Goal: Transaction & Acquisition: Purchase product/service

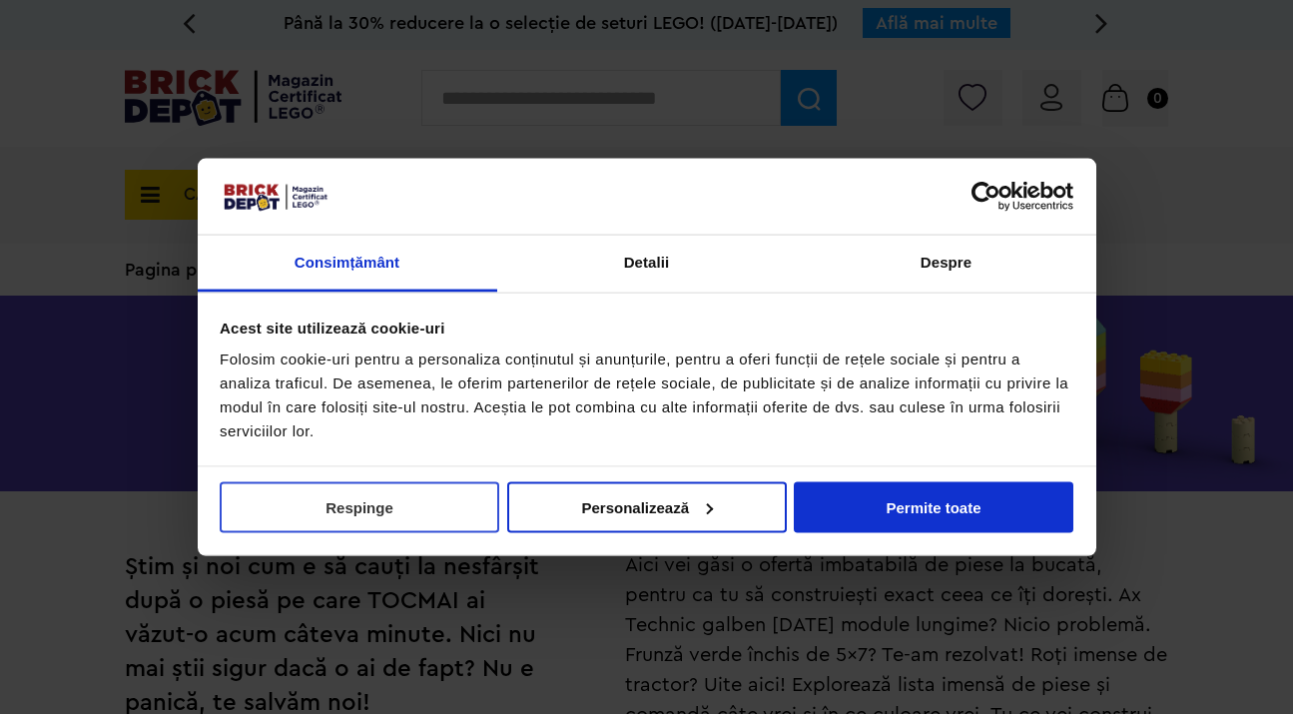
click at [481, 522] on button "Respinge" at bounding box center [360, 506] width 280 height 51
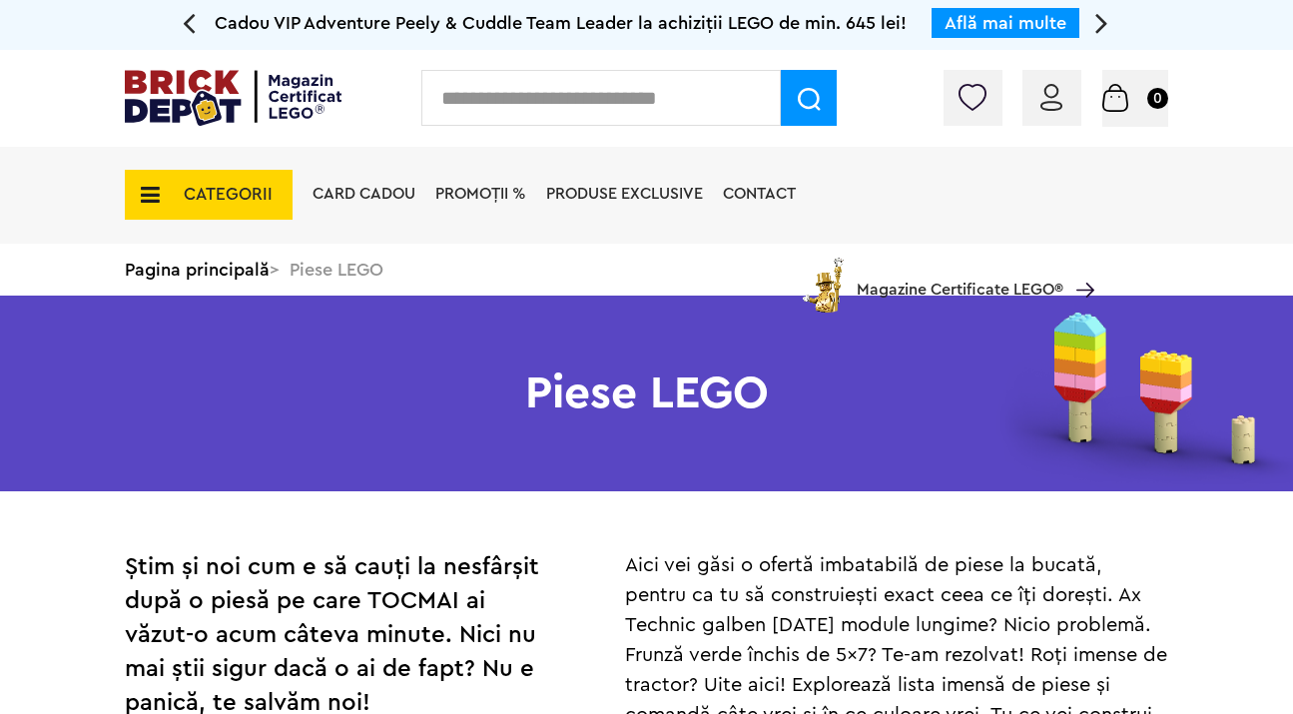
click at [162, 199] on span "CATEGORII" at bounding box center [209, 195] width 168 height 50
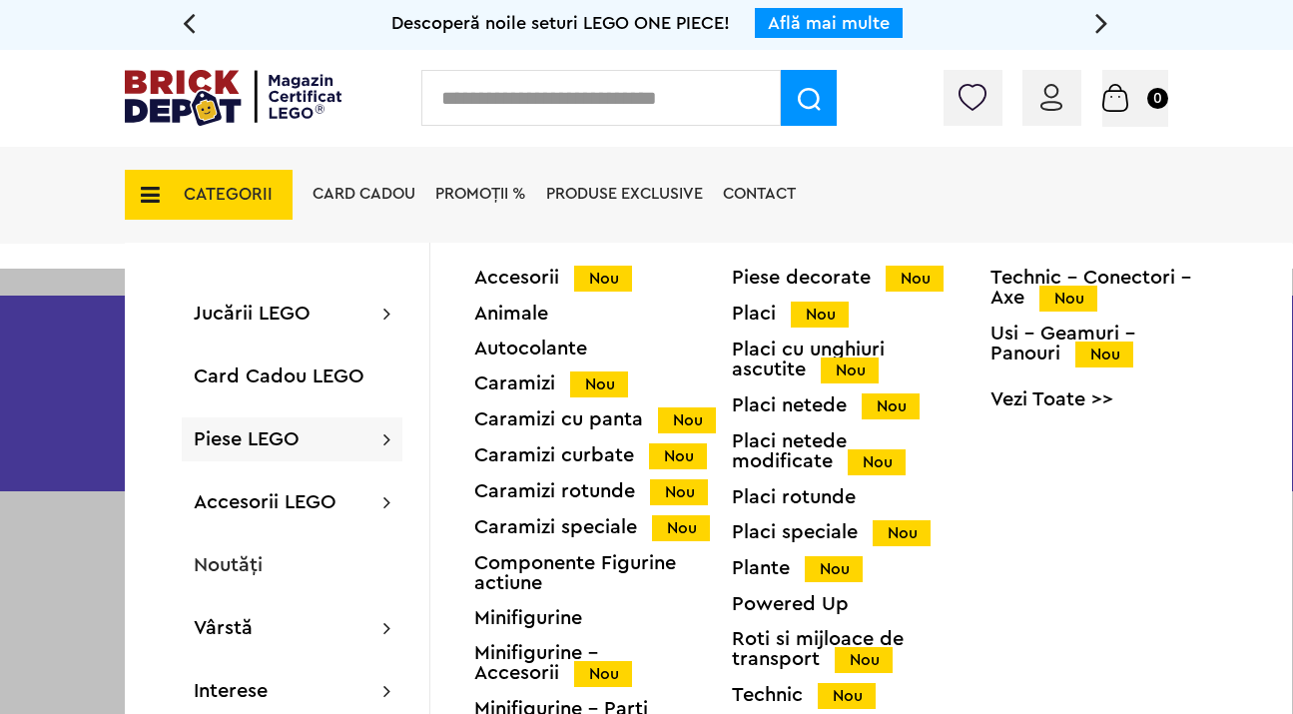
click at [358, 426] on div "Piese LEGO Accesorii Nou Animale Autocolante Caramizi Nou Caramizi cu panta Nou…" at bounding box center [292, 439] width 221 height 44
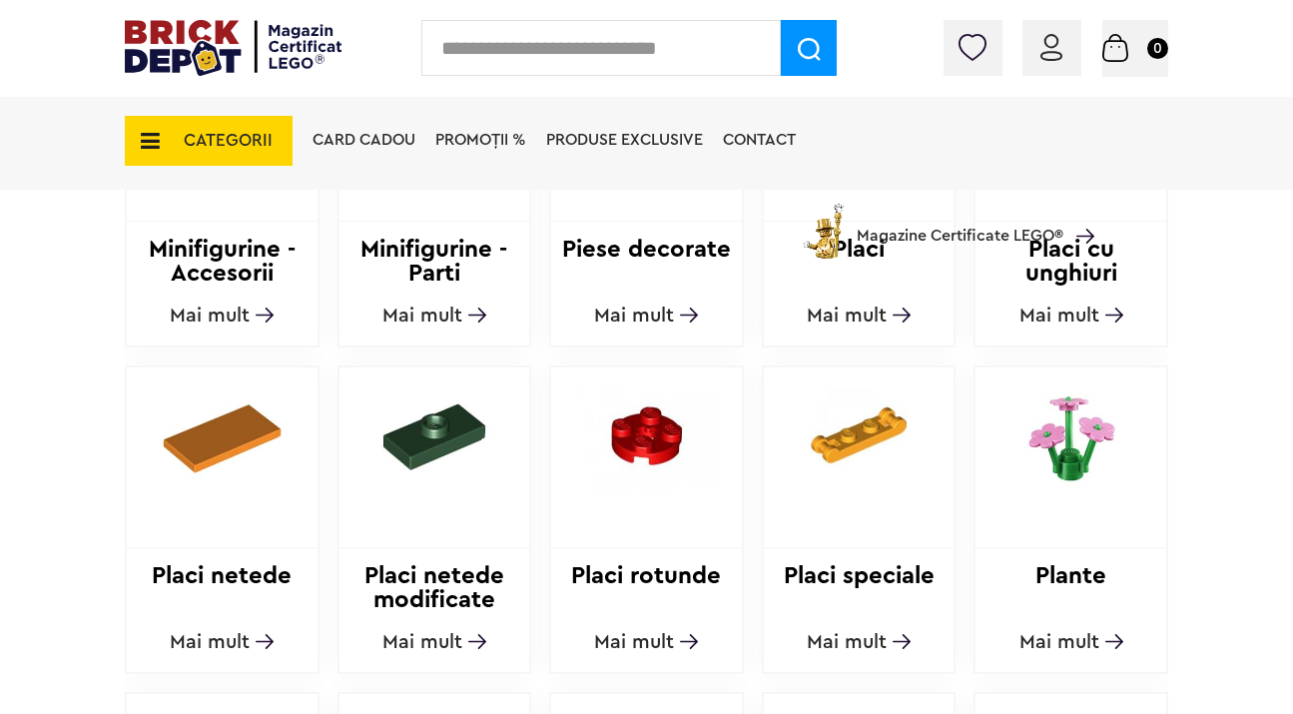
scroll to position [1481, 0]
click at [658, 60] on input "text" at bounding box center [601, 48] width 360 height 56
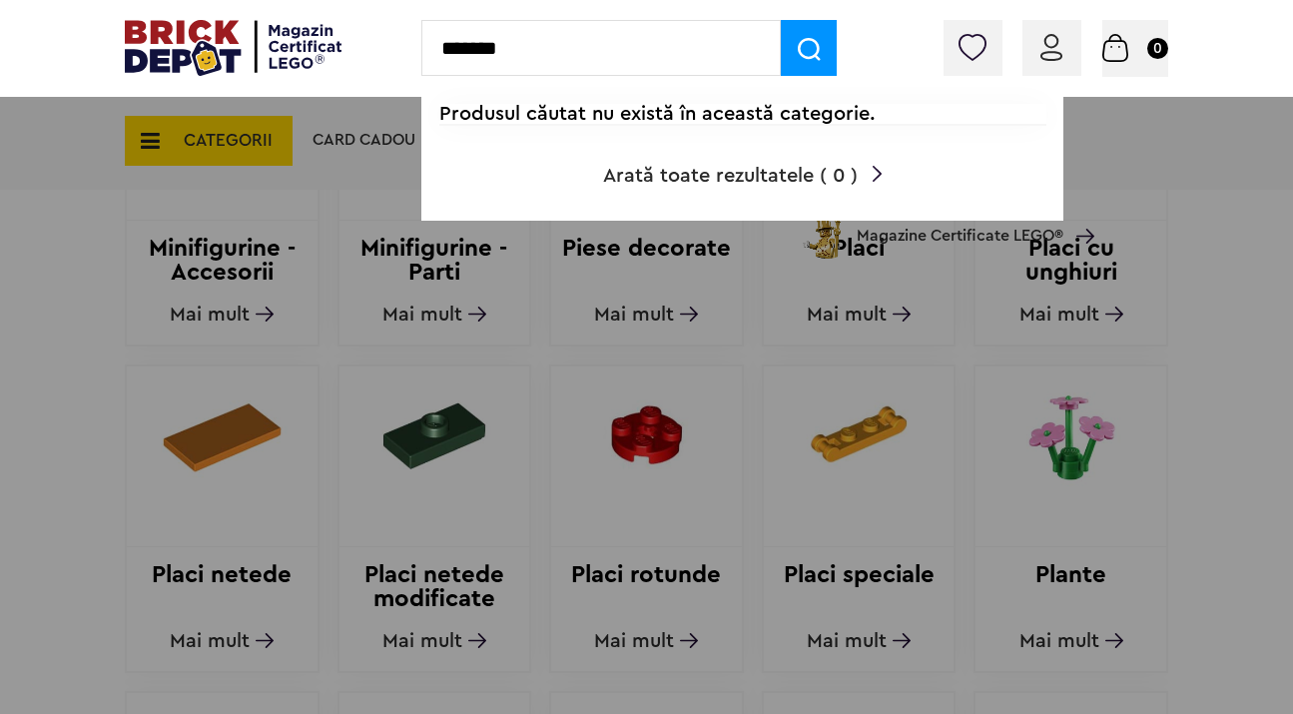
click at [482, 34] on input "*******" at bounding box center [601, 48] width 360 height 56
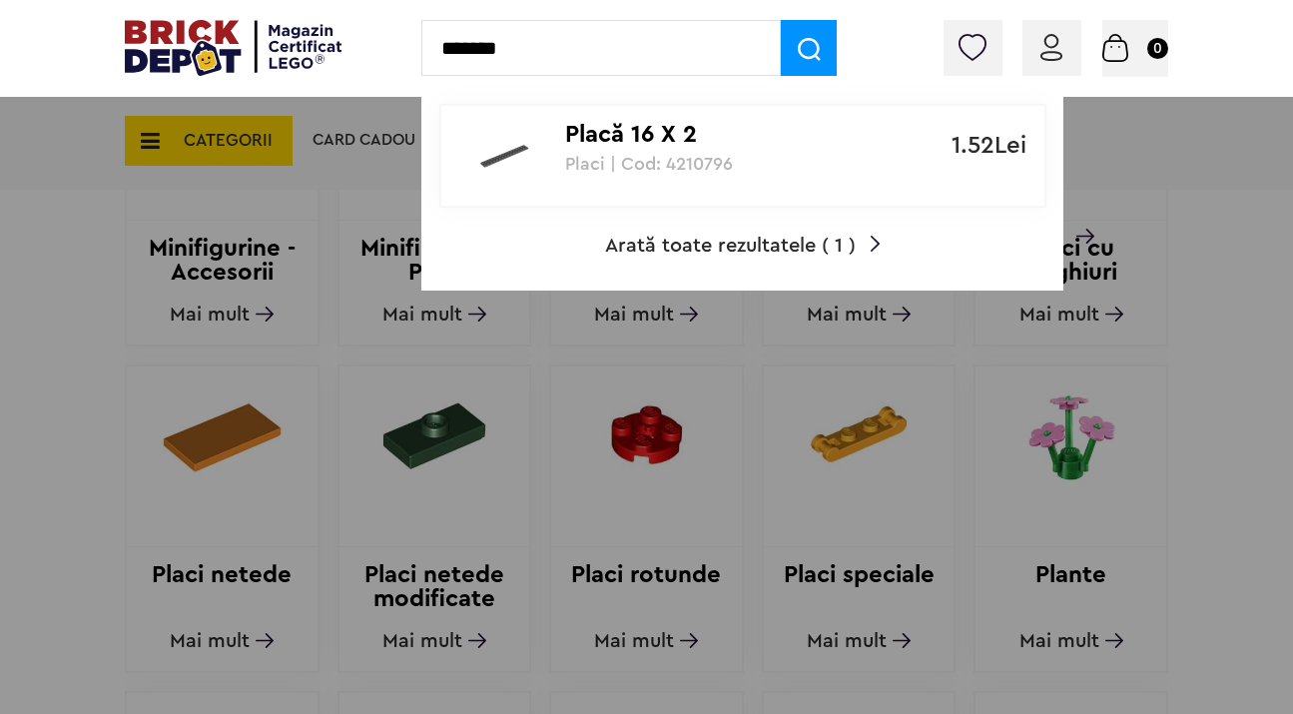
type input "*******"
click at [611, 140] on p "Placă 16 X 2" at bounding box center [732, 135] width 334 height 29
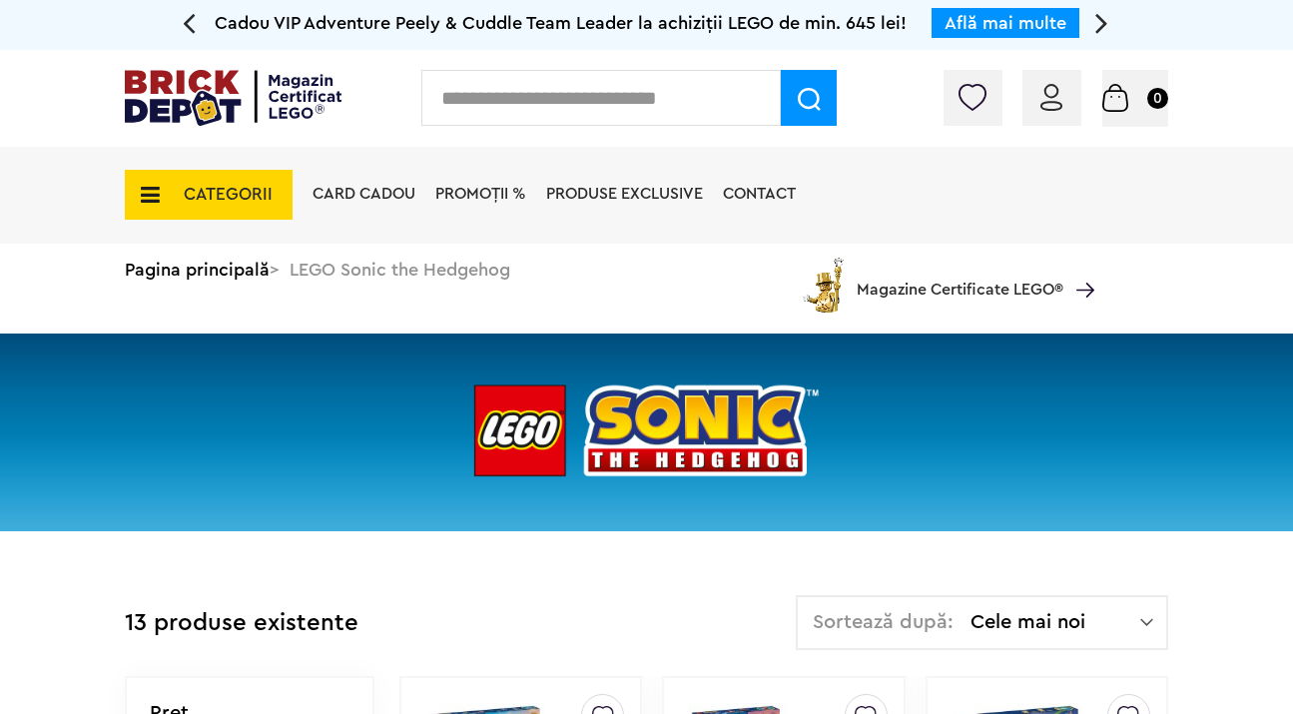
click at [1212, 456] on img at bounding box center [646, 433] width 1293 height 198
click at [956, 280] on span "Magazine Certificate LEGO®" at bounding box center [960, 277] width 207 height 46
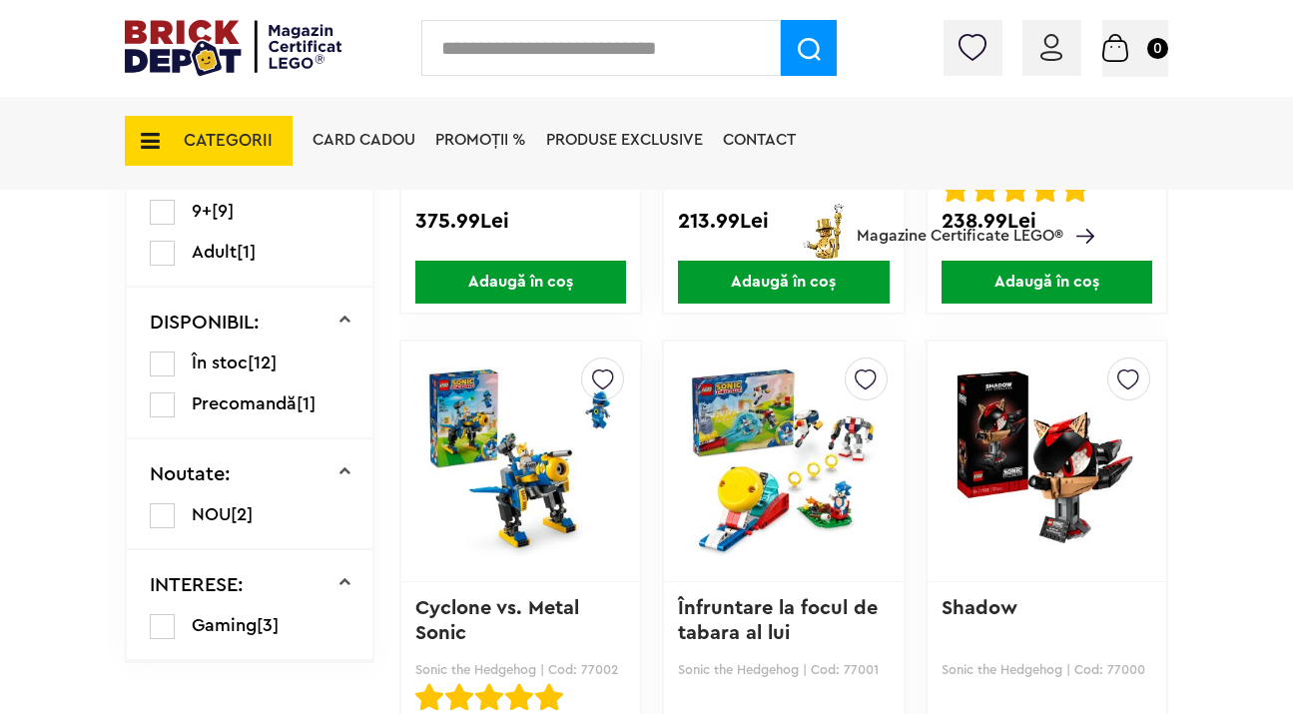
scroll to position [892, 0]
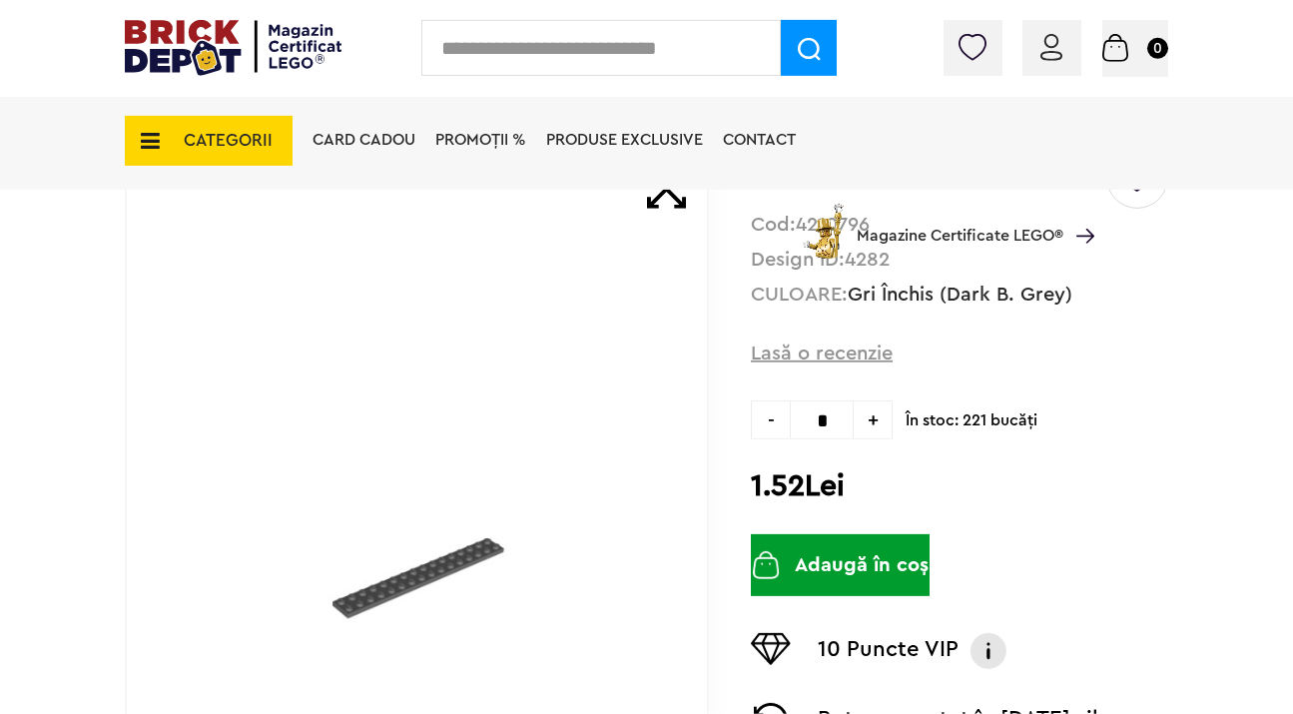
scroll to position [235, 0]
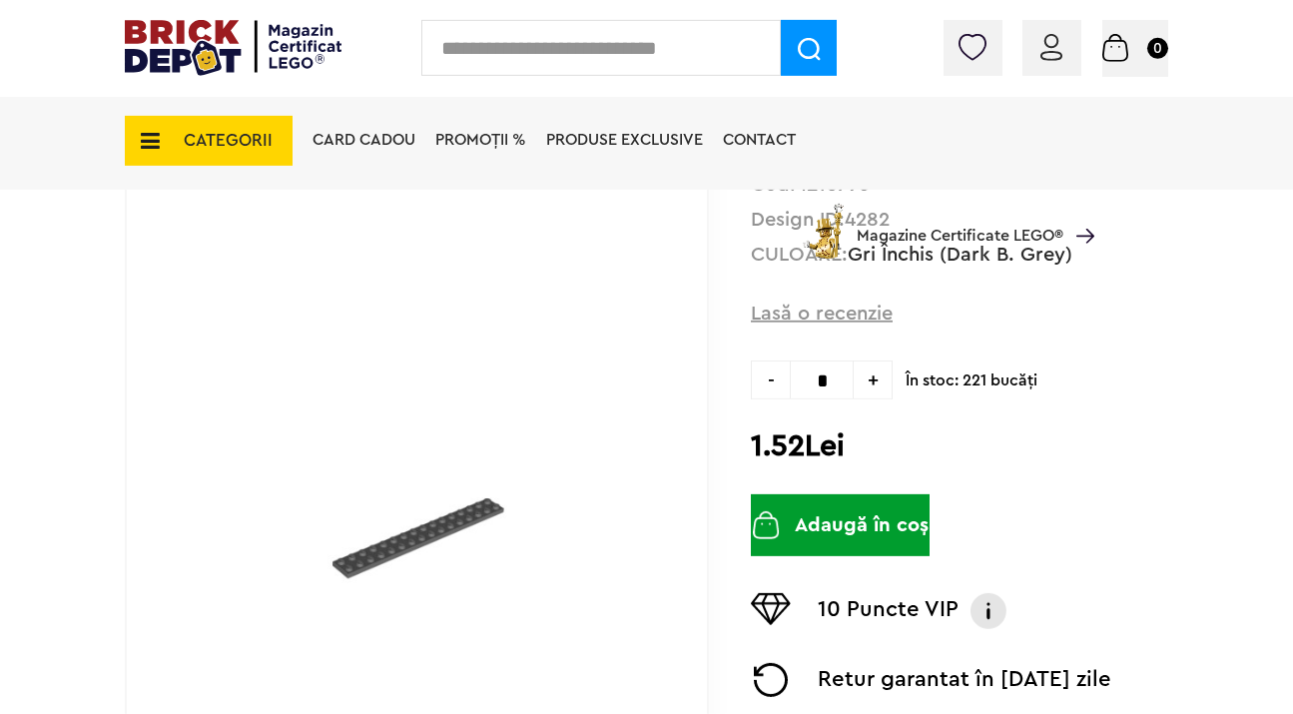
click at [879, 382] on span "+" at bounding box center [873, 380] width 39 height 39
type input "*"
click at [902, 495] on button "Adaugă în coș" at bounding box center [840, 525] width 179 height 62
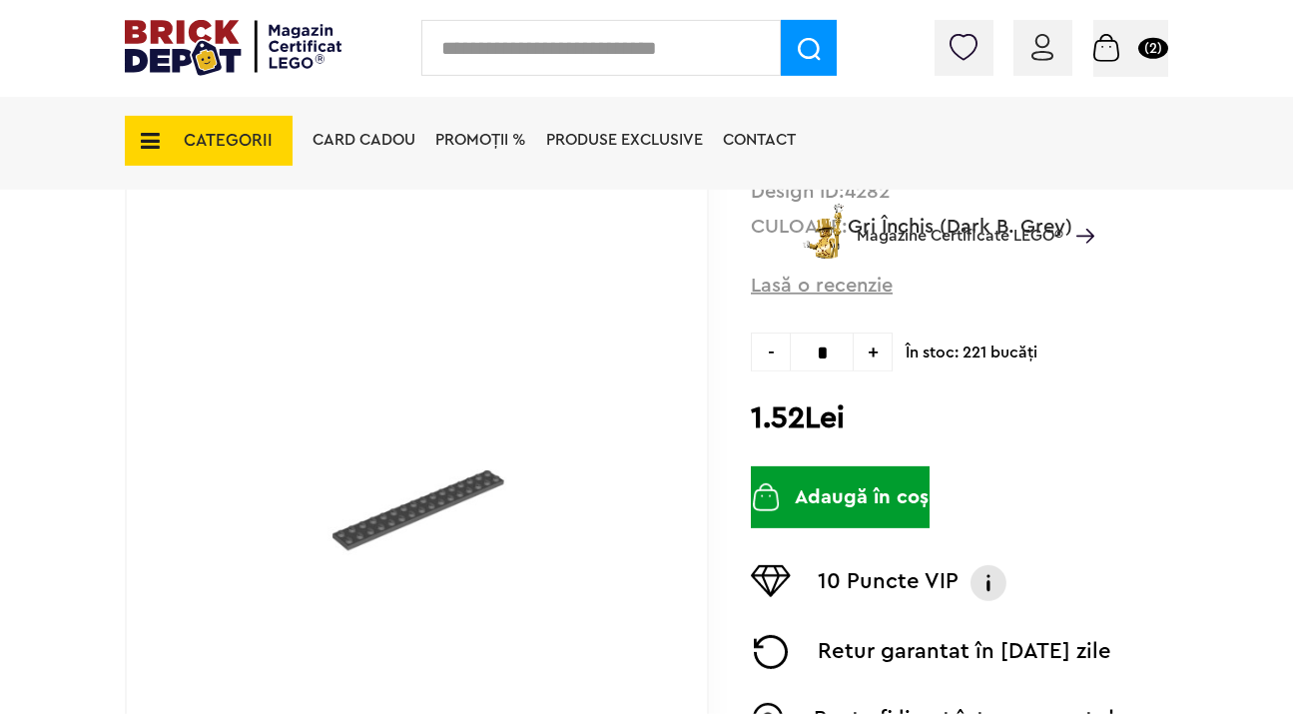
scroll to position [271, 0]
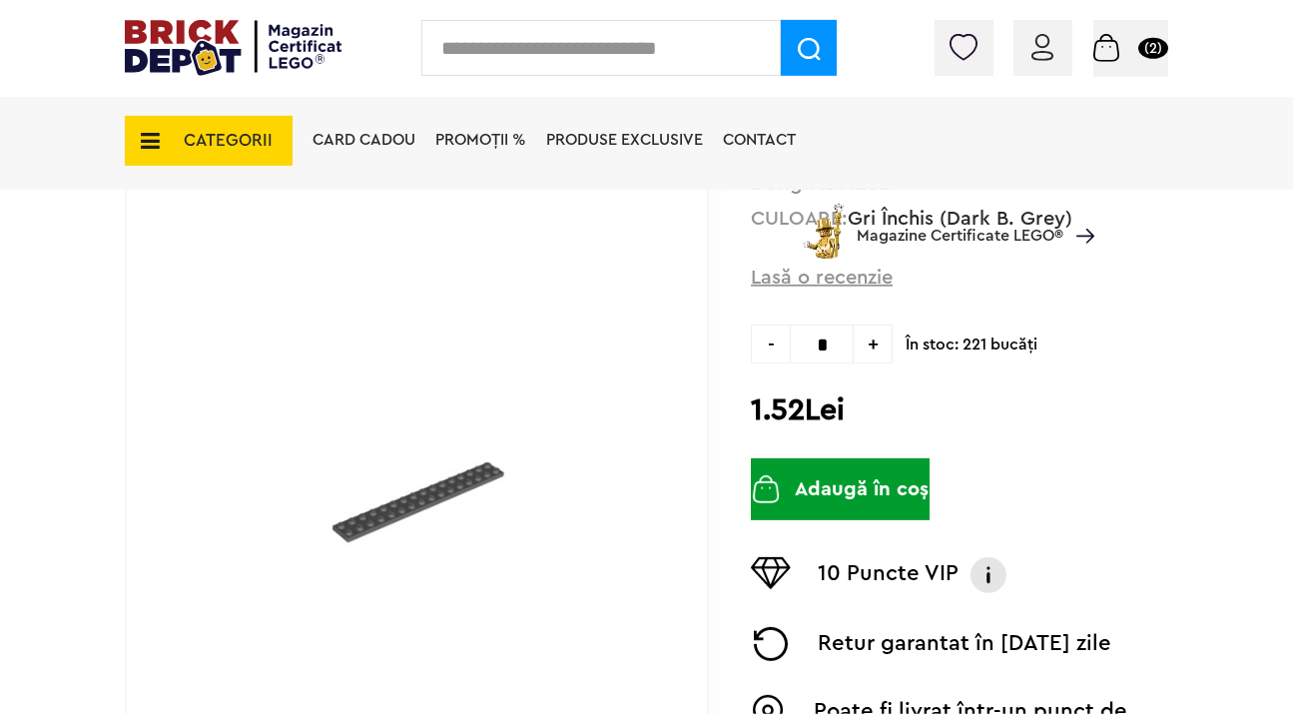
click at [677, 32] on input "text" at bounding box center [601, 48] width 360 height 56
type input "*******"
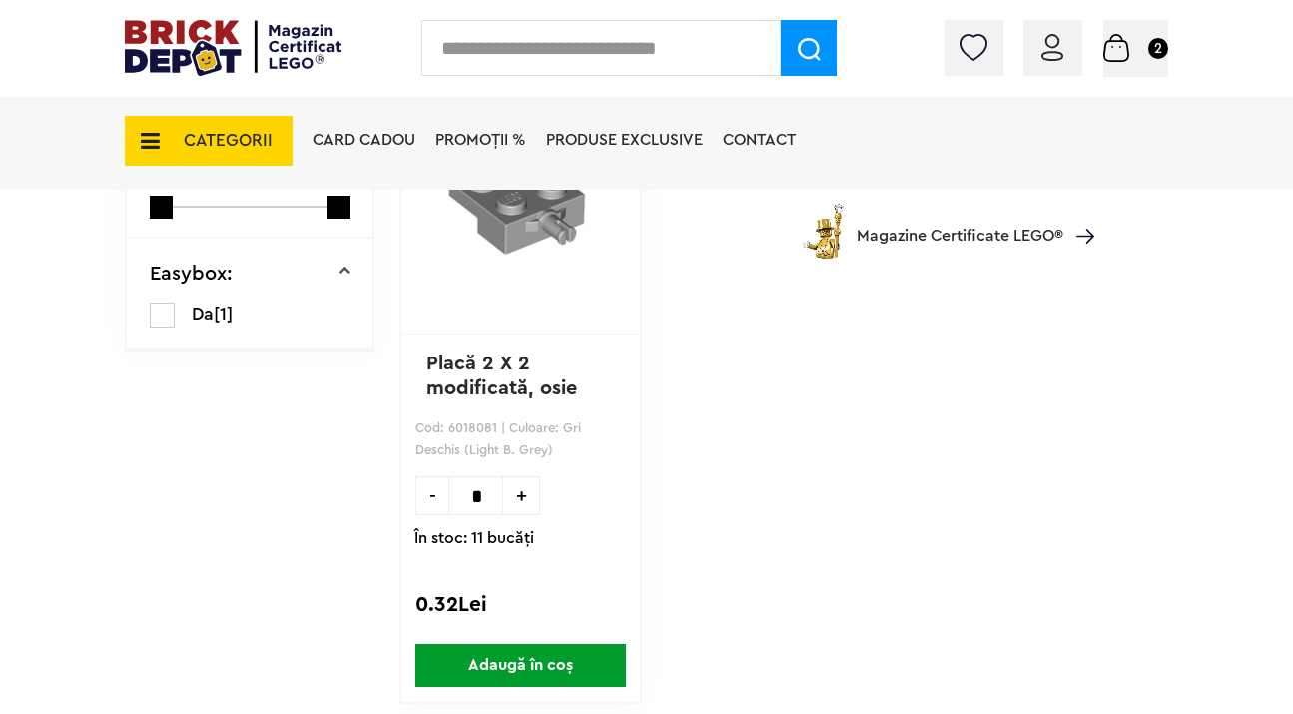
scroll to position [395, 0]
click at [526, 475] on span "+" at bounding box center [521, 494] width 37 height 39
type input "*"
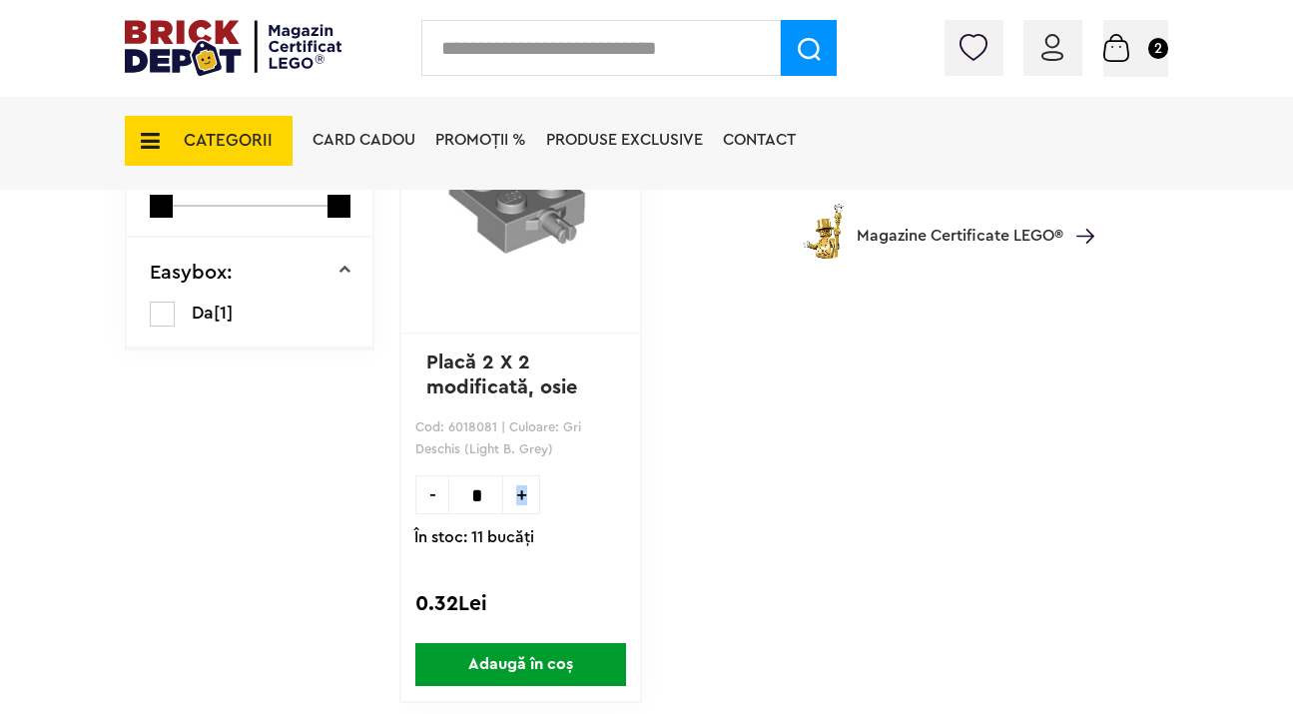
click at [549, 643] on span "Adaugă în coș" at bounding box center [520, 664] width 211 height 43
click at [669, 31] on input "text" at bounding box center [601, 48] width 360 height 56
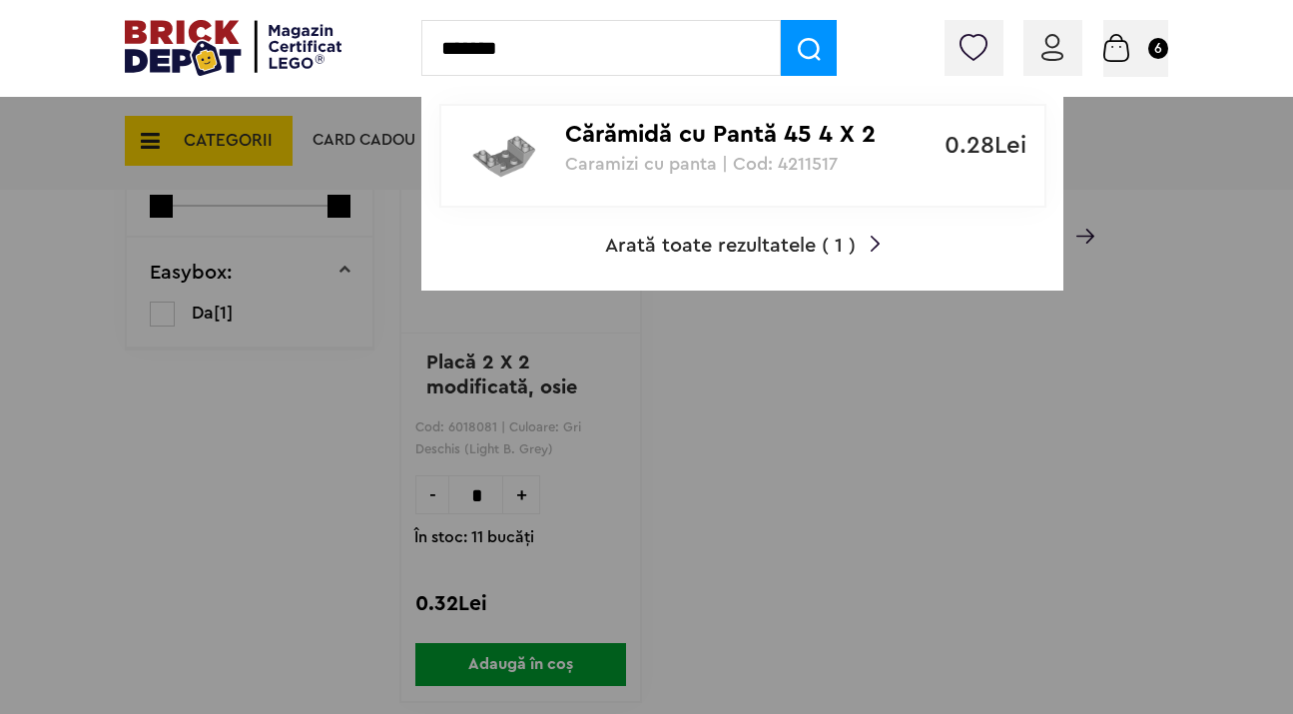
type input "*******"
click at [726, 112] on div "Cărămidă cu Pantă 45 4 X 2 Inv Caramizi cu panta | Cod: 4211517" at bounding box center [732, 140] width 334 height 68
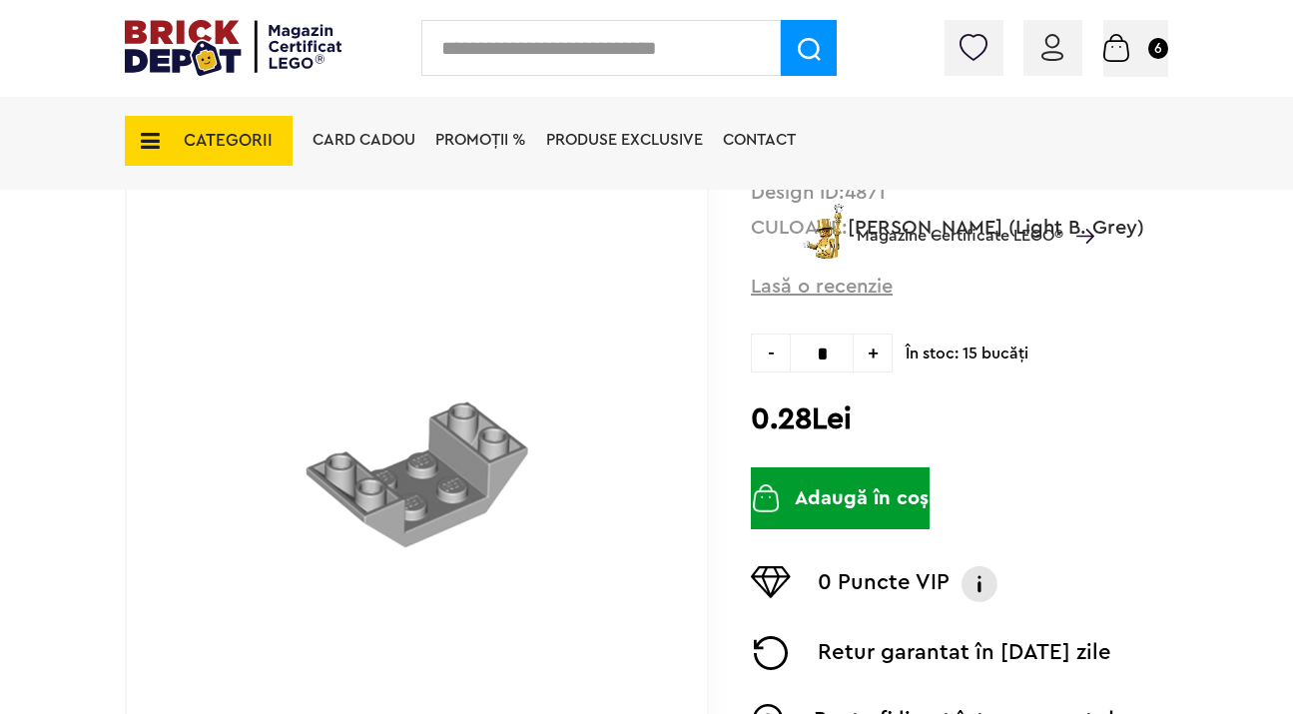
scroll to position [298, 0]
click at [852, 490] on button "Adaugă în coș" at bounding box center [840, 498] width 179 height 62
click at [661, 36] on input "text" at bounding box center [601, 48] width 360 height 56
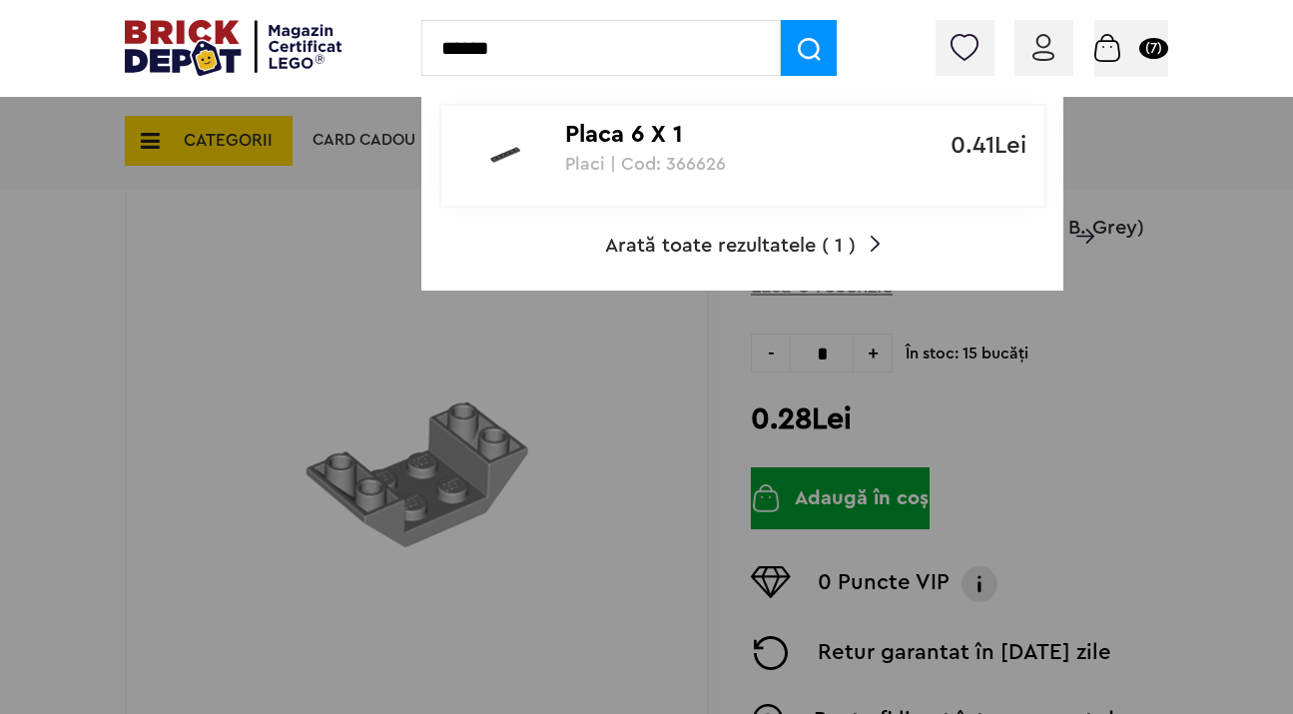
type input "******"
click at [680, 115] on div "Placa 6 X 1 Placi | Cod: 366626" at bounding box center [732, 140] width 334 height 68
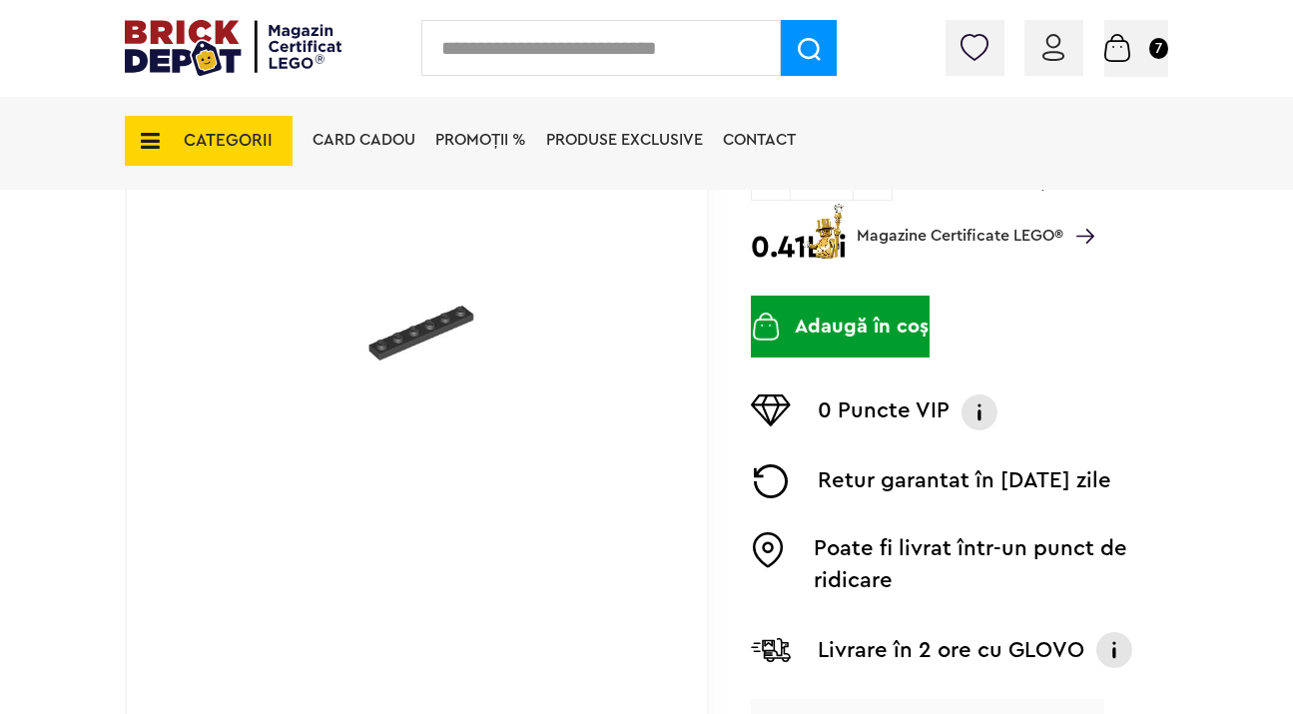
scroll to position [436, 0]
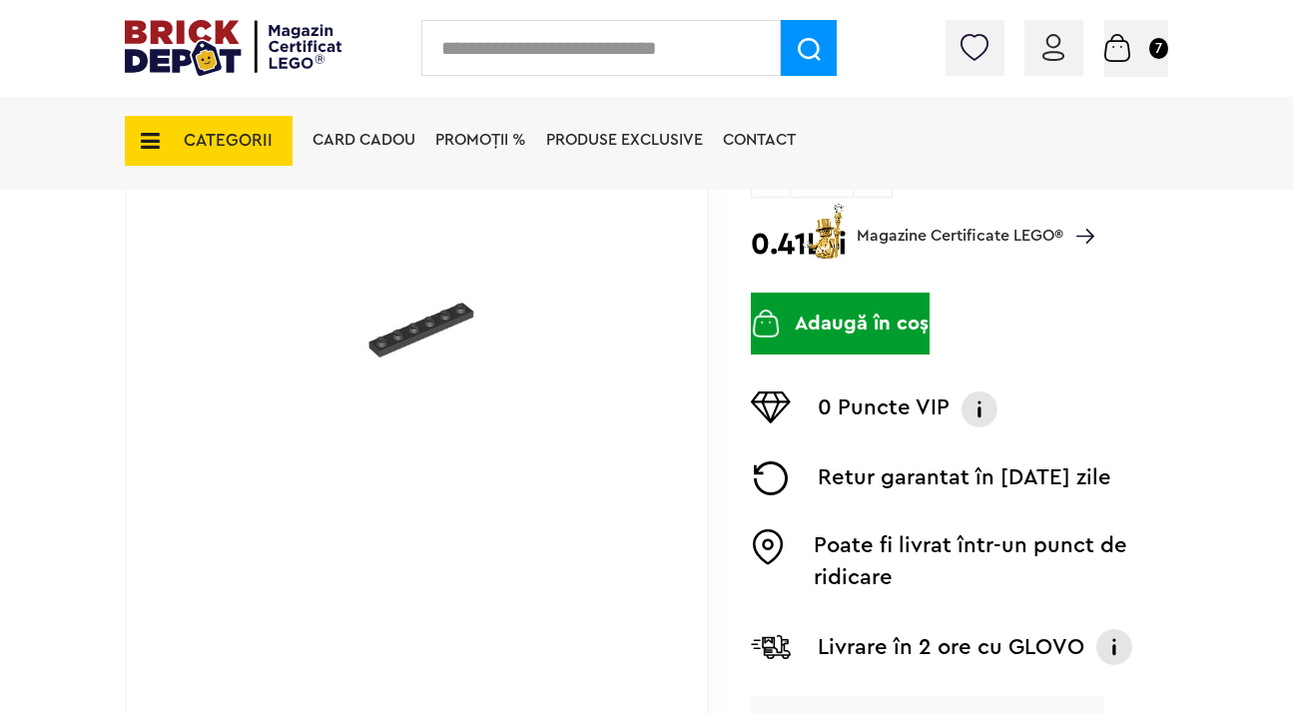
click at [819, 311] on button "Adaugă în coș" at bounding box center [840, 324] width 179 height 62
click at [662, 64] on input "text" at bounding box center [601, 48] width 360 height 56
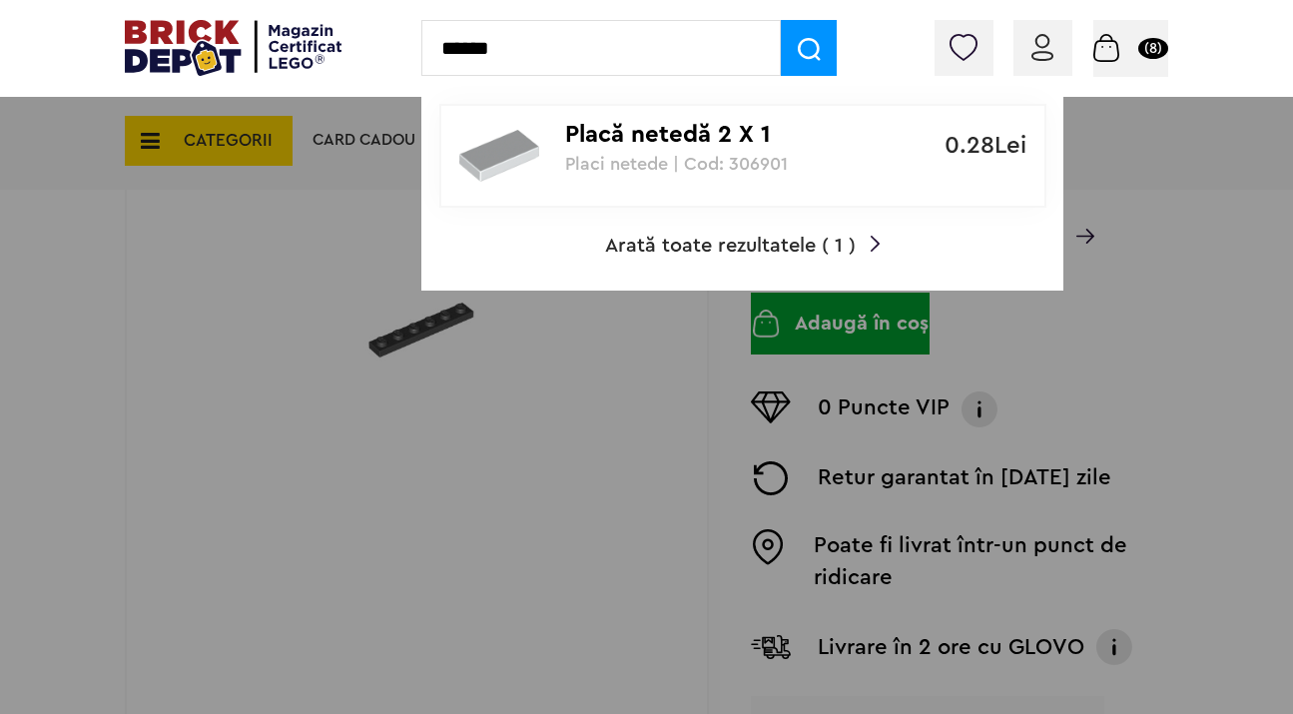
type input "******"
click at [699, 182] on link "Placă netedă 2 X 1 Placi netede | Cod: 306901 0.28Lei" at bounding box center [742, 156] width 607 height 104
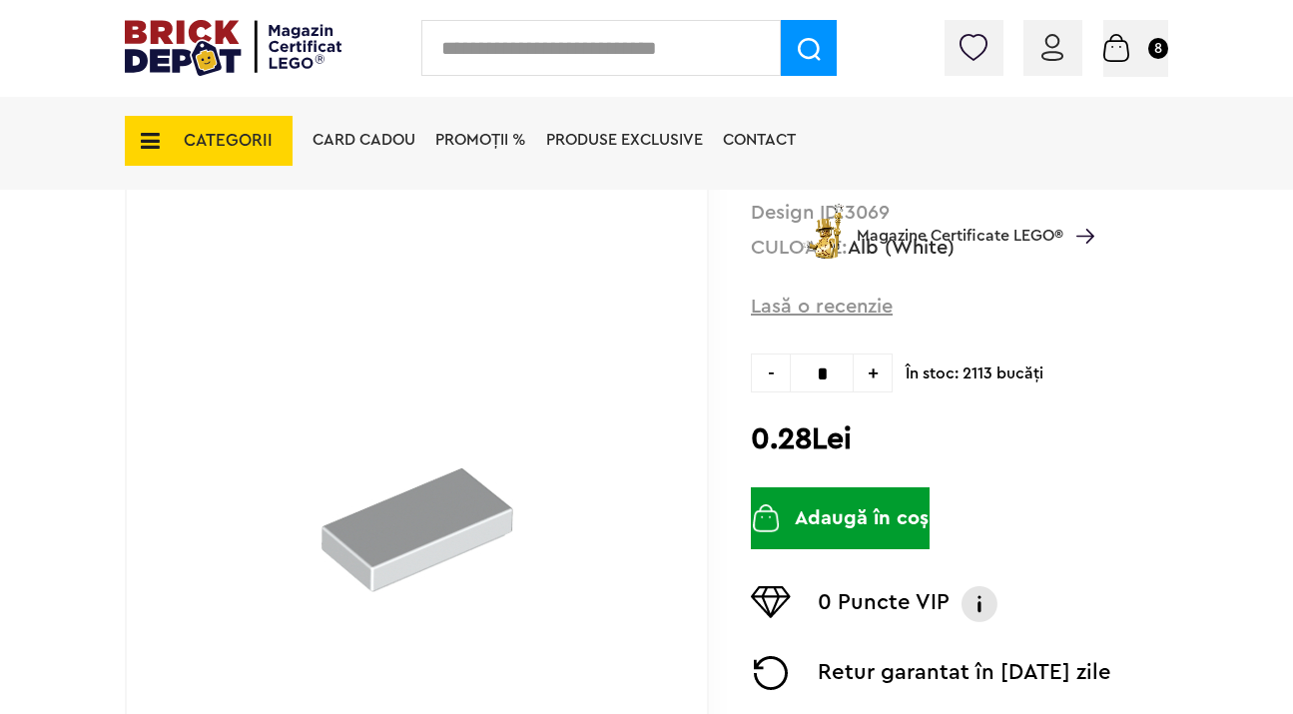
scroll to position [246, 0]
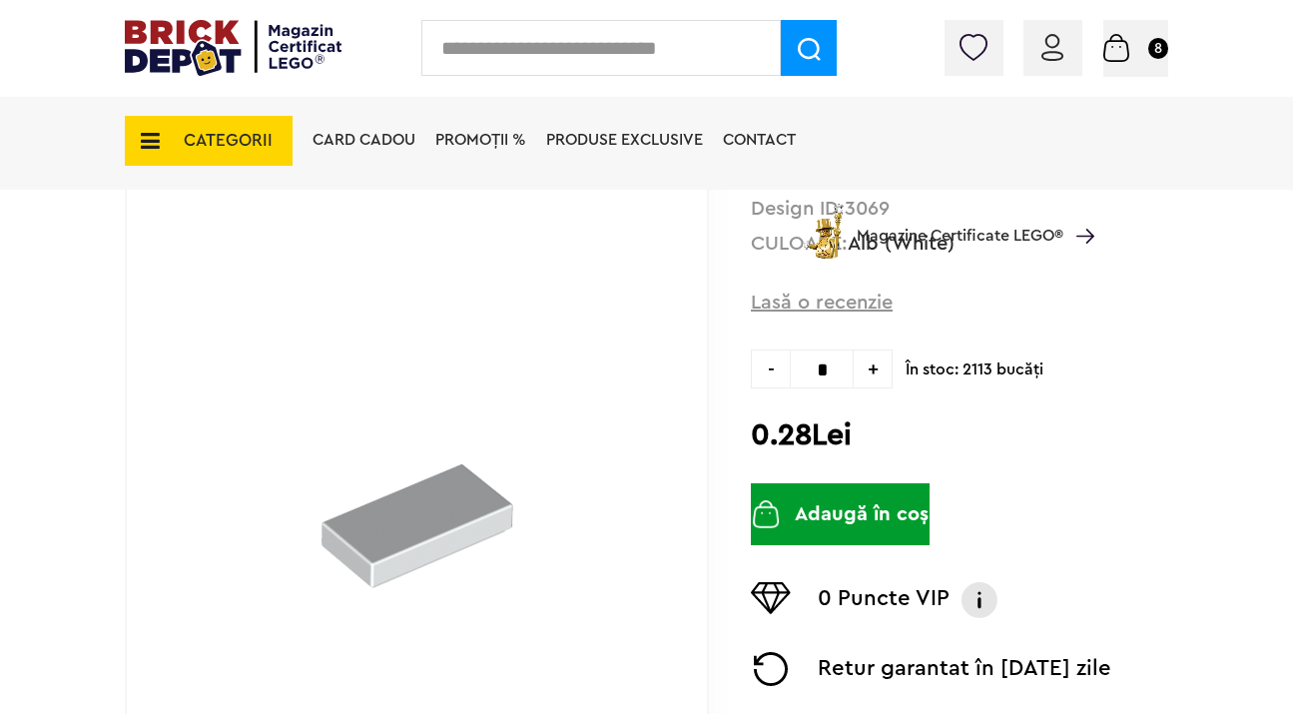
click at [871, 358] on span "+" at bounding box center [873, 369] width 39 height 39
type input "*"
click at [858, 504] on button "Adaugă în coș" at bounding box center [840, 514] width 179 height 62
click at [646, 43] on input "text" at bounding box center [601, 48] width 360 height 56
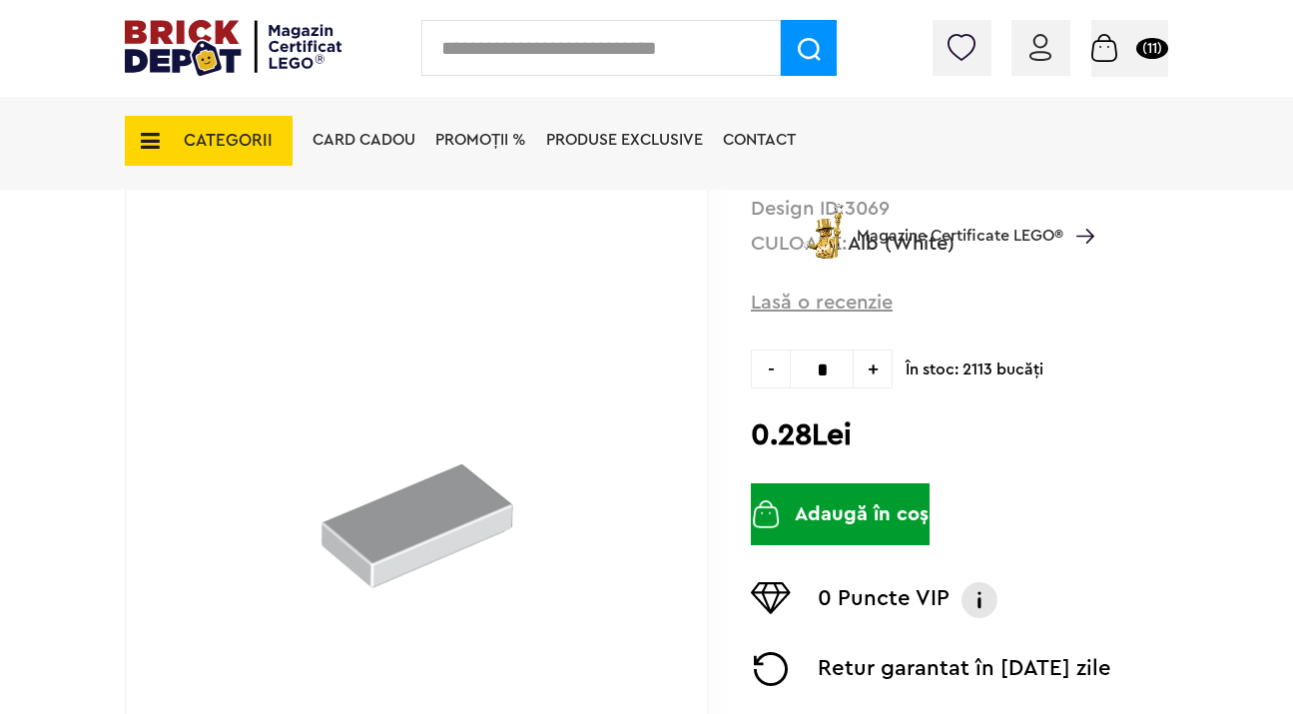
scroll to position [247, 0]
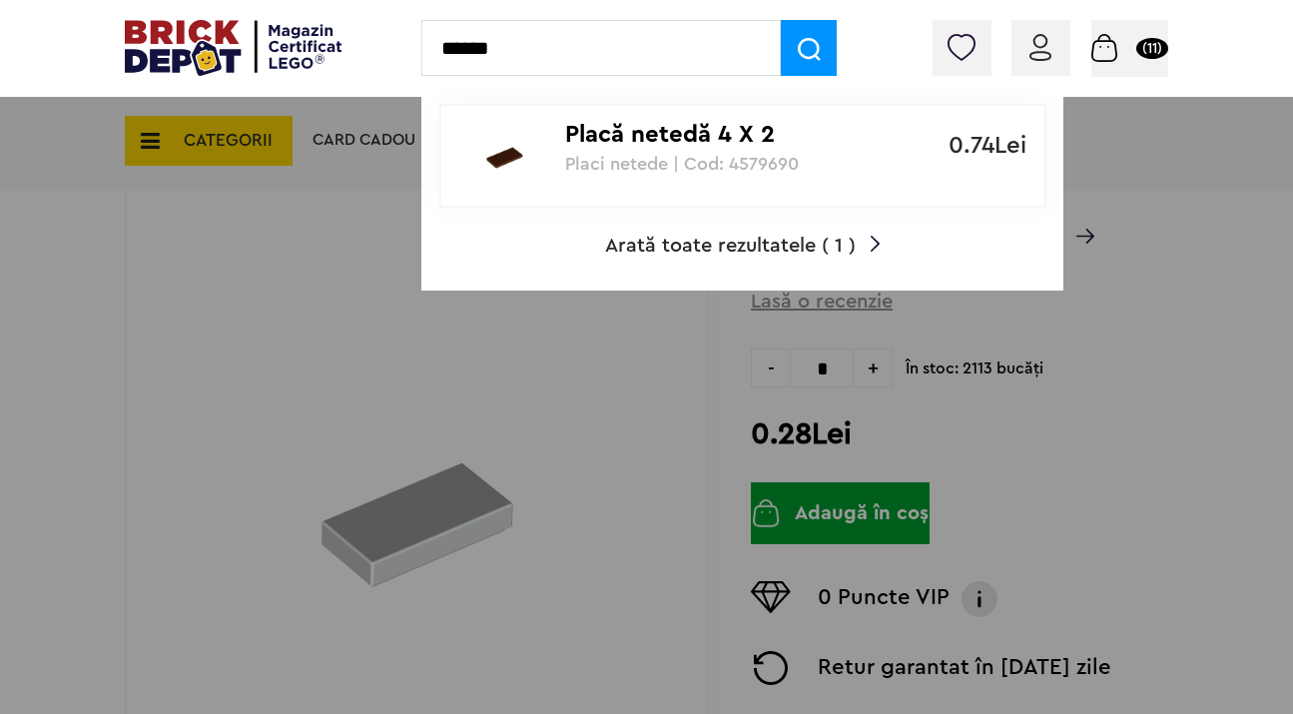
type input "******"
click at [777, 119] on div "Placă netedă 4 X 2 Placi netede | Cod: 4579690" at bounding box center [732, 140] width 334 height 68
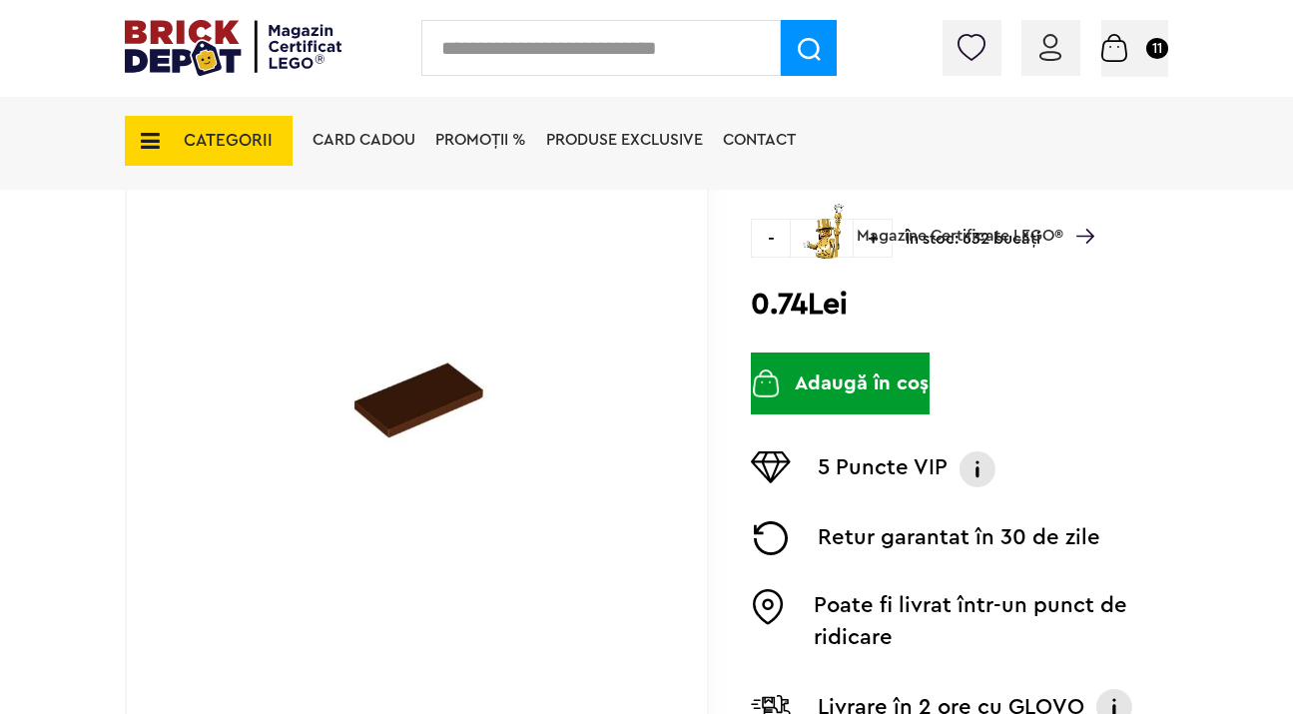
scroll to position [417, 0]
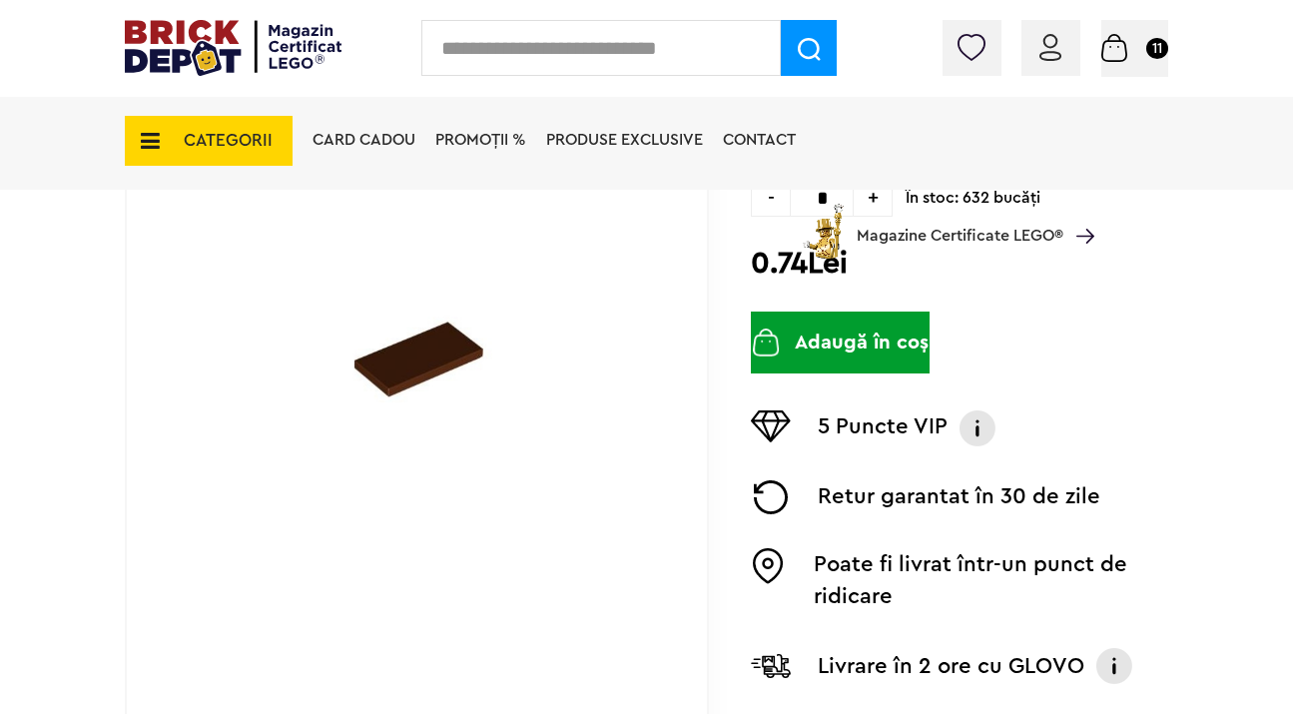
click at [843, 334] on button "Adaugă în coș" at bounding box center [840, 343] width 179 height 62
click at [667, 40] on input "text" at bounding box center [601, 48] width 360 height 56
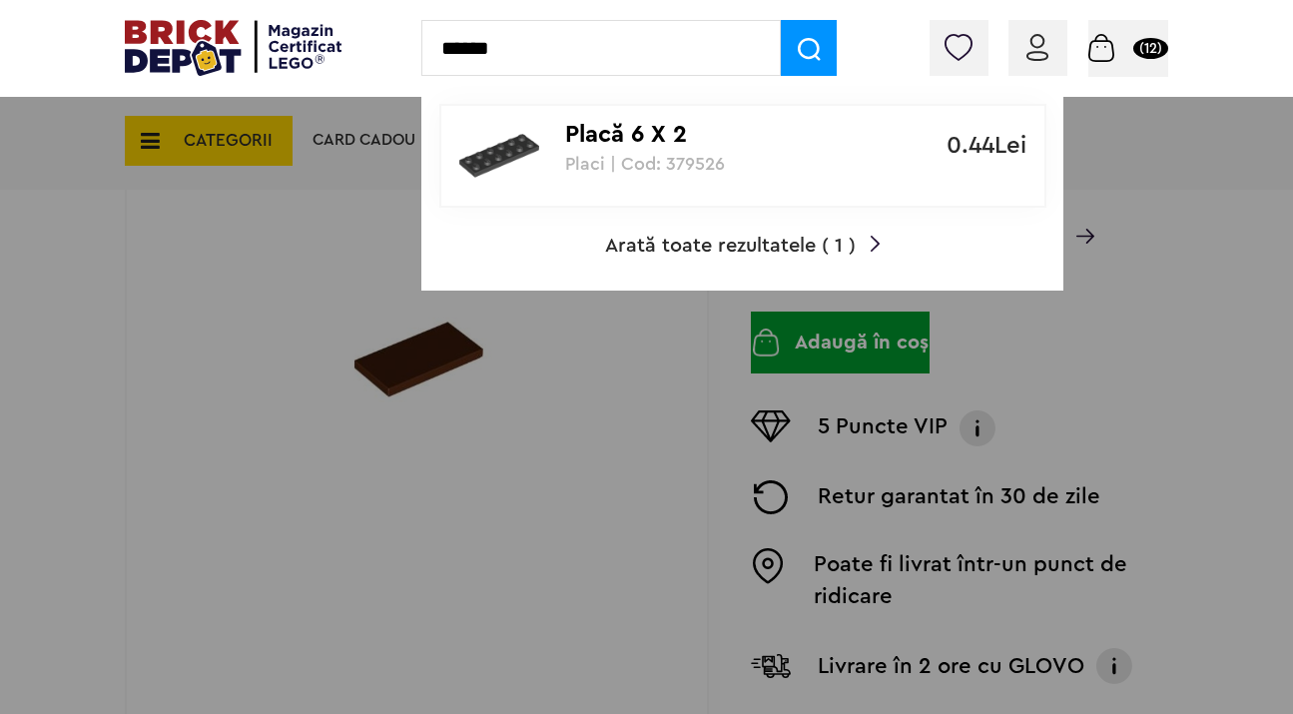
type input "******"
click at [635, 124] on p "Placă 6 X 2" at bounding box center [732, 135] width 334 height 29
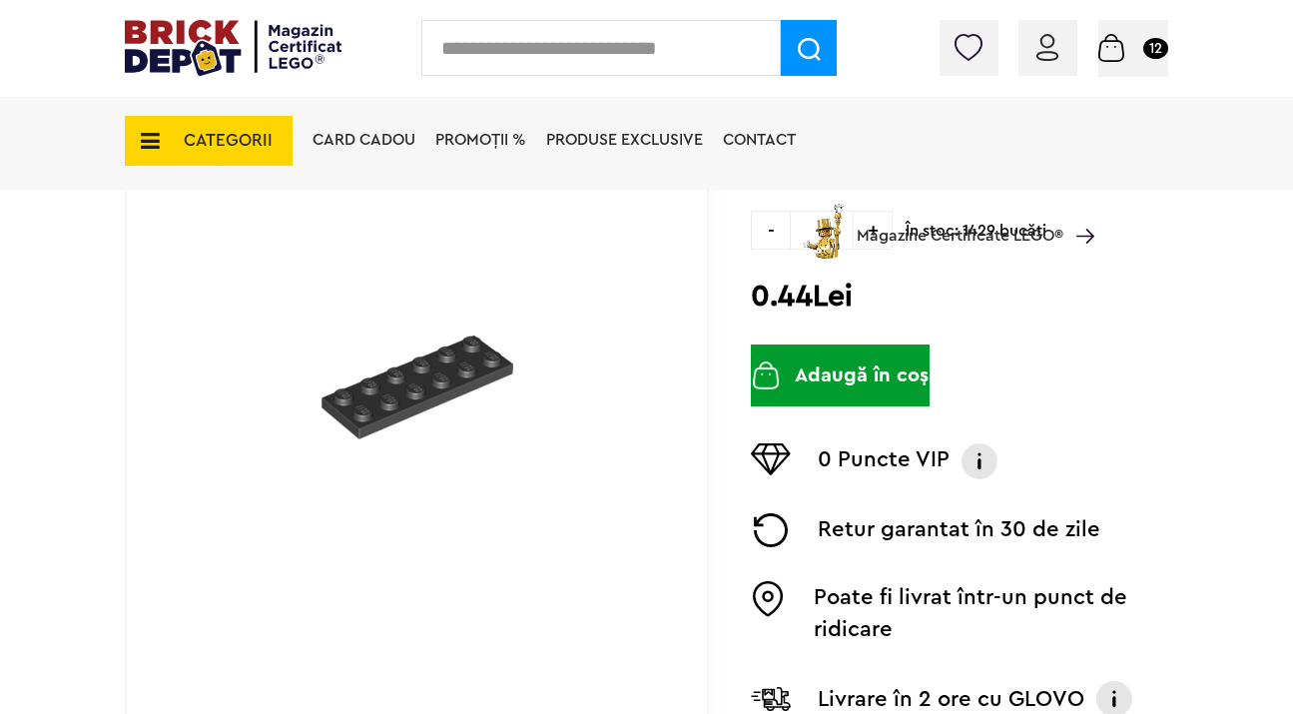
scroll to position [391, 0]
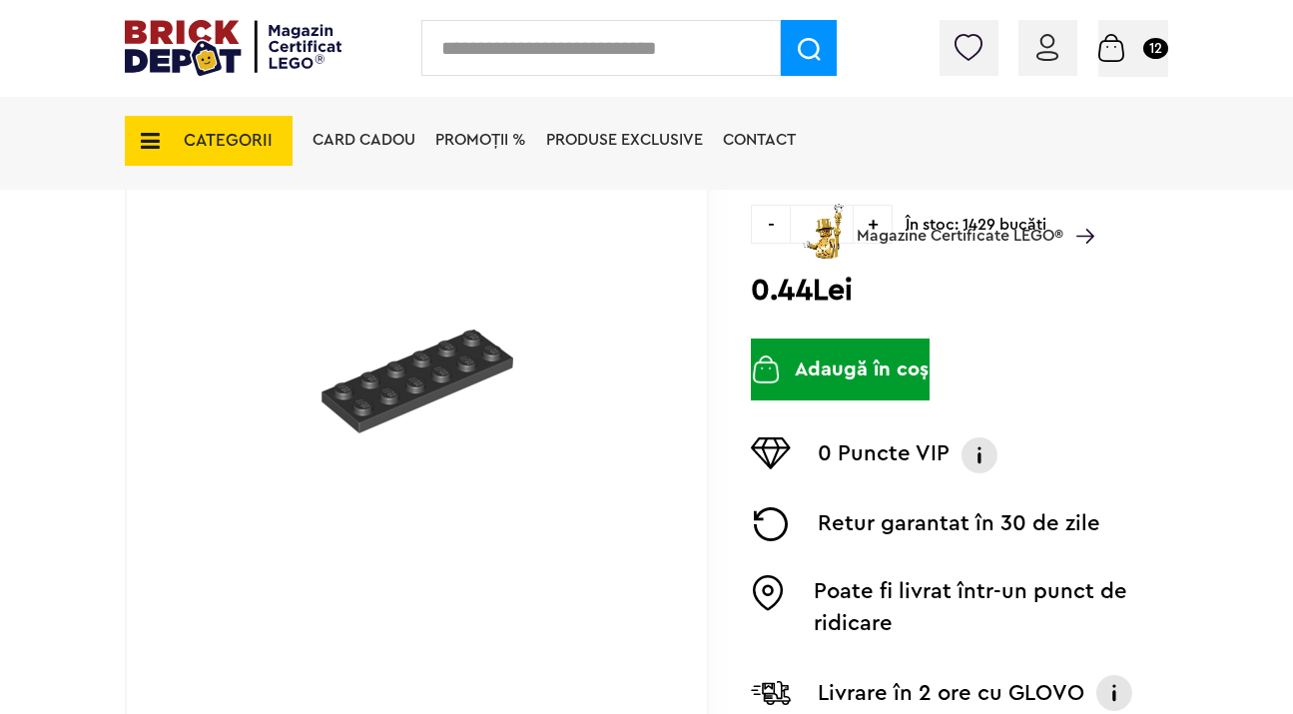
click at [886, 398] on button "Adaugă în coș" at bounding box center [840, 370] width 179 height 62
click at [843, 376] on button "Adaugă în coș" at bounding box center [840, 370] width 179 height 62
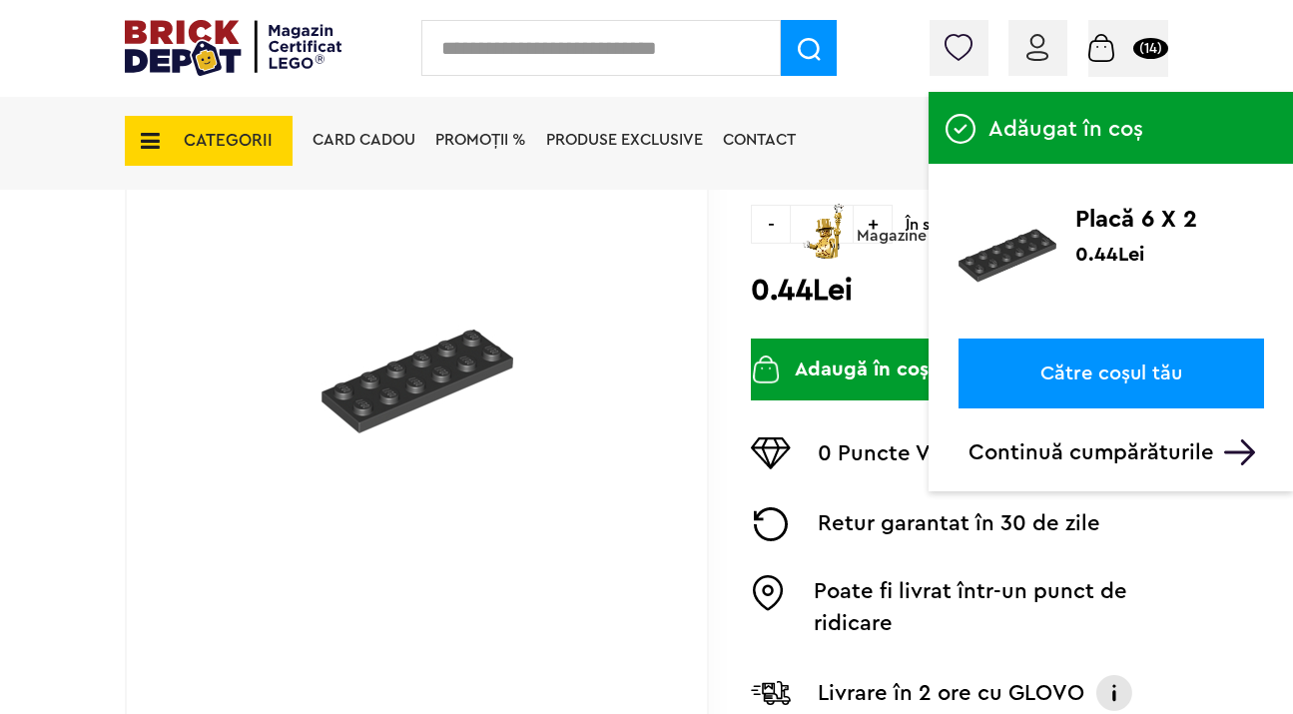
click at [1082, 357] on link "Către coșul tău" at bounding box center [1112, 374] width 306 height 70
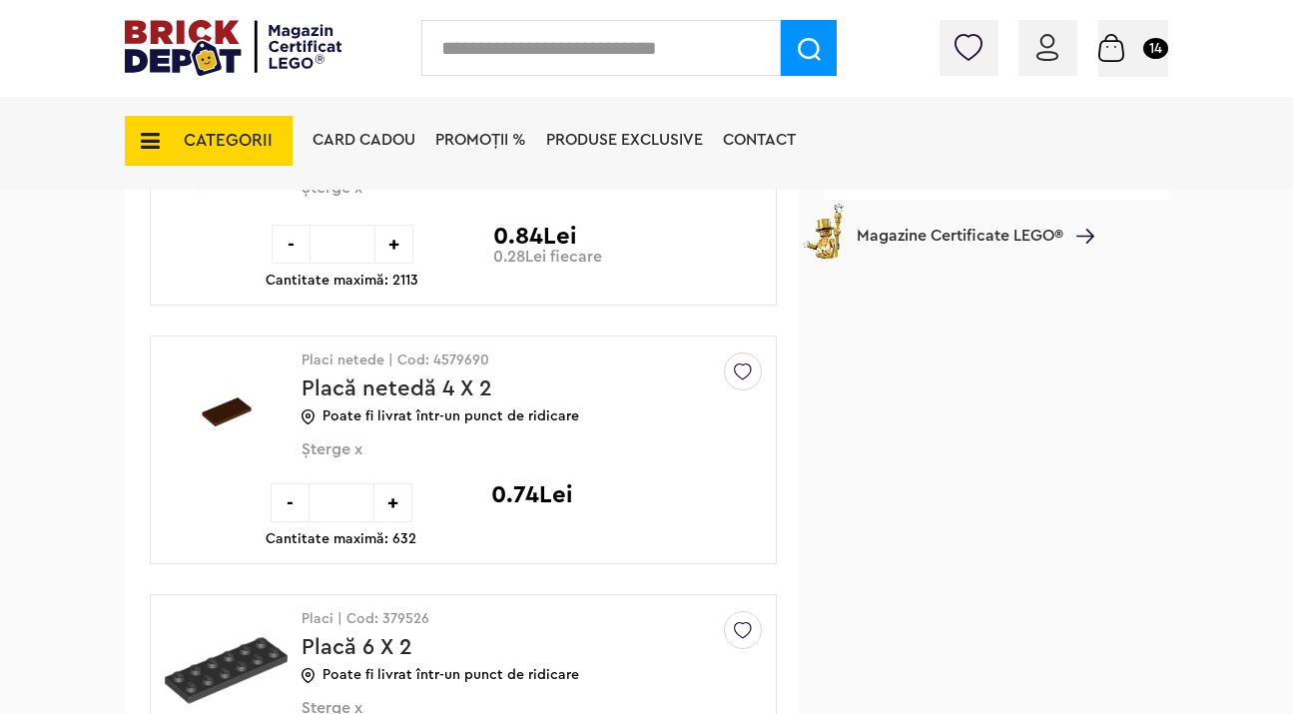
scroll to position [1362, 0]
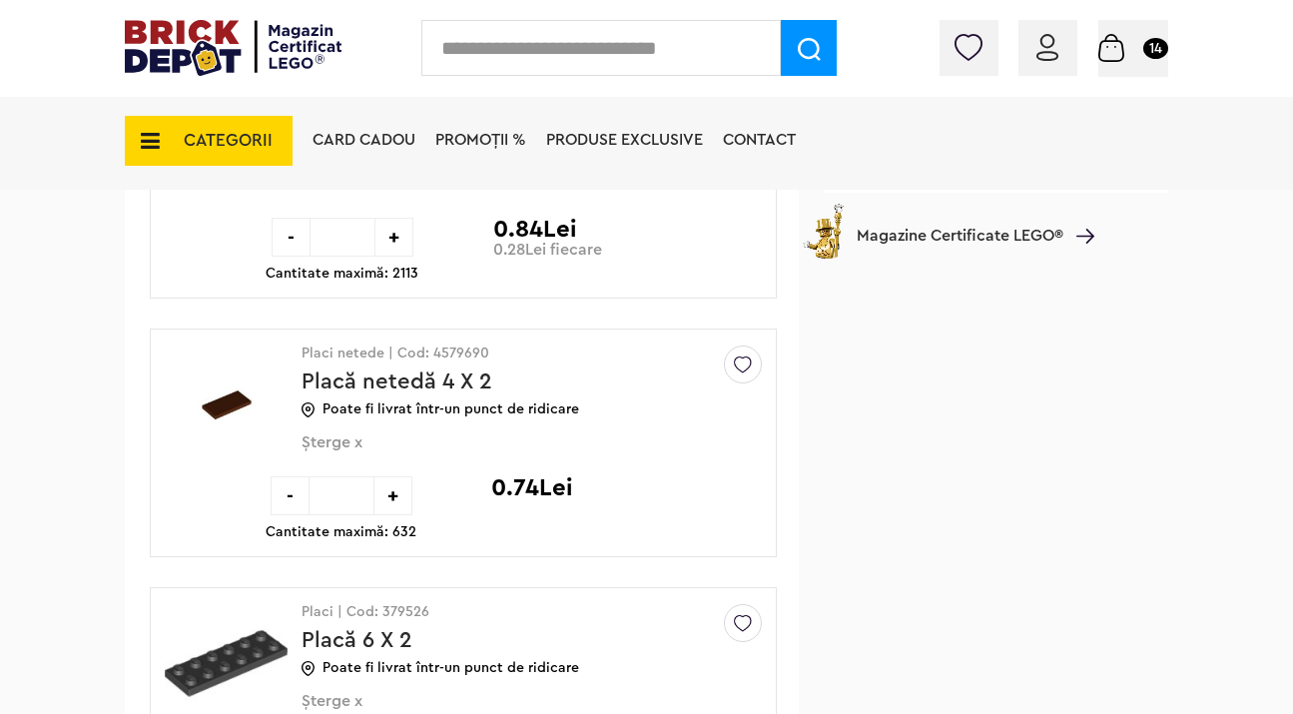
click at [666, 62] on input "text" at bounding box center [601, 48] width 360 height 56
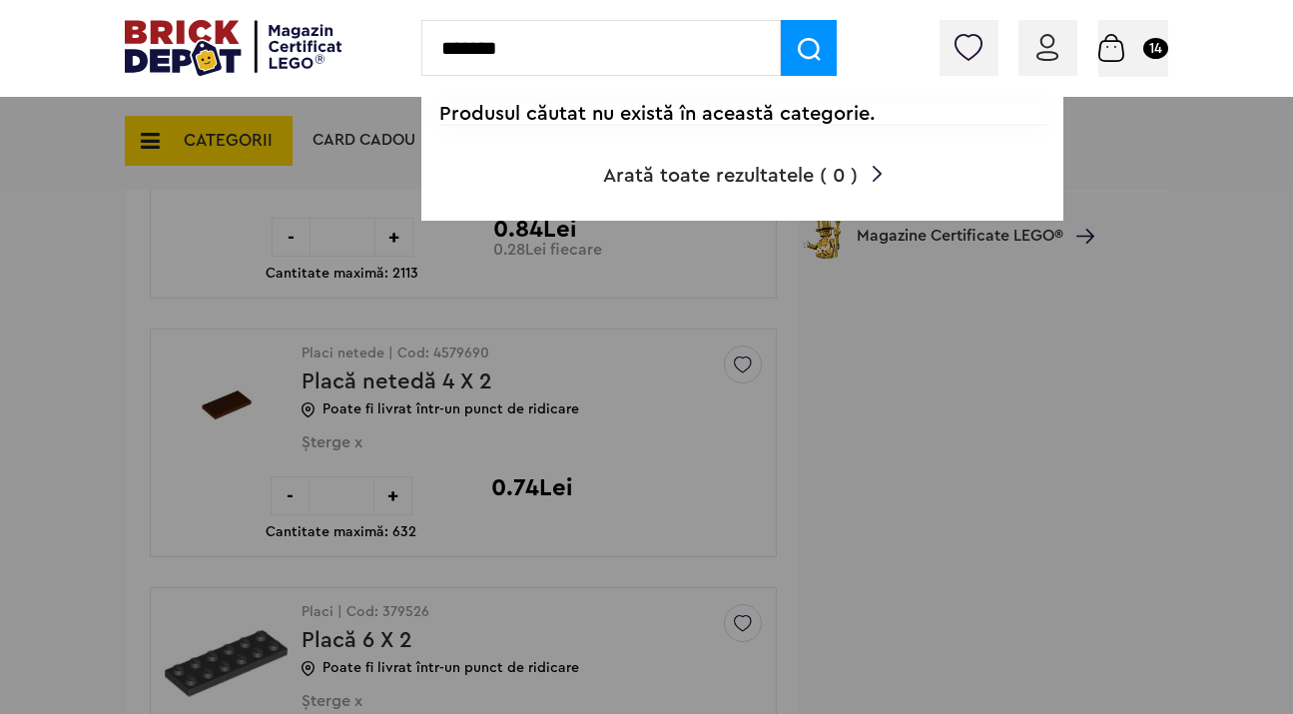
type input "*******"
click at [1123, 63] on div "Coș 14 Coș Placă 16 X 2 1.52Lei Placă 2 X 2 modificată, osie 0.32Lei Cărămidă c…" at bounding box center [1134, 48] width 70 height 57
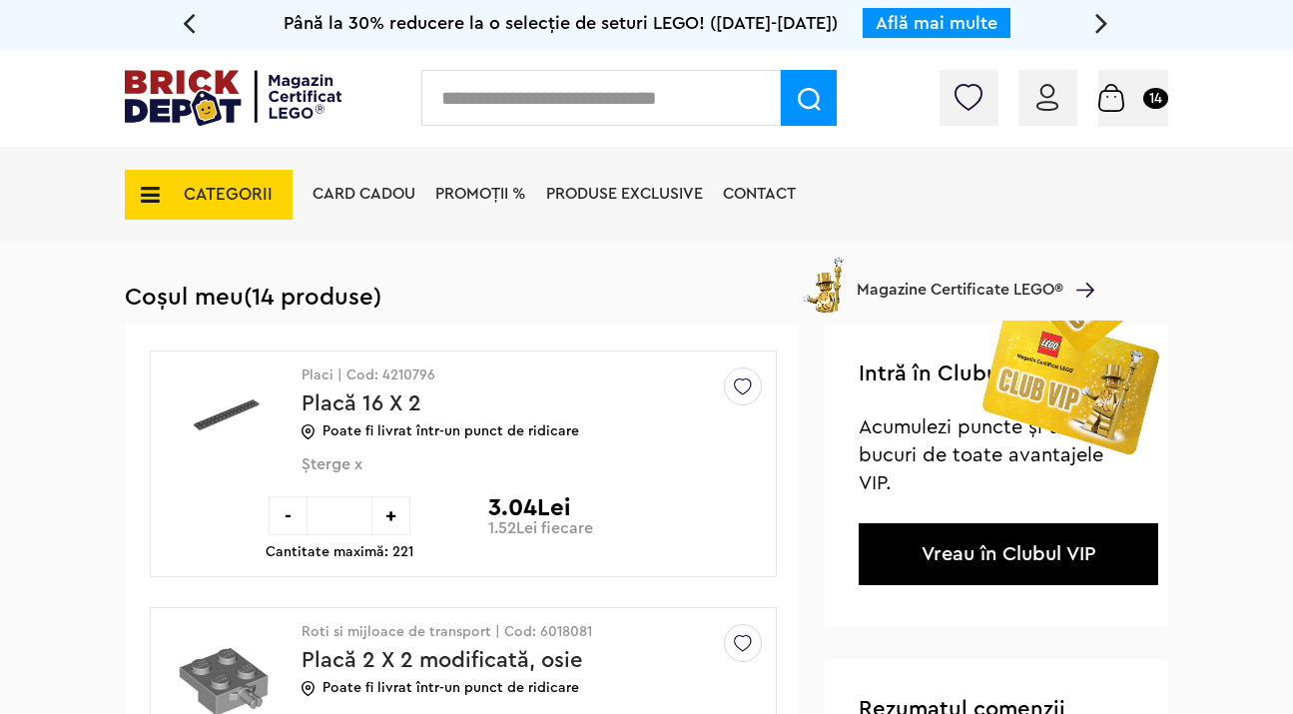
click at [349, 470] on span "Șterge x" at bounding box center [499, 475] width 395 height 41
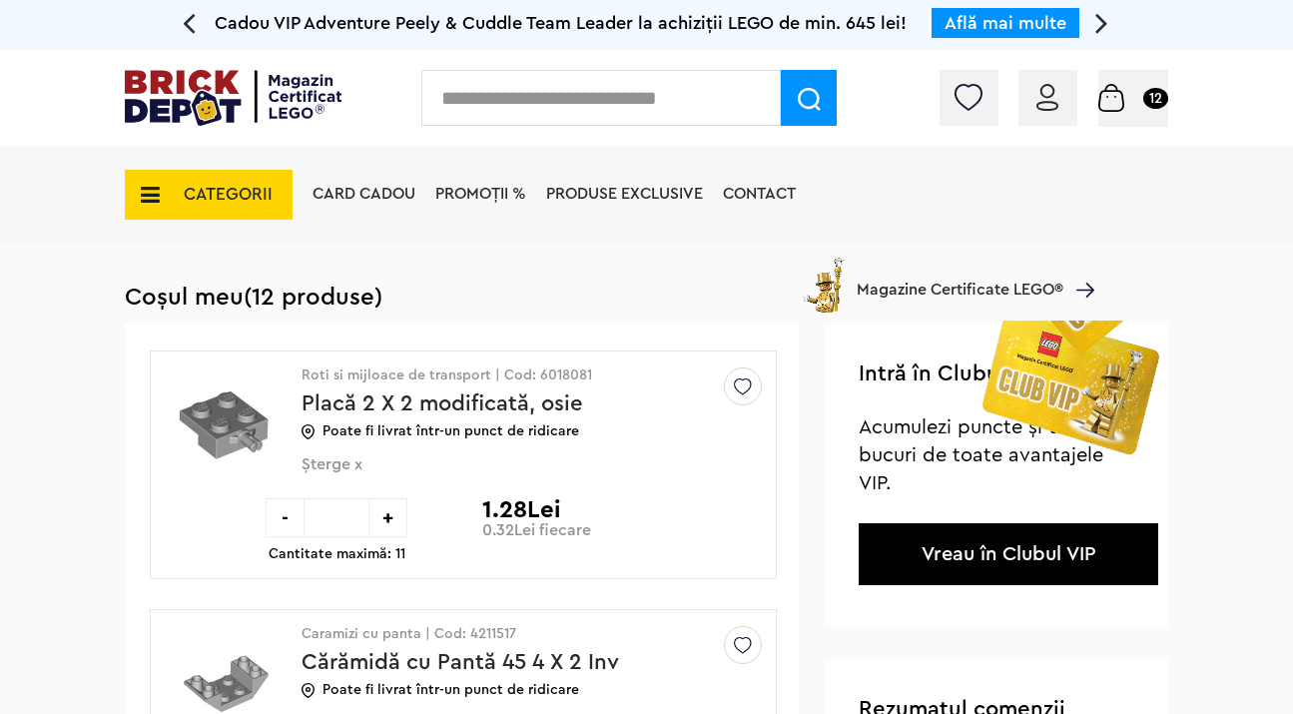
click at [344, 469] on span "Șterge x" at bounding box center [499, 475] width 395 height 41
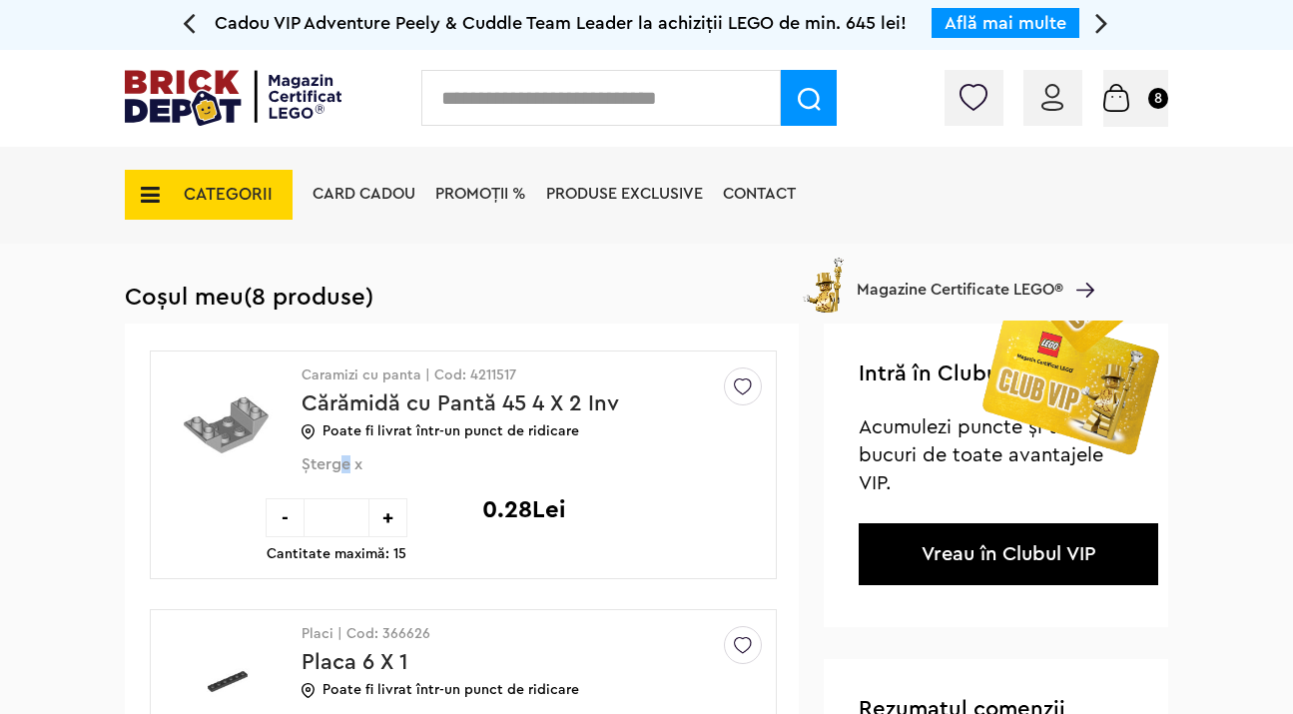
click at [352, 470] on span "Șterge x" at bounding box center [499, 475] width 395 height 41
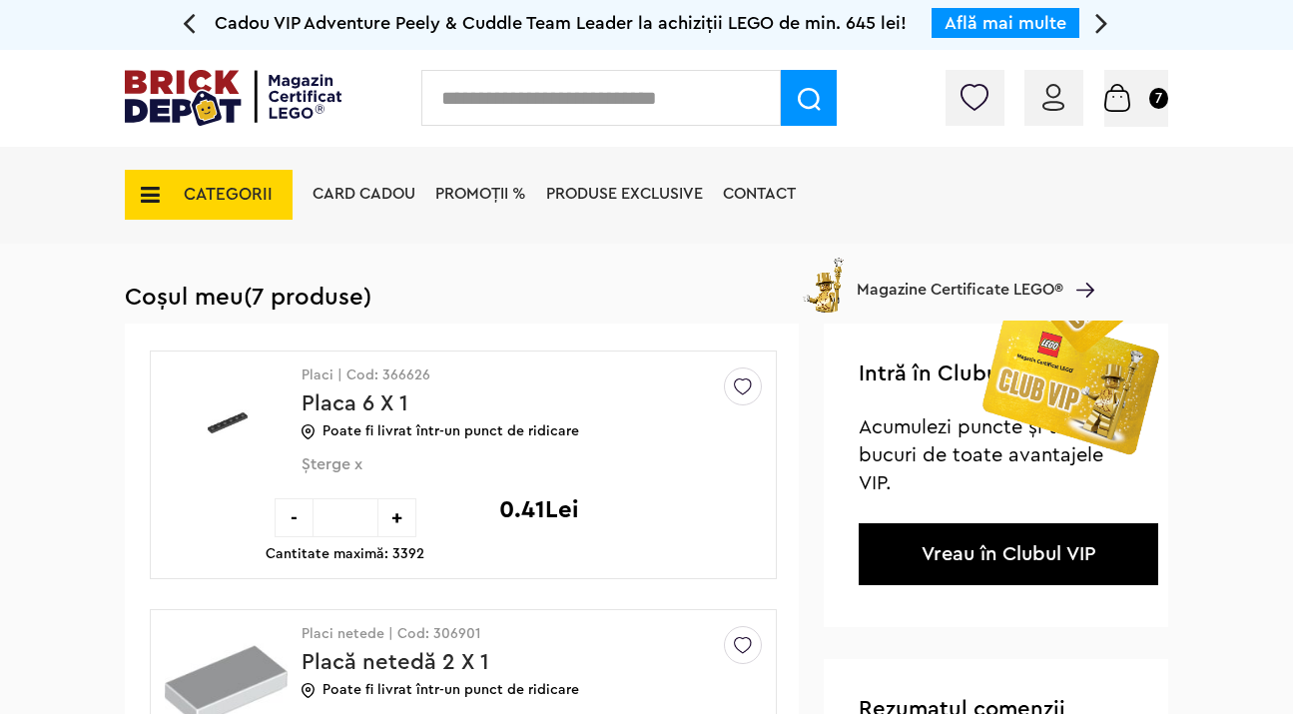
click at [346, 467] on span "Șterge x" at bounding box center [499, 475] width 395 height 41
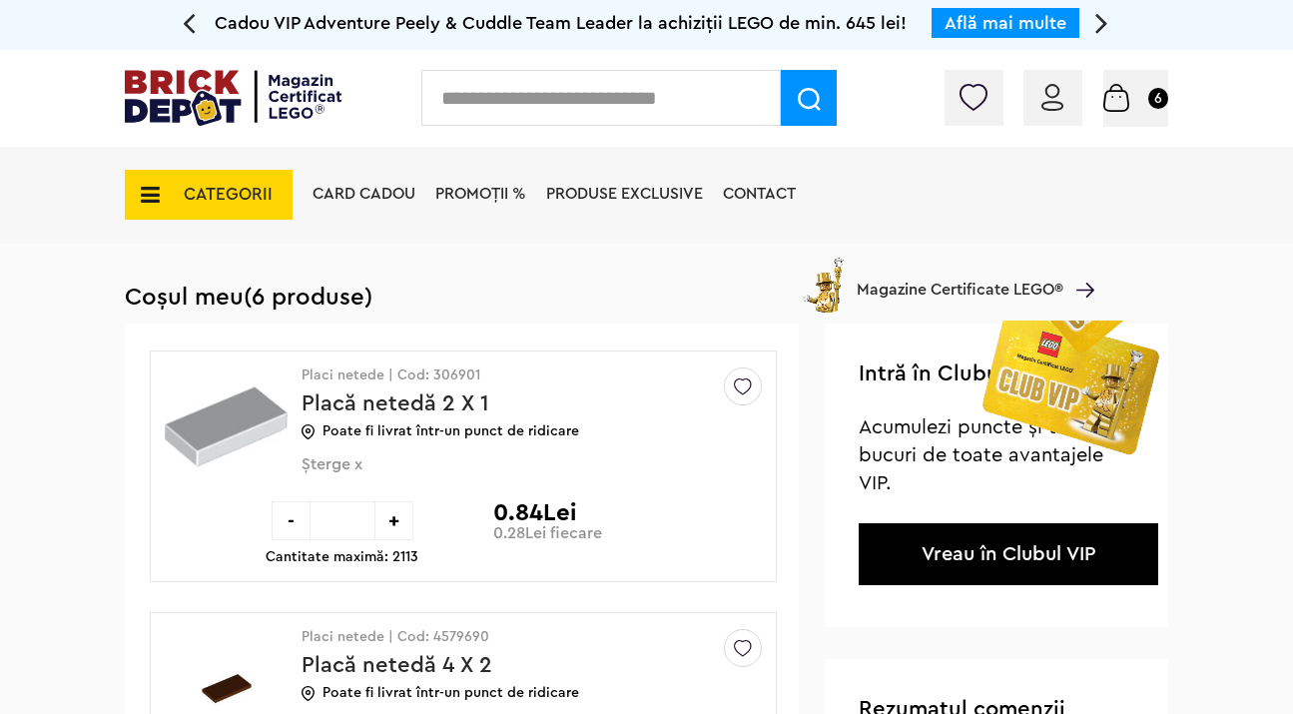
click at [301, 510] on div "-" at bounding box center [291, 520] width 39 height 39
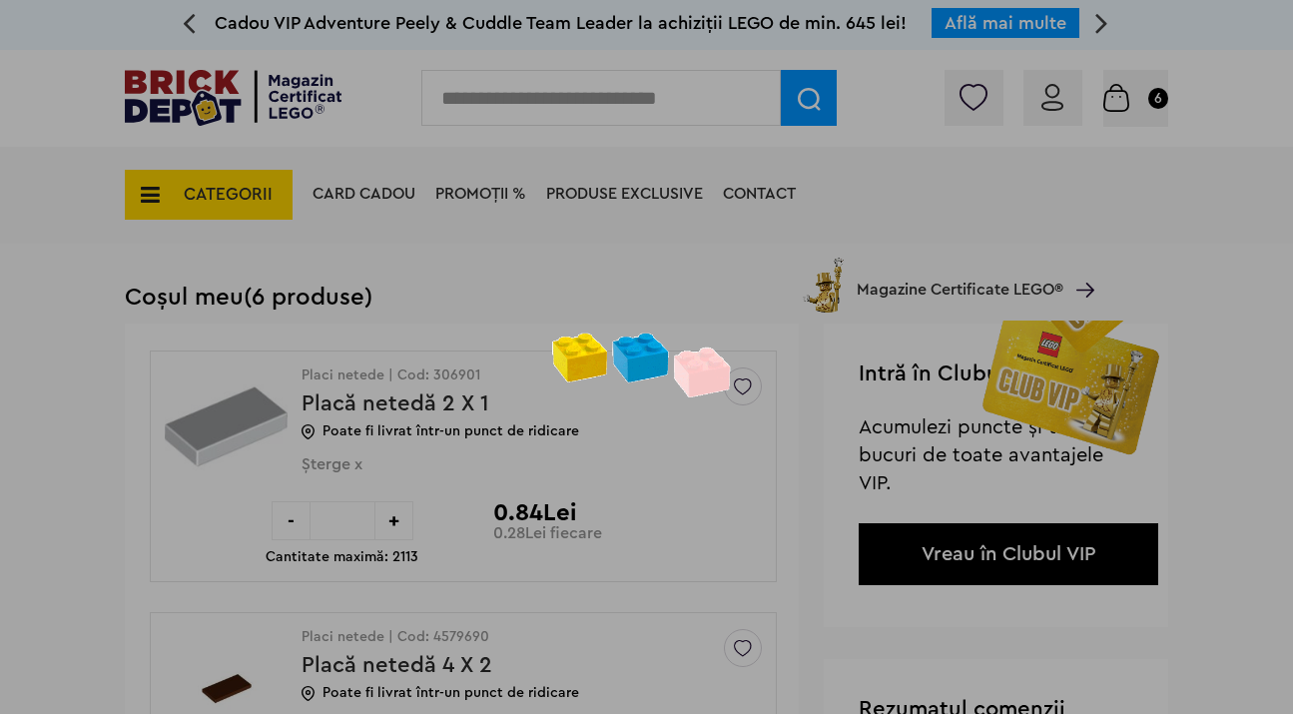
click at [301, 510] on div at bounding box center [646, 357] width 1293 height 714
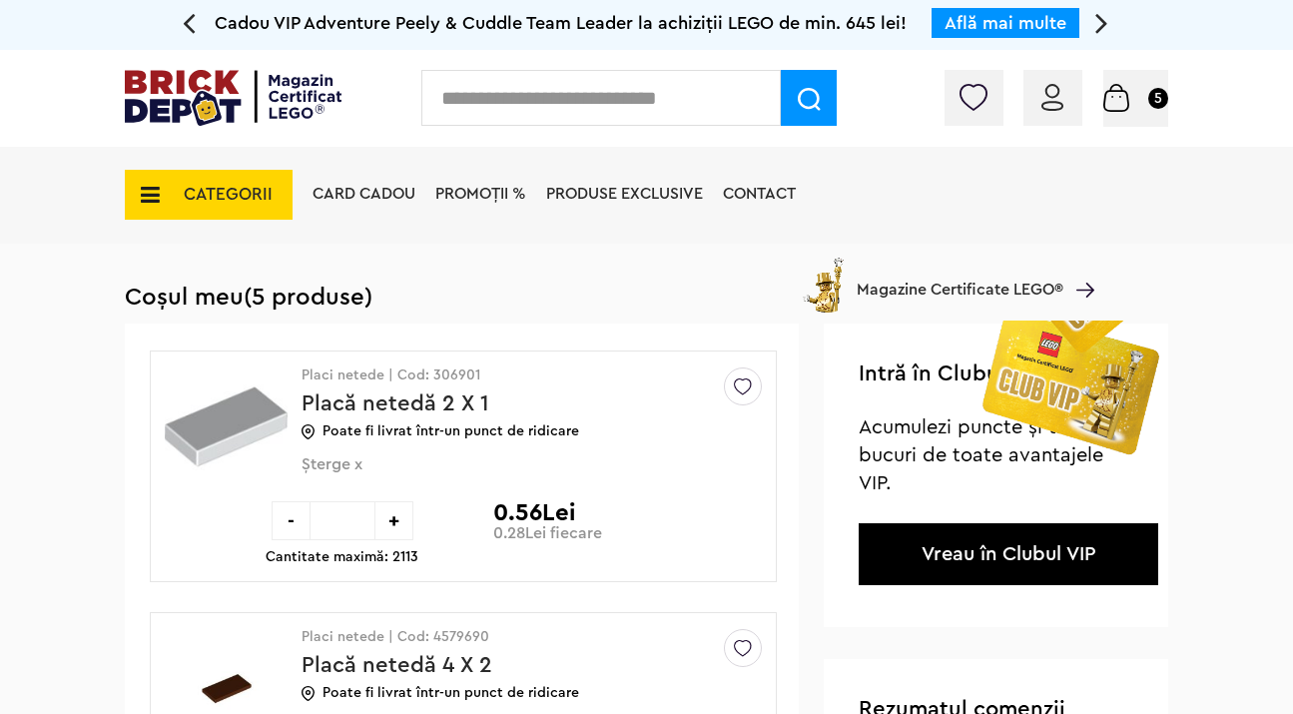
click at [295, 520] on div "-" at bounding box center [291, 520] width 39 height 39
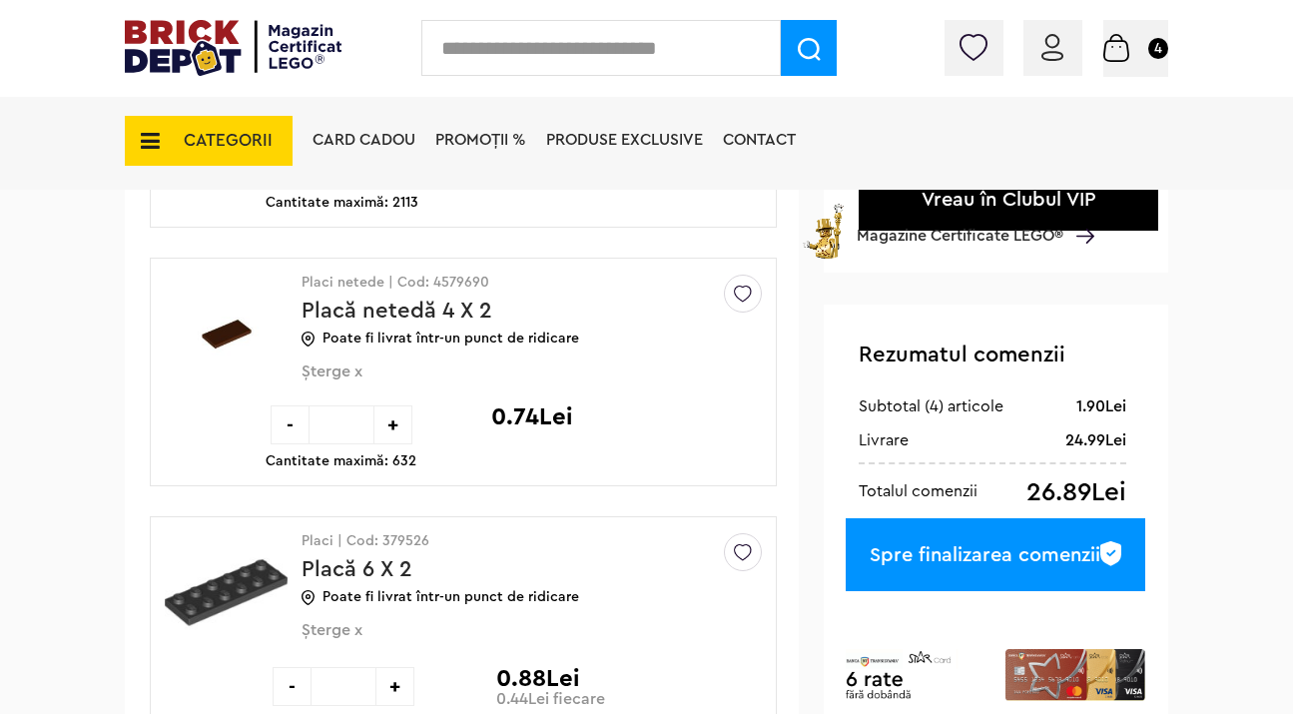
scroll to position [407, 0]
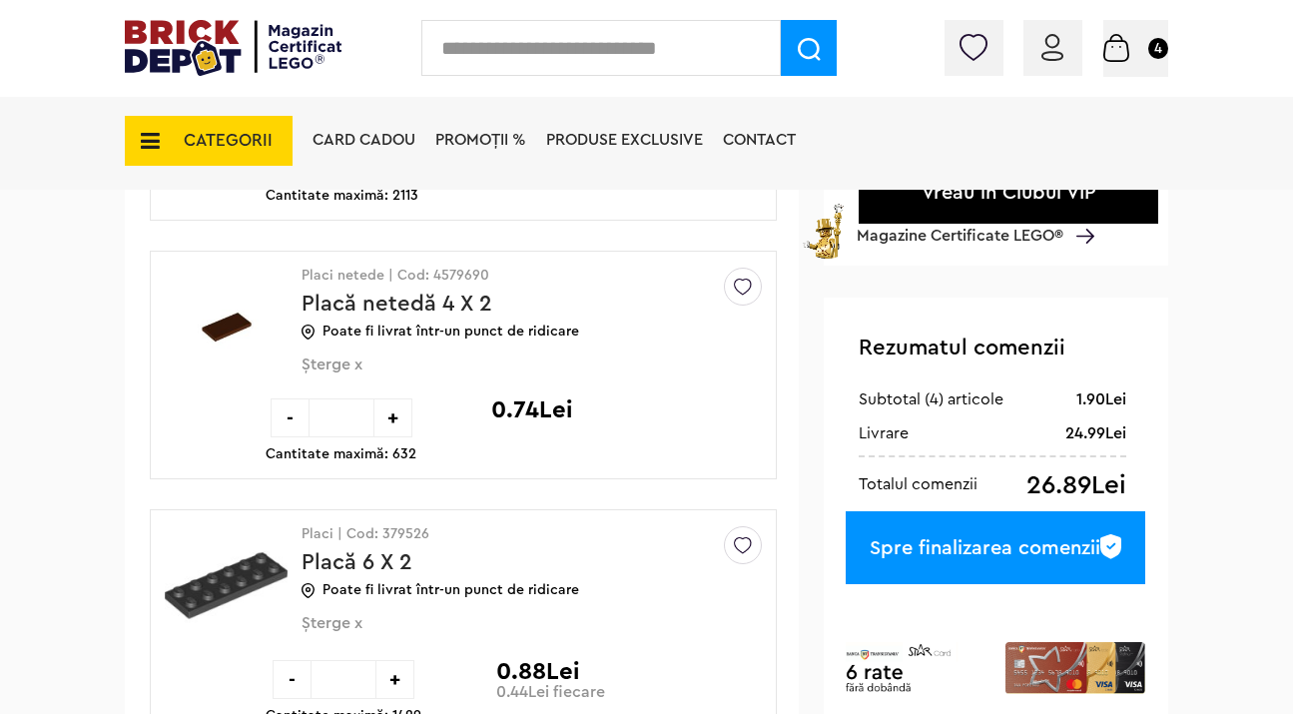
click at [334, 379] on span "Șterge x" at bounding box center [499, 376] width 395 height 41
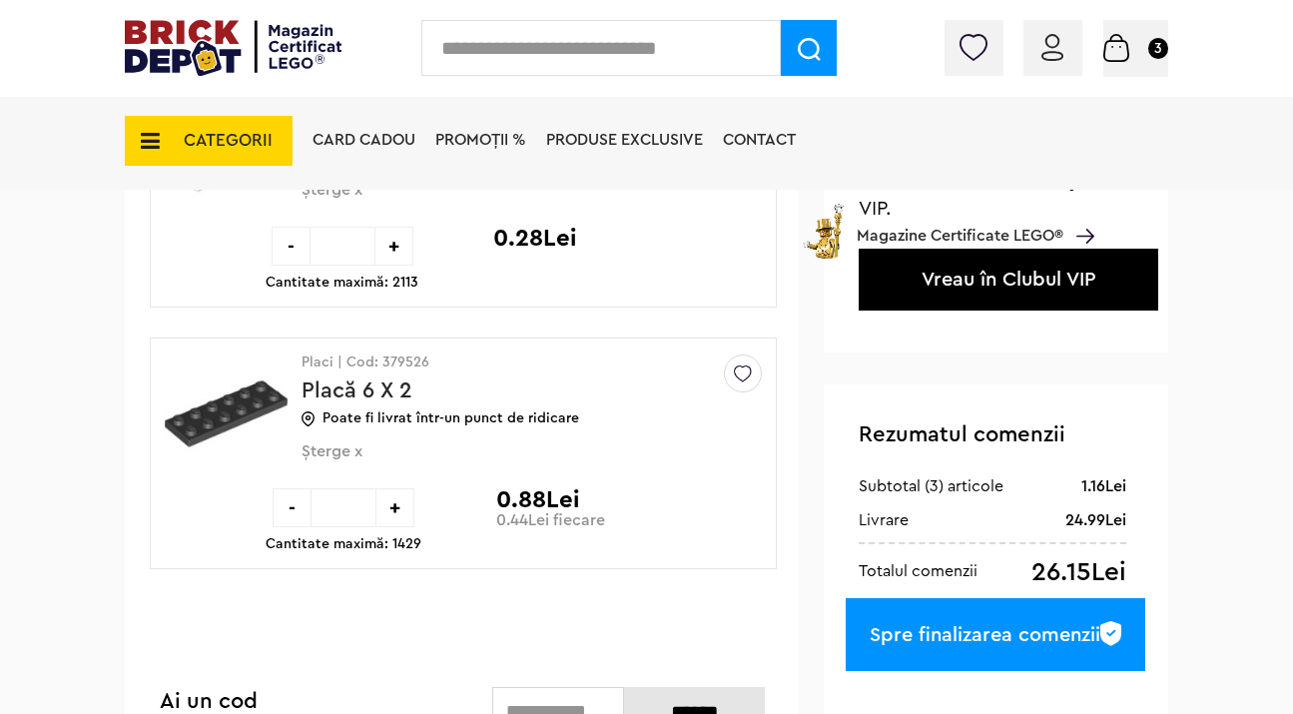
scroll to position [311, 0]
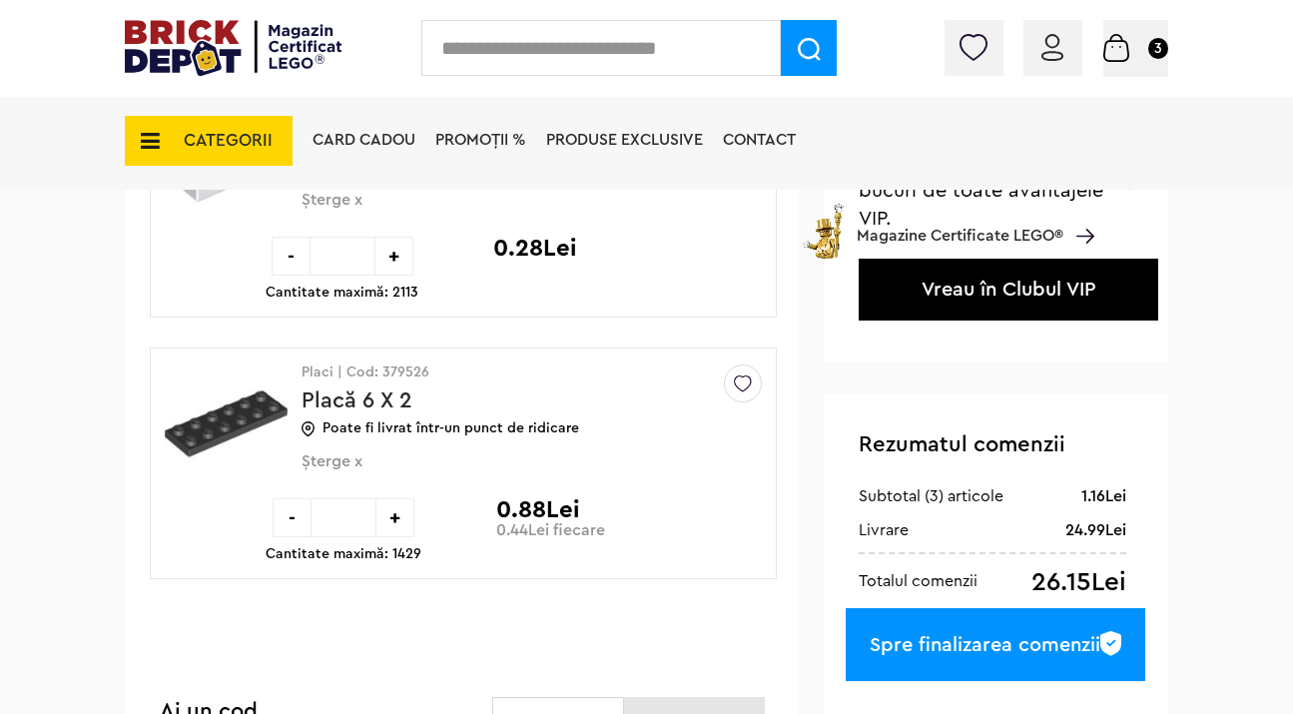
click at [347, 459] on span "Șterge x" at bounding box center [499, 472] width 395 height 41
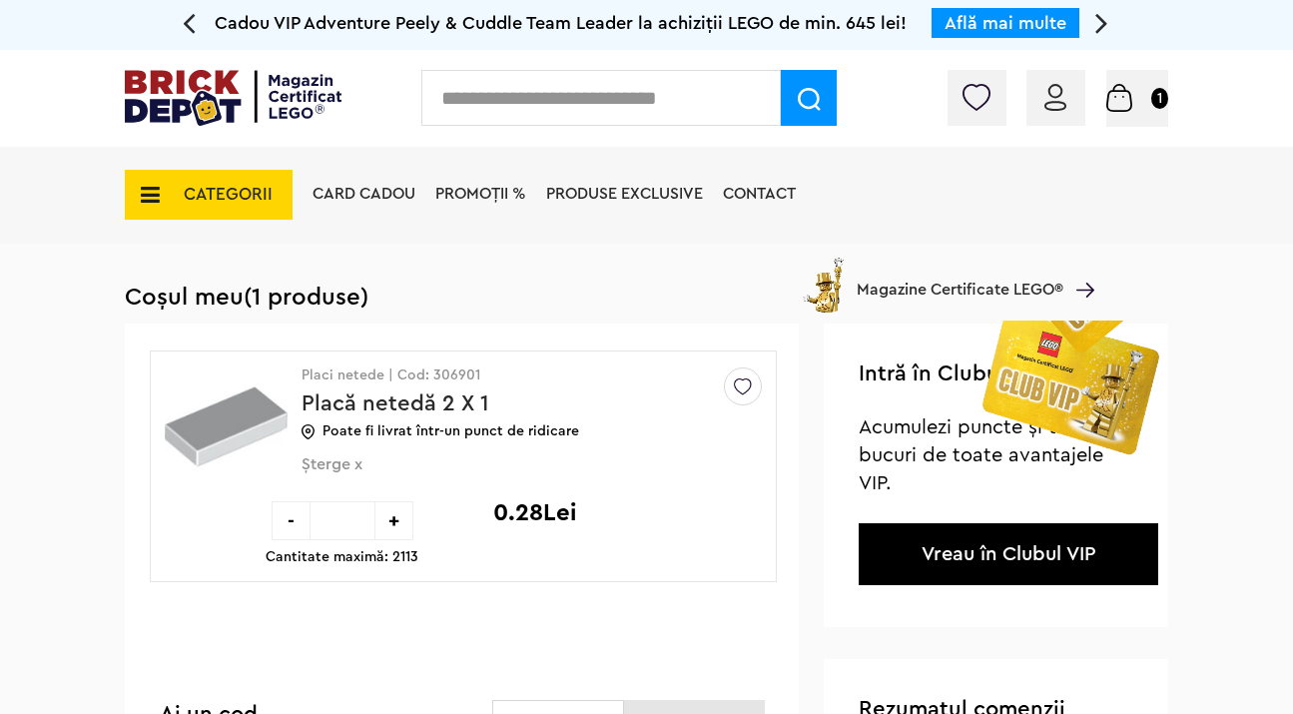
click at [562, 95] on input "text" at bounding box center [601, 98] width 360 height 56
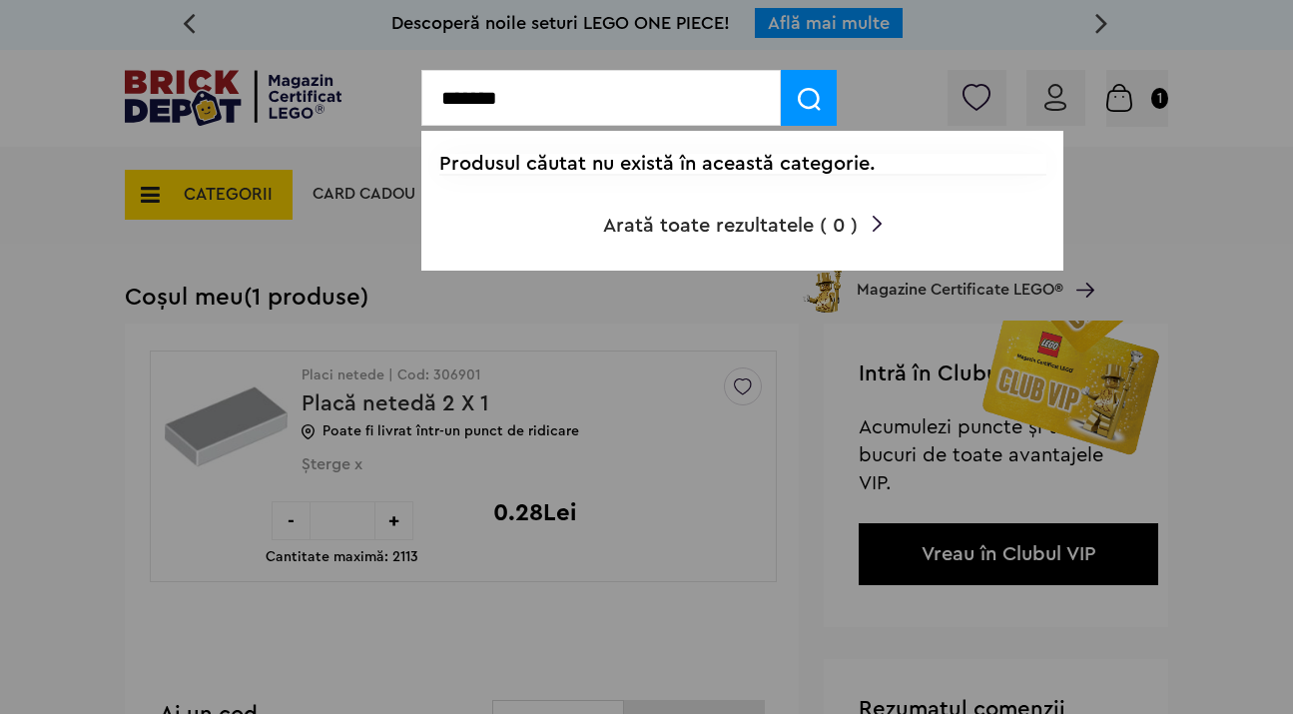
type input "*******"
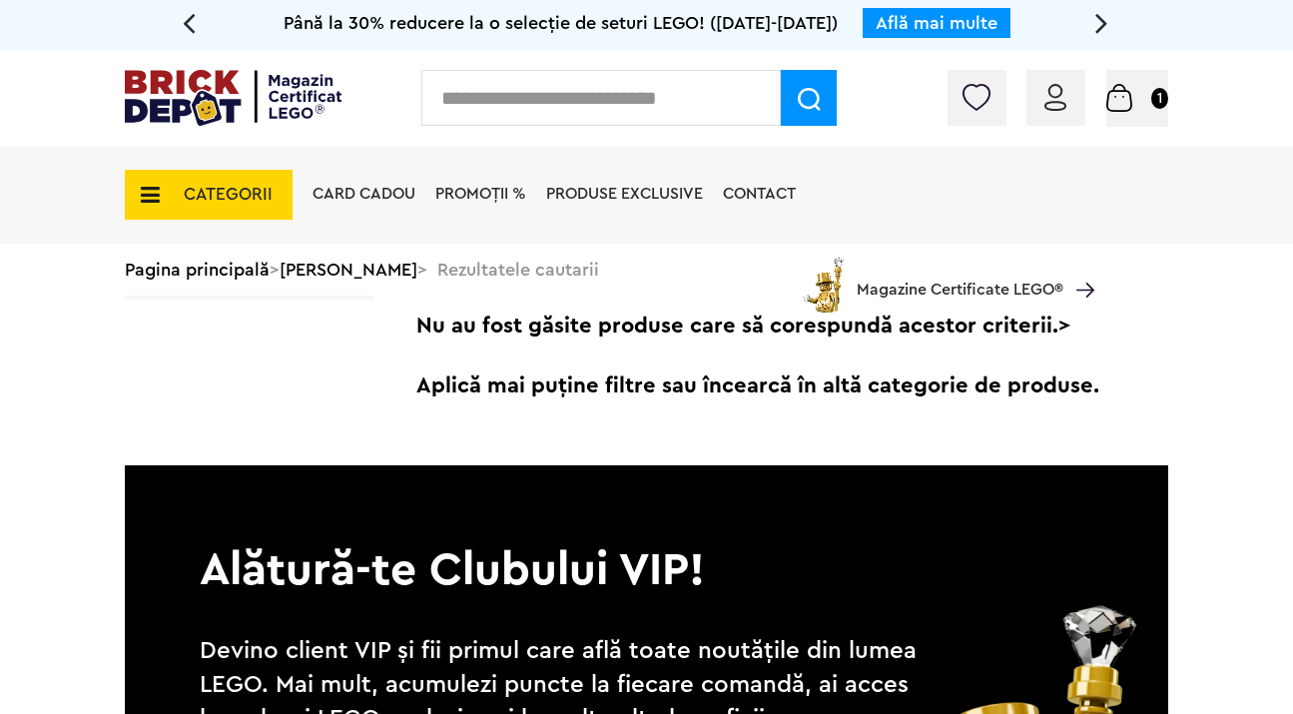
click at [253, 271] on div "CATEGORII Jucării LEGO Card Cadou LEGO Animal Crossing Nou Architecture Nou Art…" at bounding box center [647, 230] width 1044 height 166
click at [251, 272] on div "CATEGORII Jucării LEGO Card Cadou LEGO Animal Crossing Nou Architecture Nou Art…" at bounding box center [647, 230] width 1044 height 166
click at [398, 285] on div "Card Cadou PROMOȚII % Produse exclusive Contact Magazine Certificate LEGO®" at bounding box center [699, 230] width 792 height 166
click at [220, 205] on span "CATEGORII" at bounding box center [209, 195] width 168 height 50
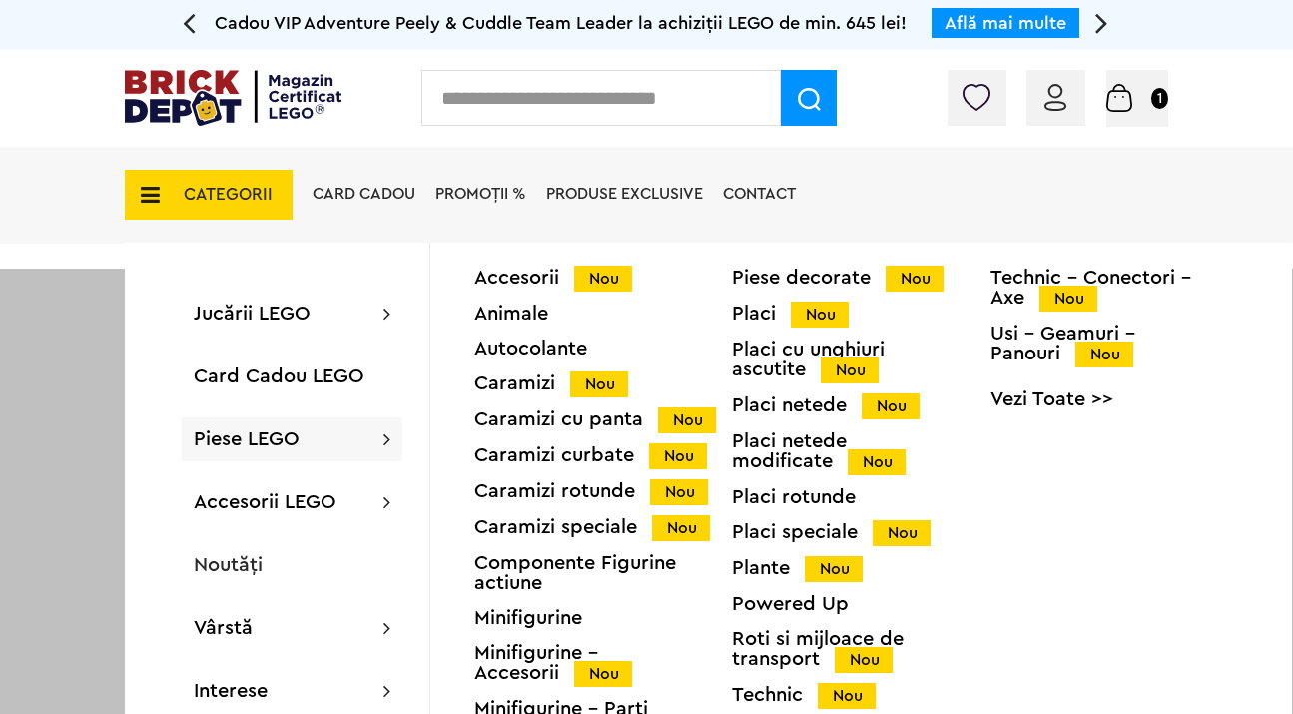
click at [314, 433] on div "Piese LEGO Accesorii Nou Animale Autocolante Caramizi Nou Caramizi cu panta Nou…" at bounding box center [292, 439] width 221 height 44
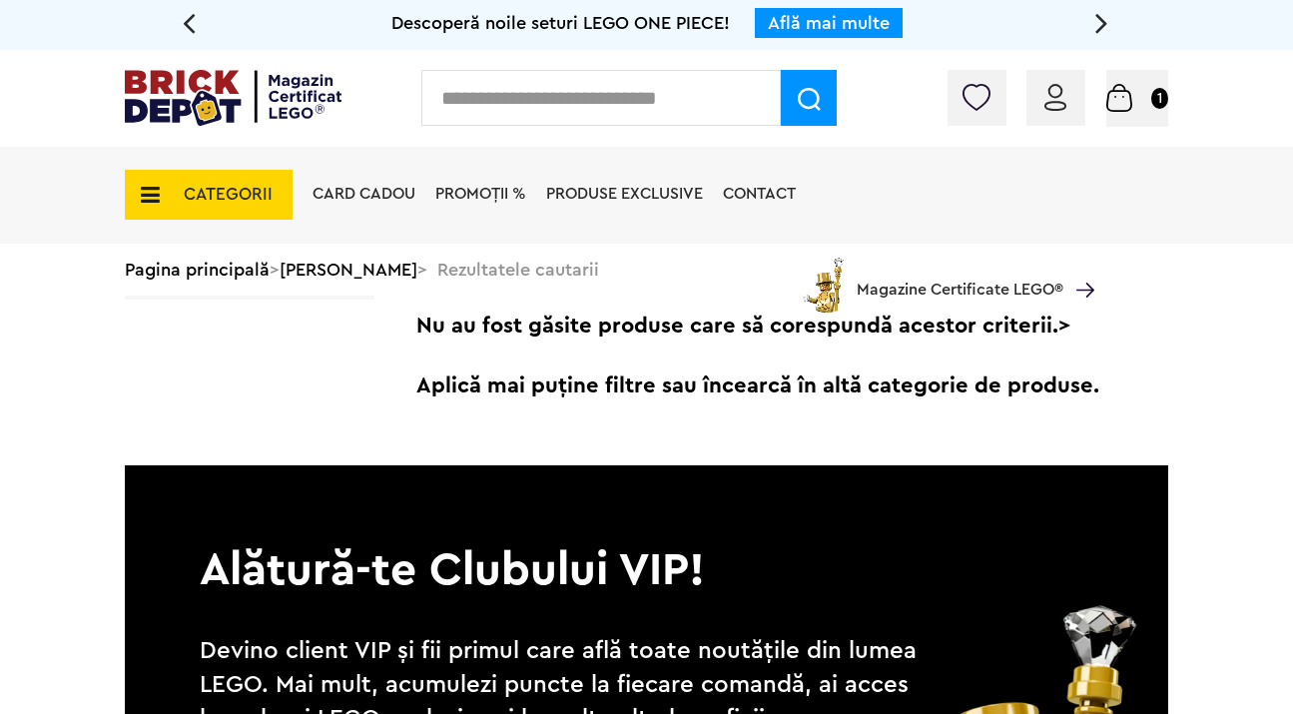
click at [271, 201] on span "CATEGORII" at bounding box center [228, 194] width 89 height 17
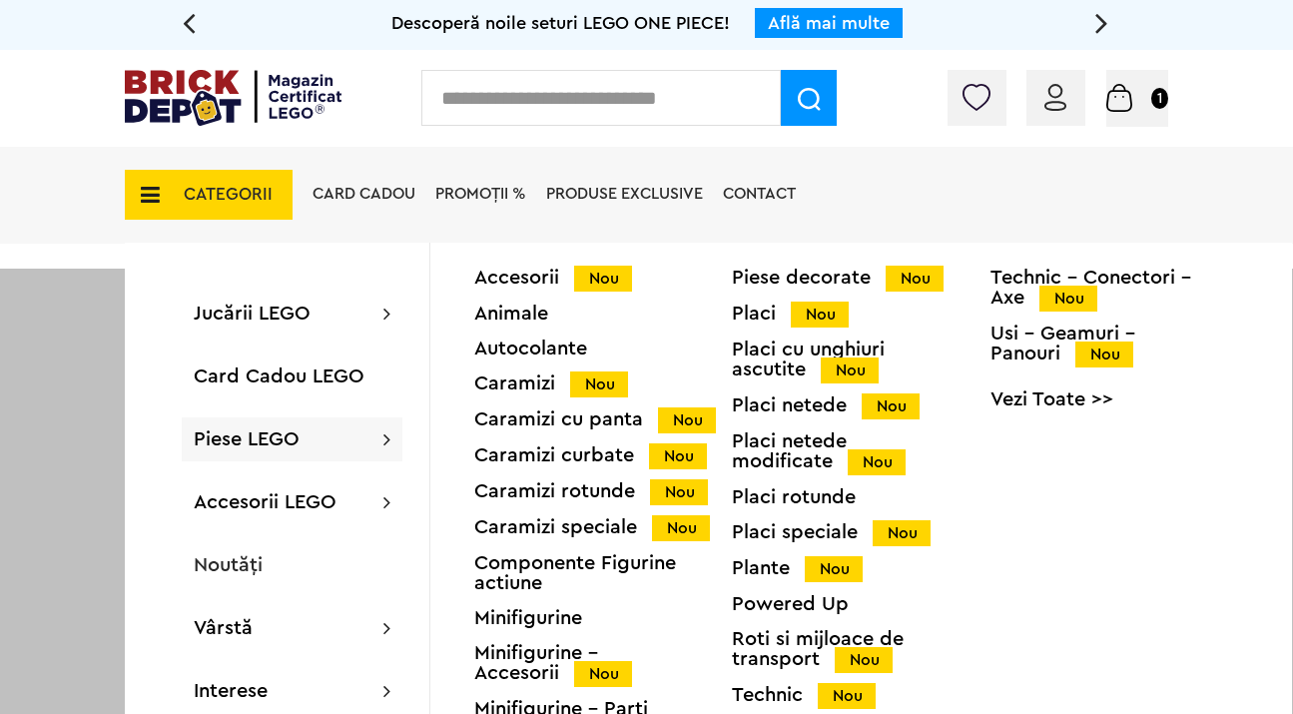
click at [285, 430] on span "Piese LEGO" at bounding box center [247, 439] width 106 height 20
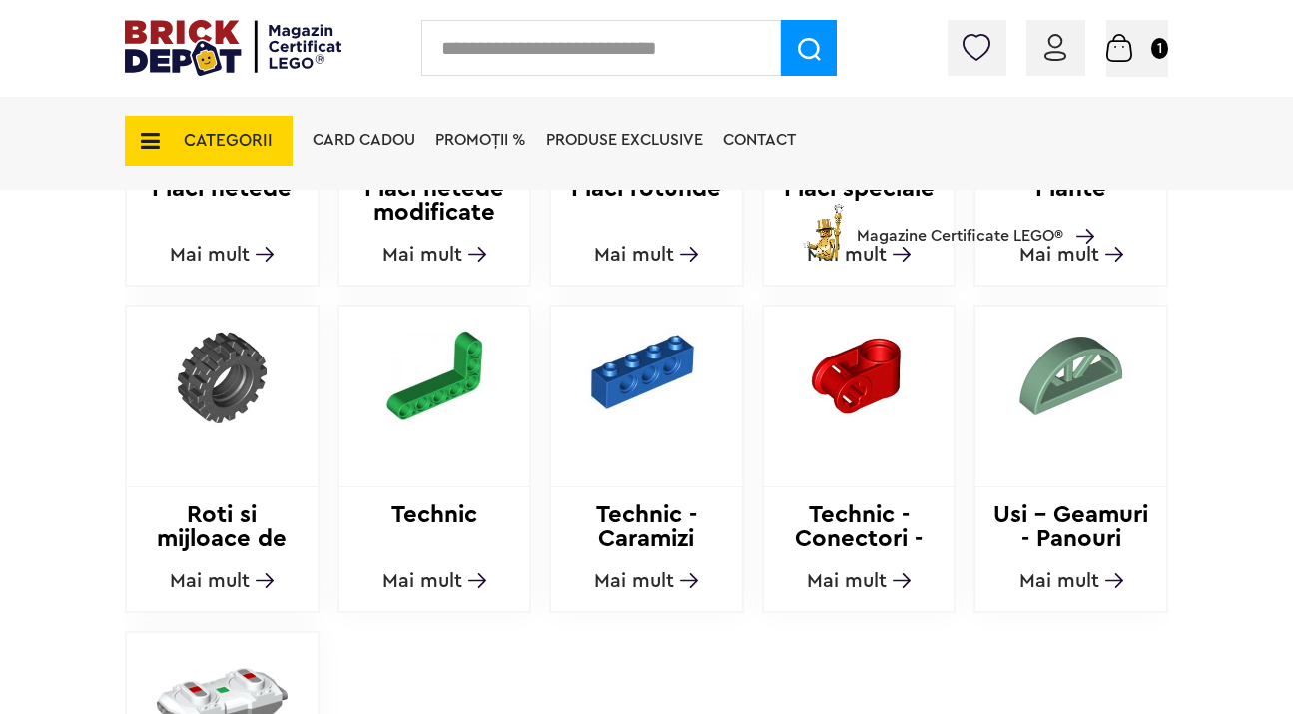
scroll to position [1893, 0]
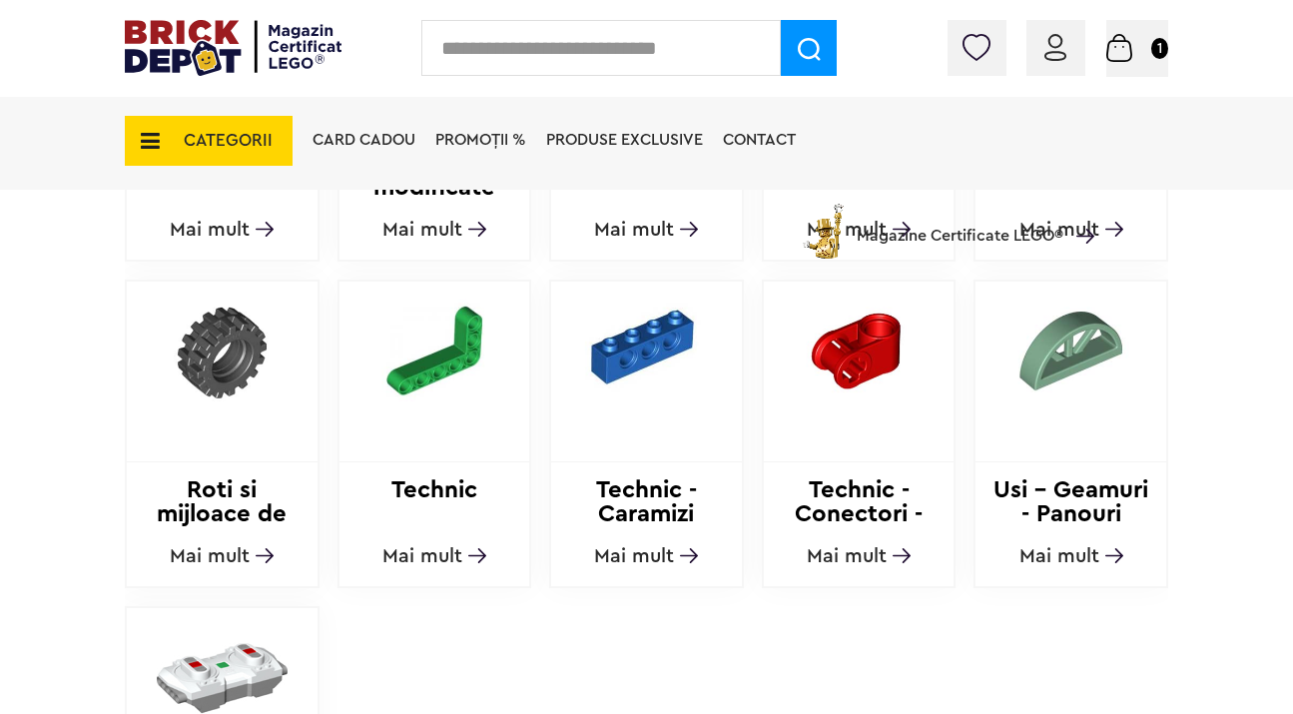
click at [237, 480] on h2 "Roti si mijloace de transport" at bounding box center [222, 502] width 191 height 48
click at [248, 563] on span "Mai mult" at bounding box center [210, 556] width 80 height 20
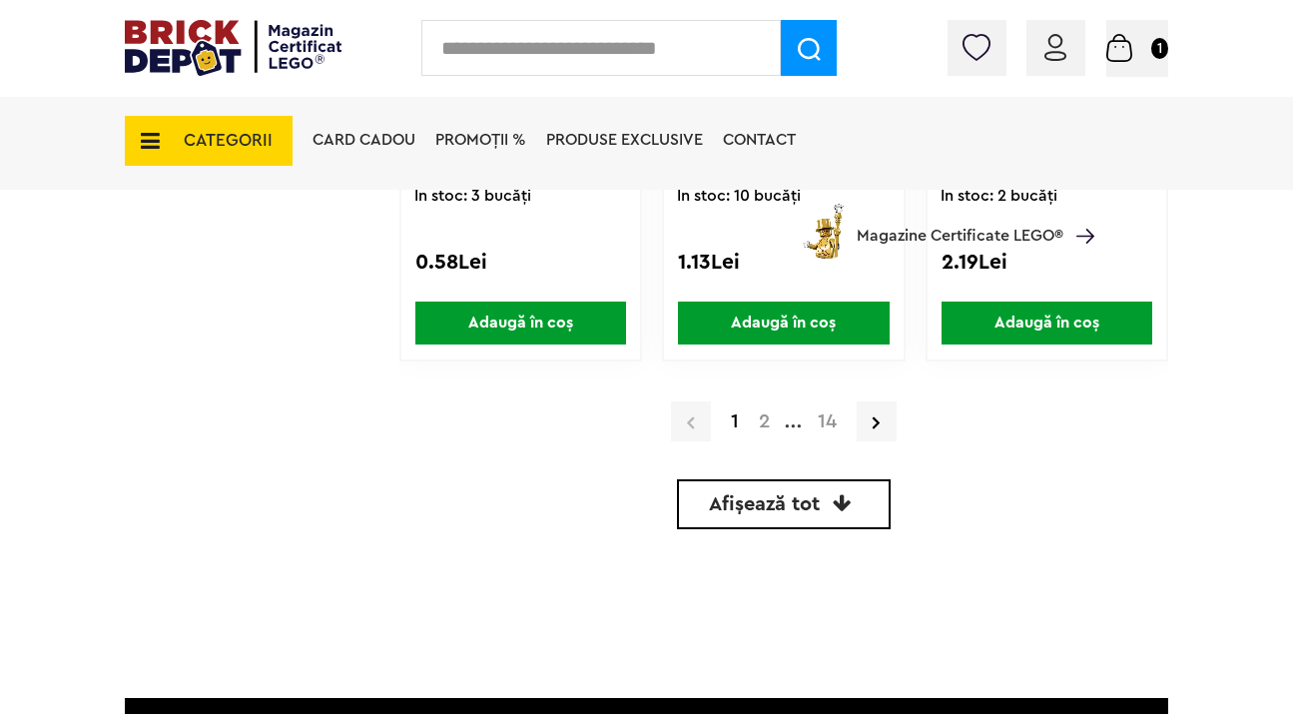
scroll to position [6125, 0]
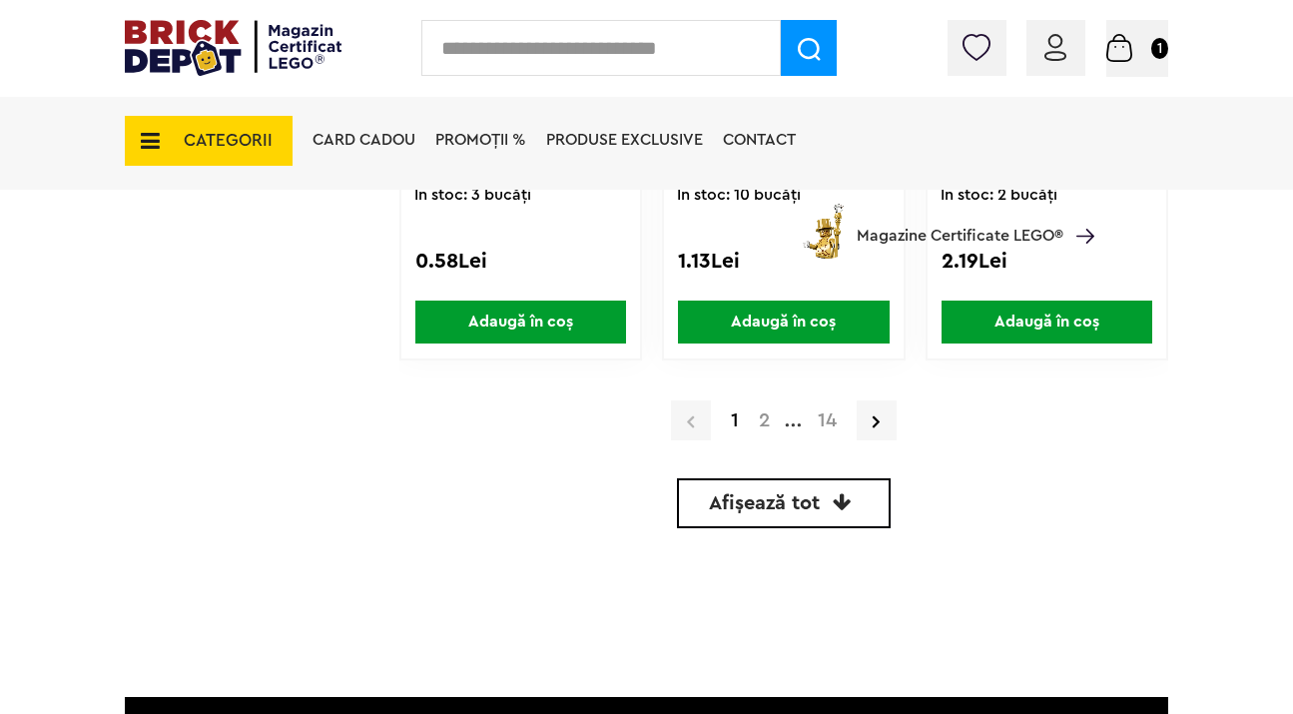
click at [750, 493] on link "Afișează tot" at bounding box center [784, 503] width 214 height 50
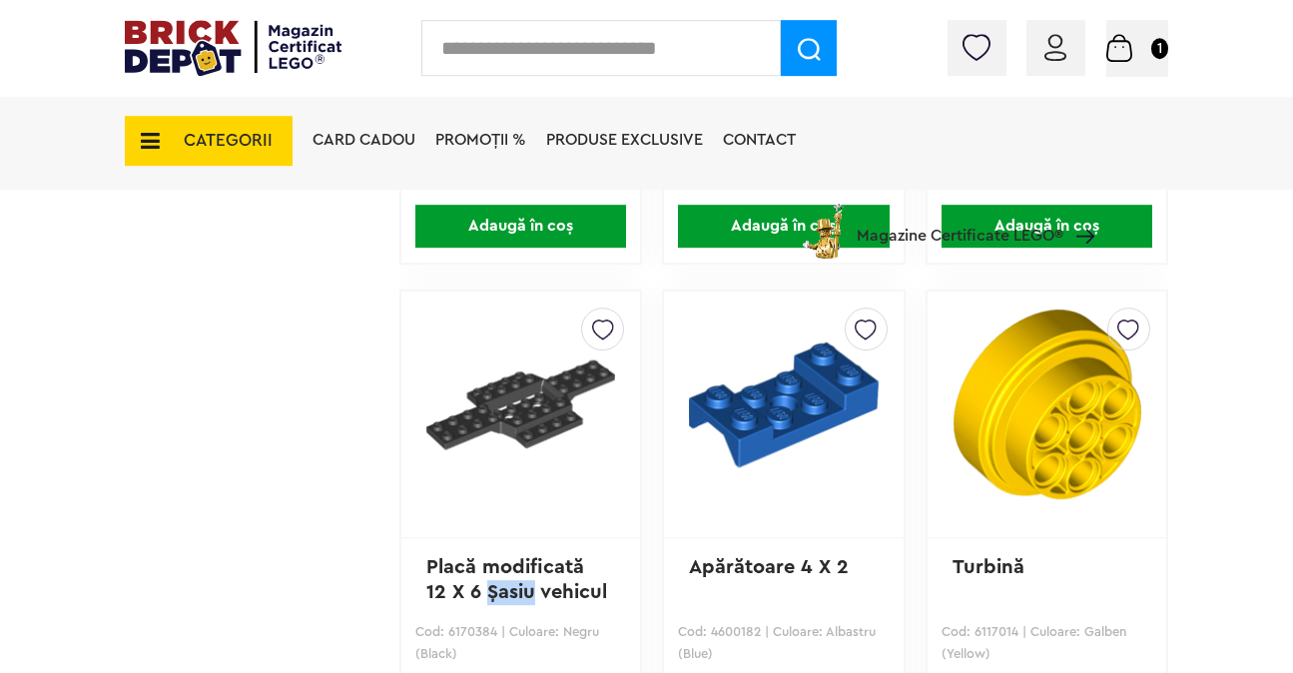
scroll to position [33883, 0]
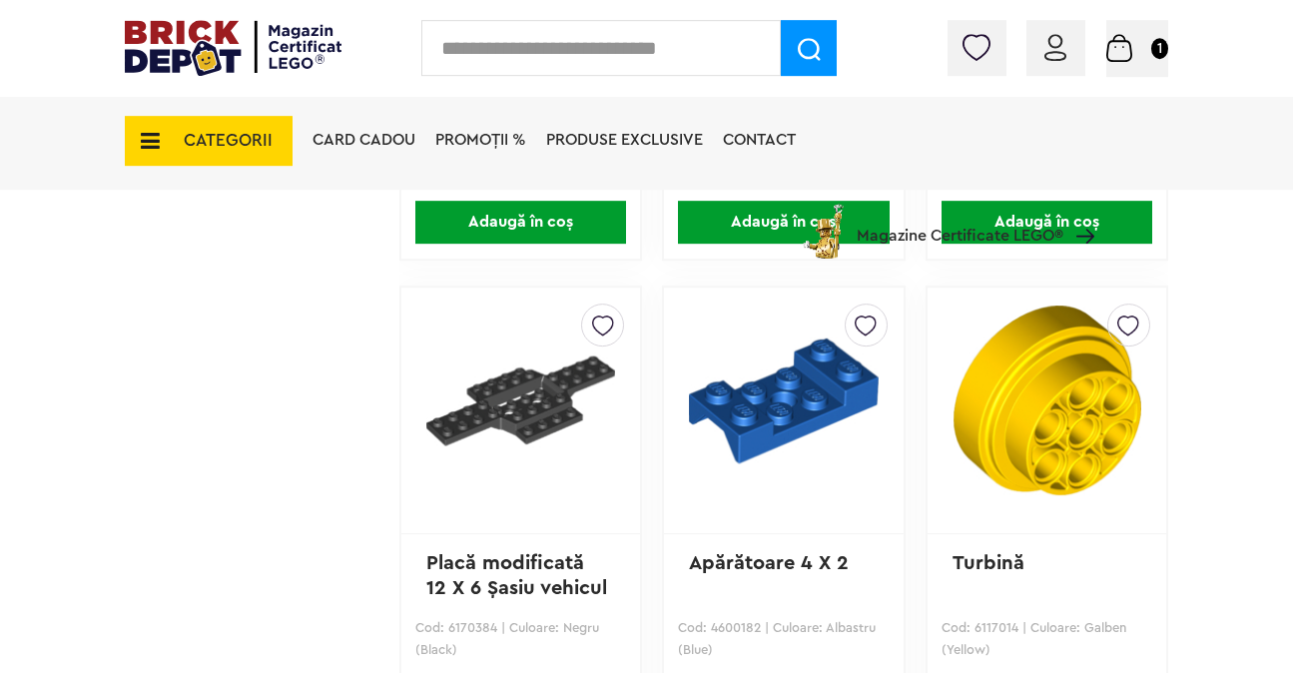
click at [631, 49] on input "text" at bounding box center [601, 48] width 360 height 56
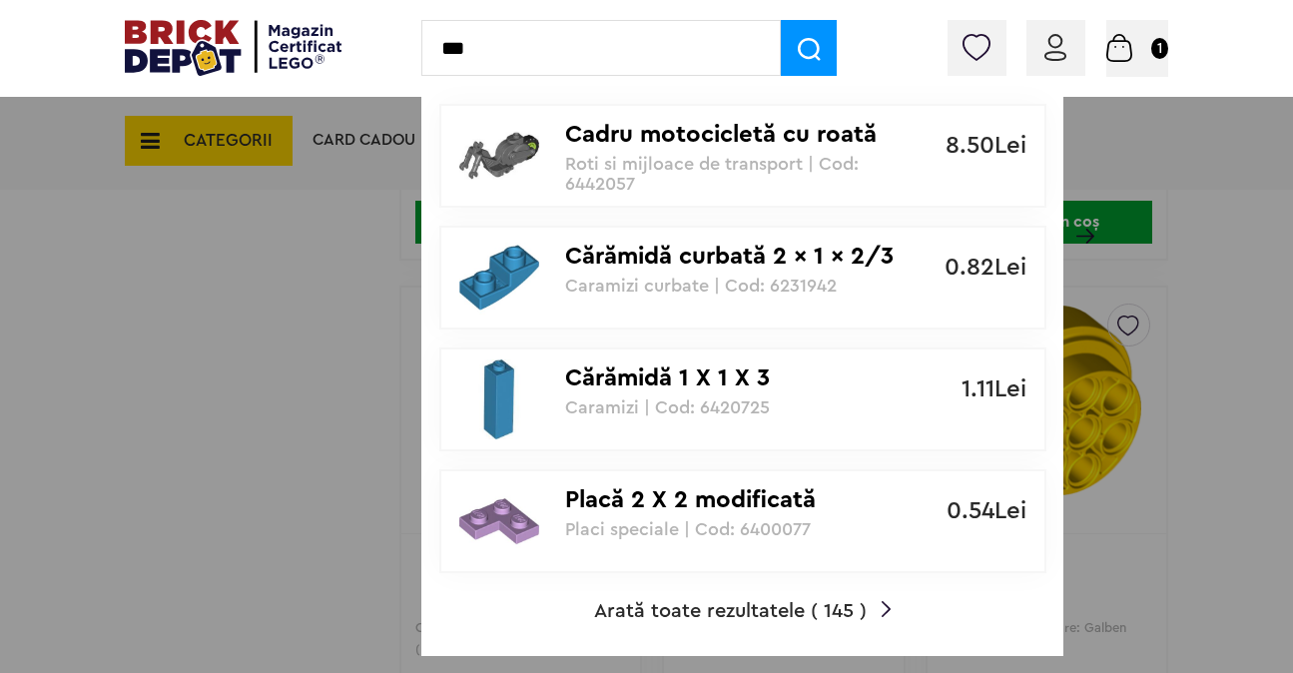
click at [510, 47] on input "***" at bounding box center [601, 48] width 360 height 56
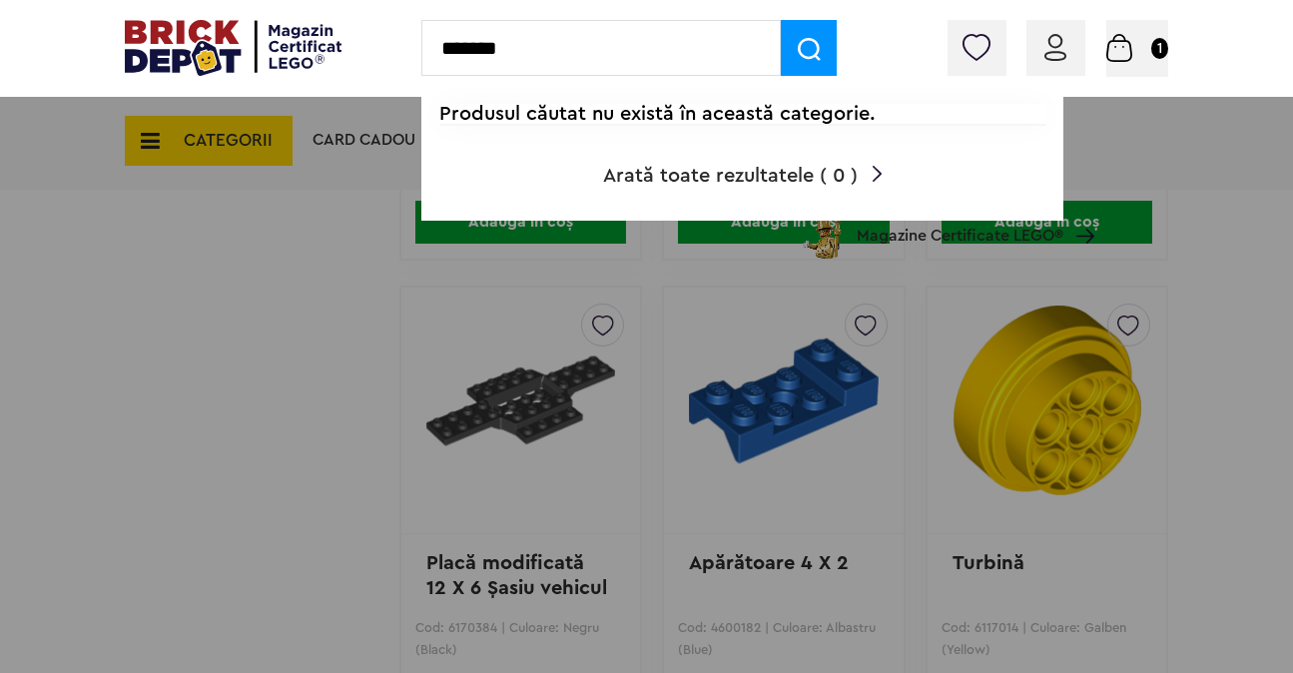
type input "*******"
click at [315, 138] on div at bounding box center [646, 336] width 1293 height 673
click at [324, 131] on div at bounding box center [646, 336] width 1293 height 673
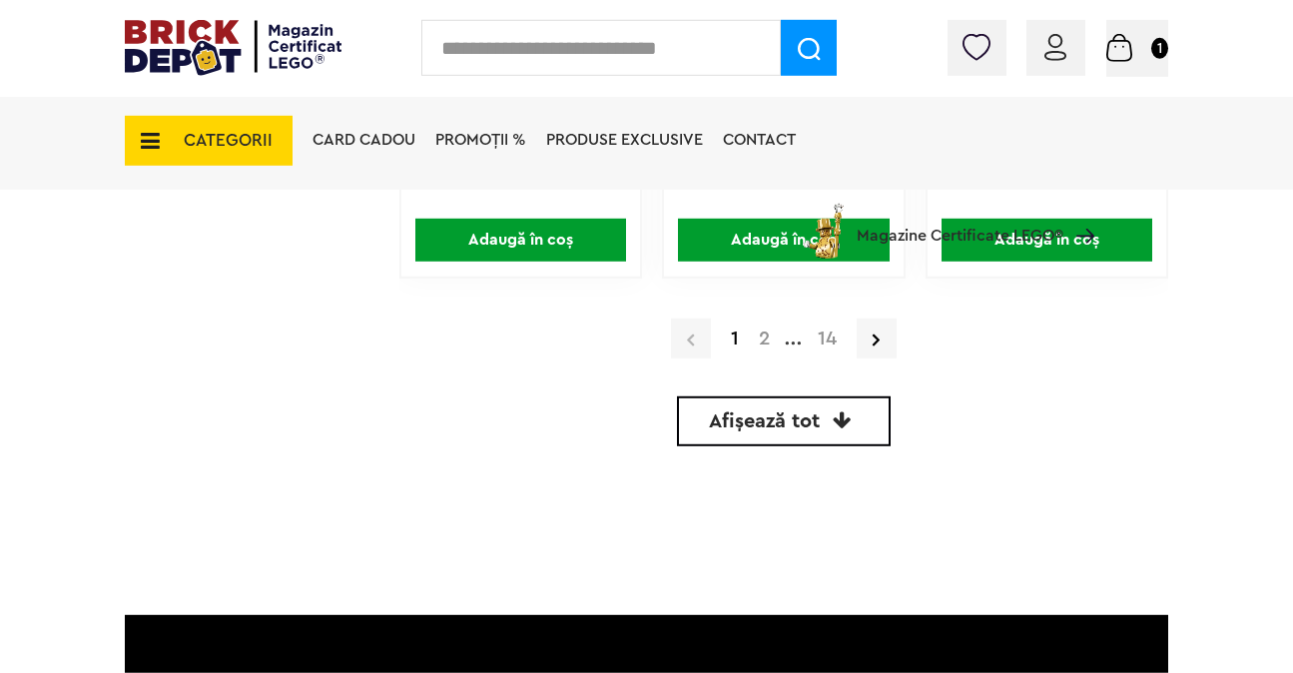
scroll to position [6184, 0]
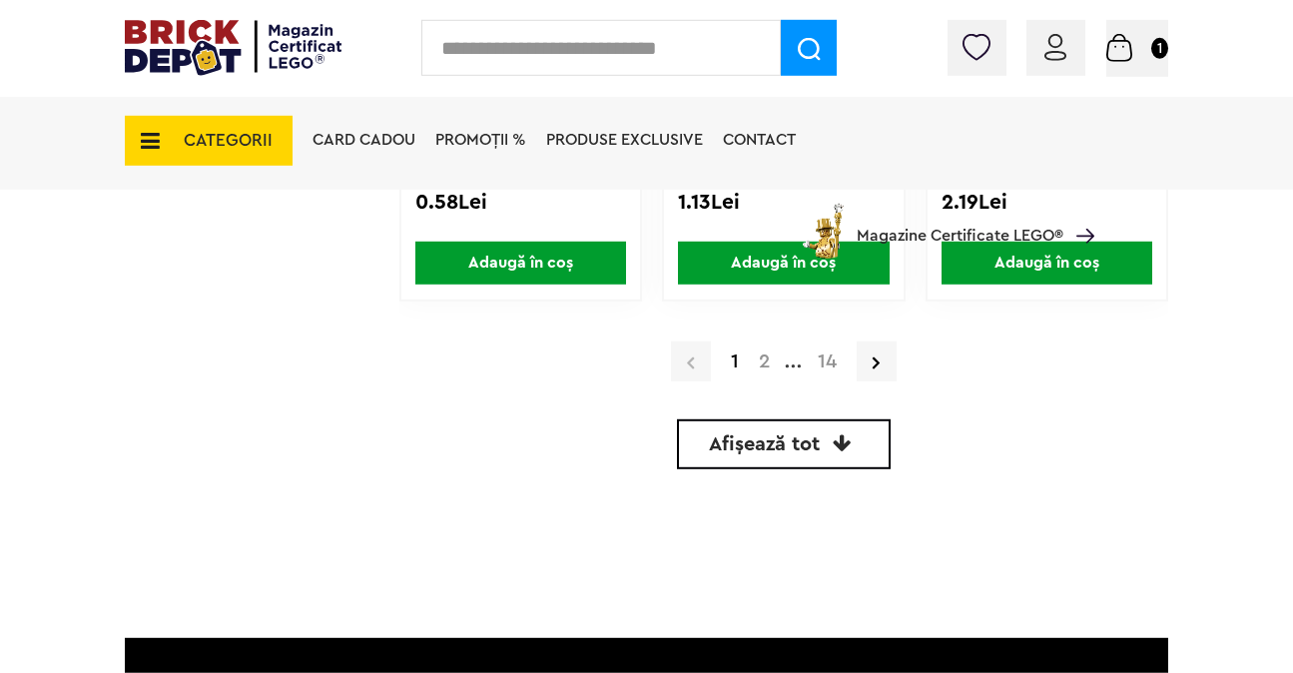
click at [813, 455] on link "Afișează tot" at bounding box center [784, 444] width 214 height 50
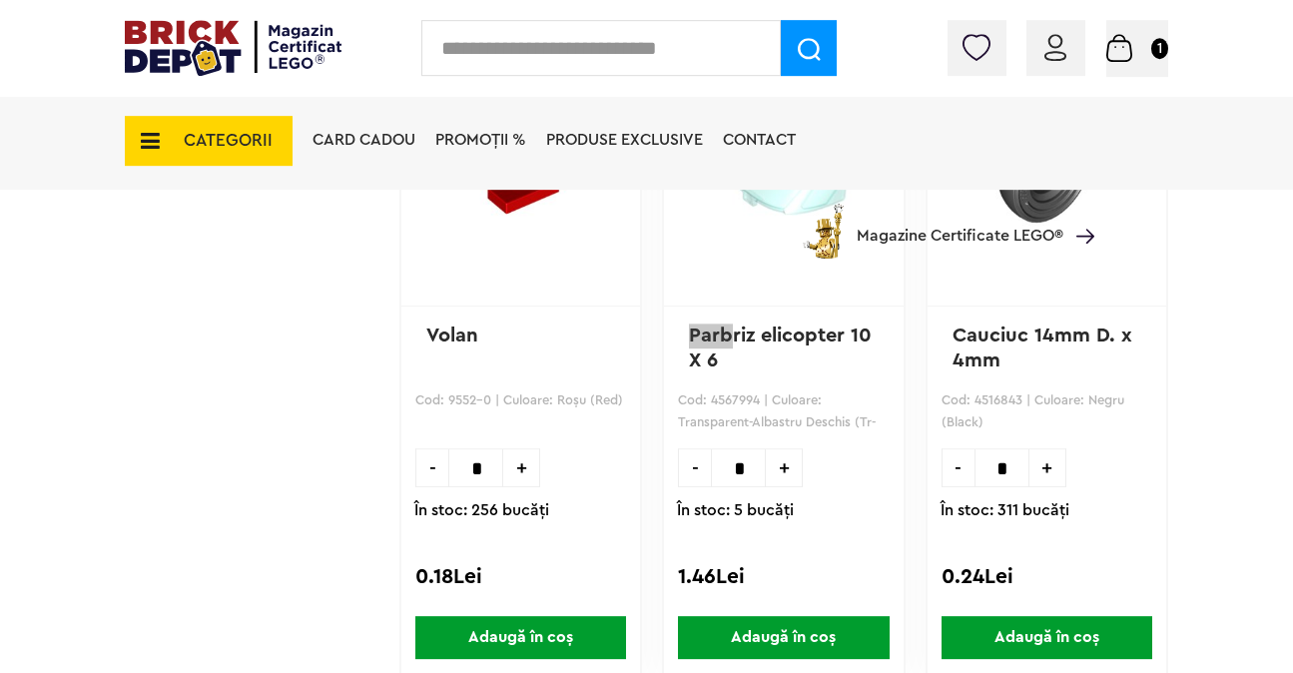
scroll to position [61769, 0]
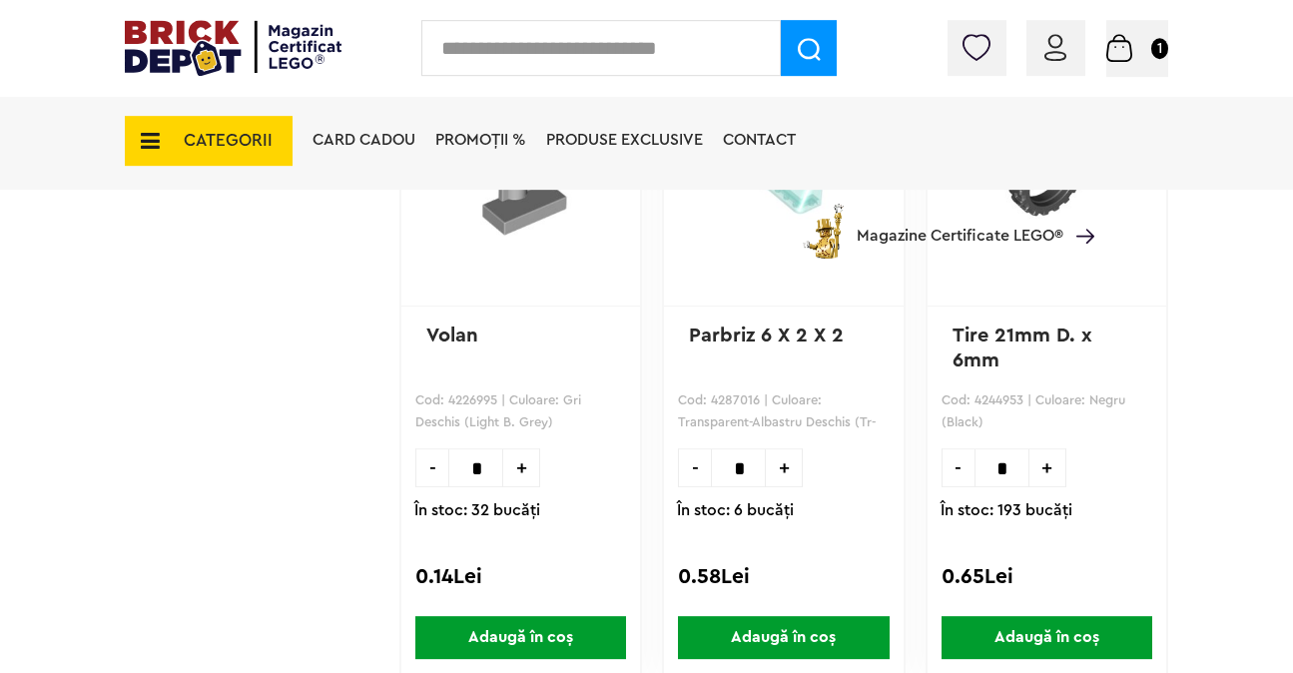
click at [627, 60] on input "text" at bounding box center [601, 48] width 360 height 56
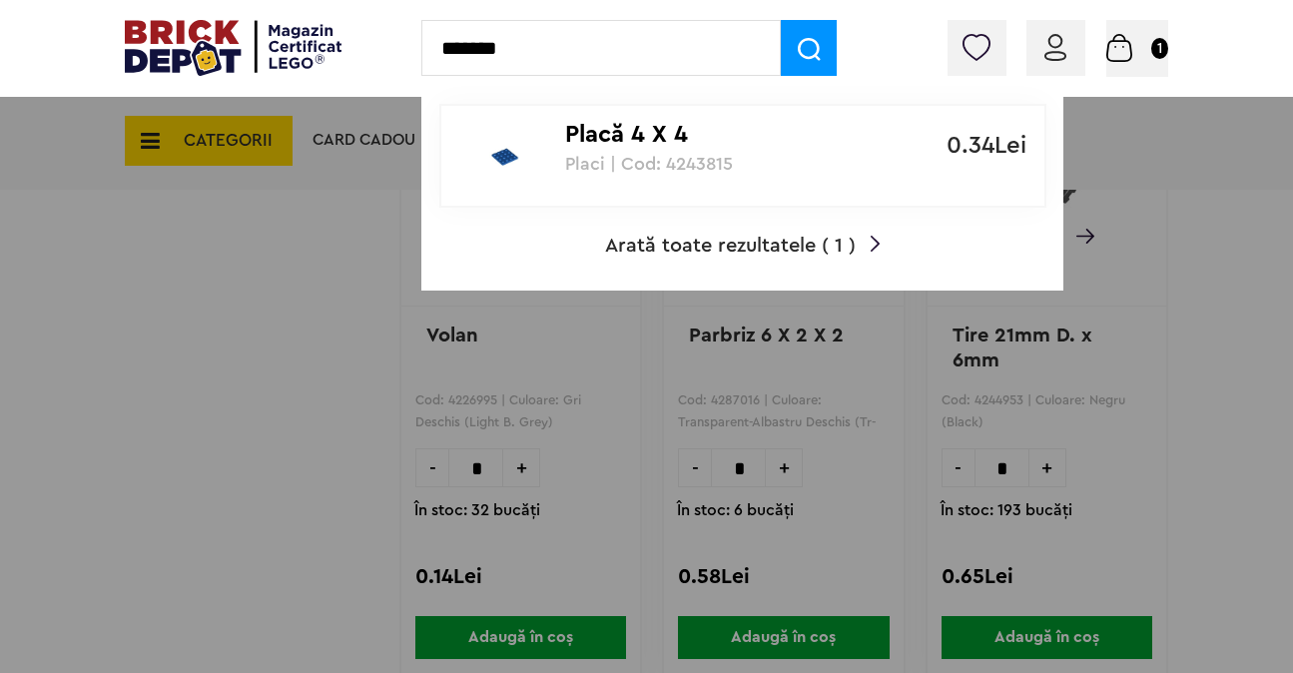
type input "*******"
click at [673, 166] on p "Placi | Cod: 4243815" at bounding box center [732, 164] width 334 height 20
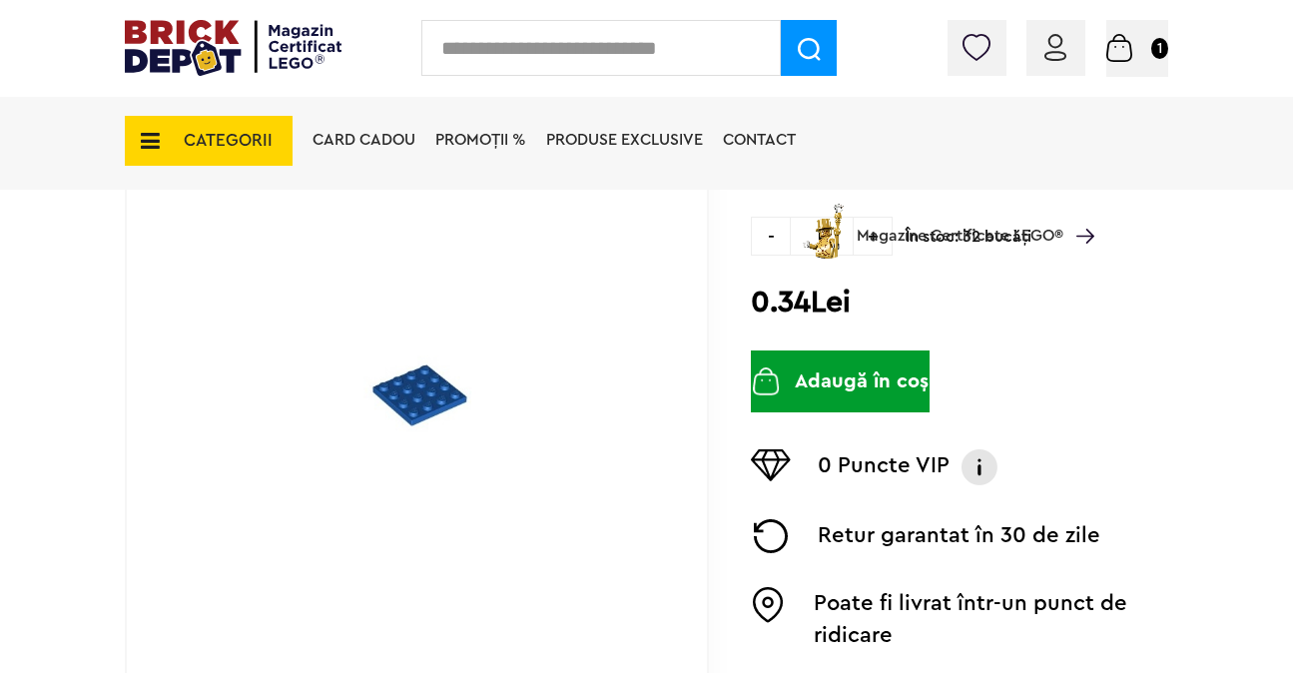
scroll to position [382, 0]
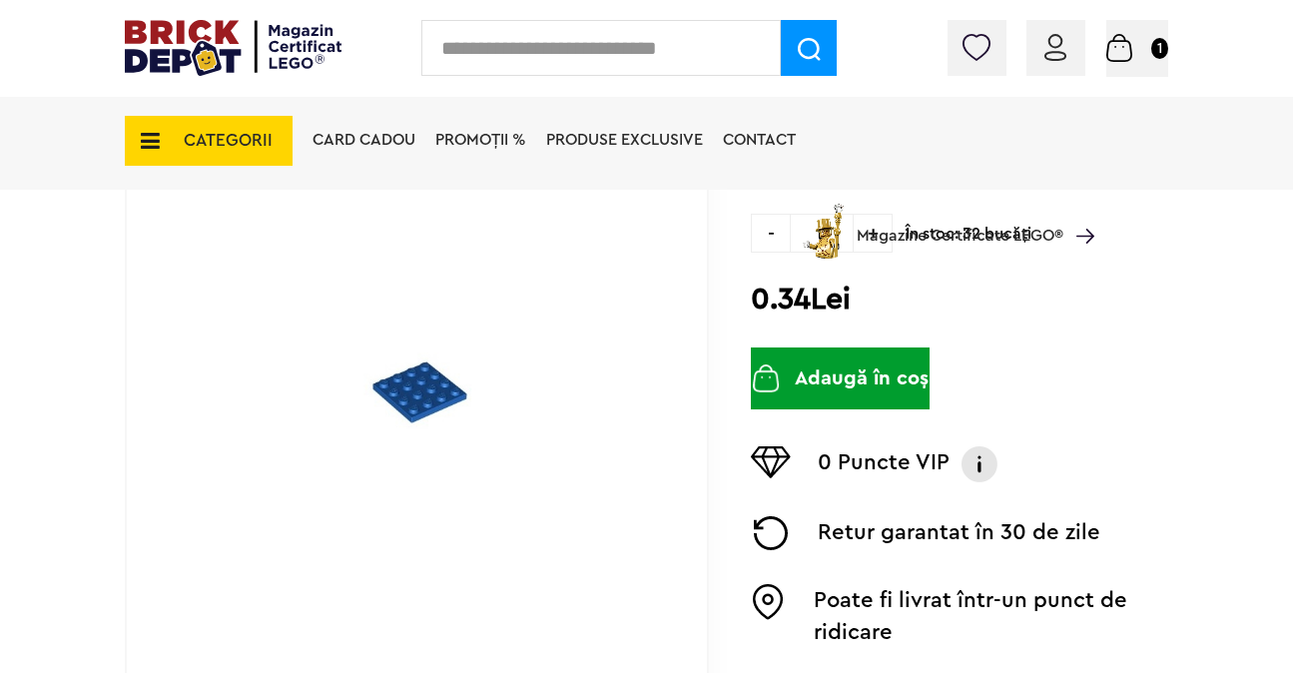
click at [892, 354] on button "Adaugă în coș" at bounding box center [840, 379] width 179 height 62
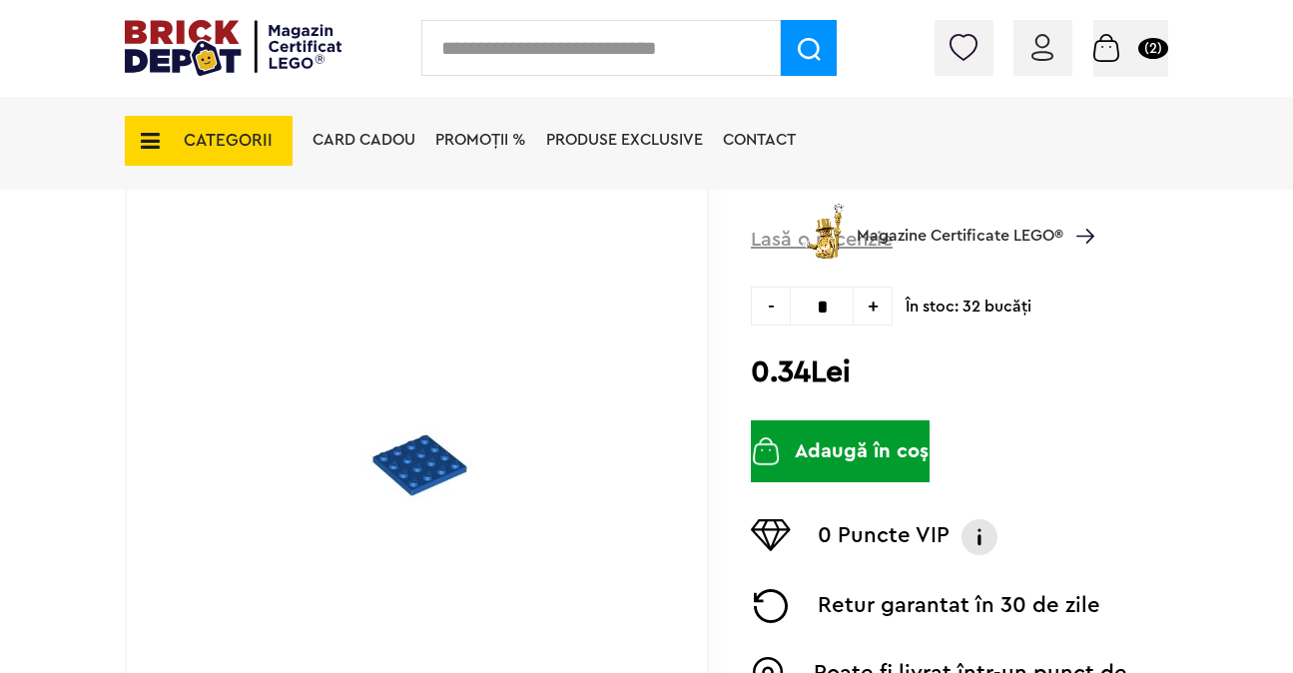
scroll to position [306, 0]
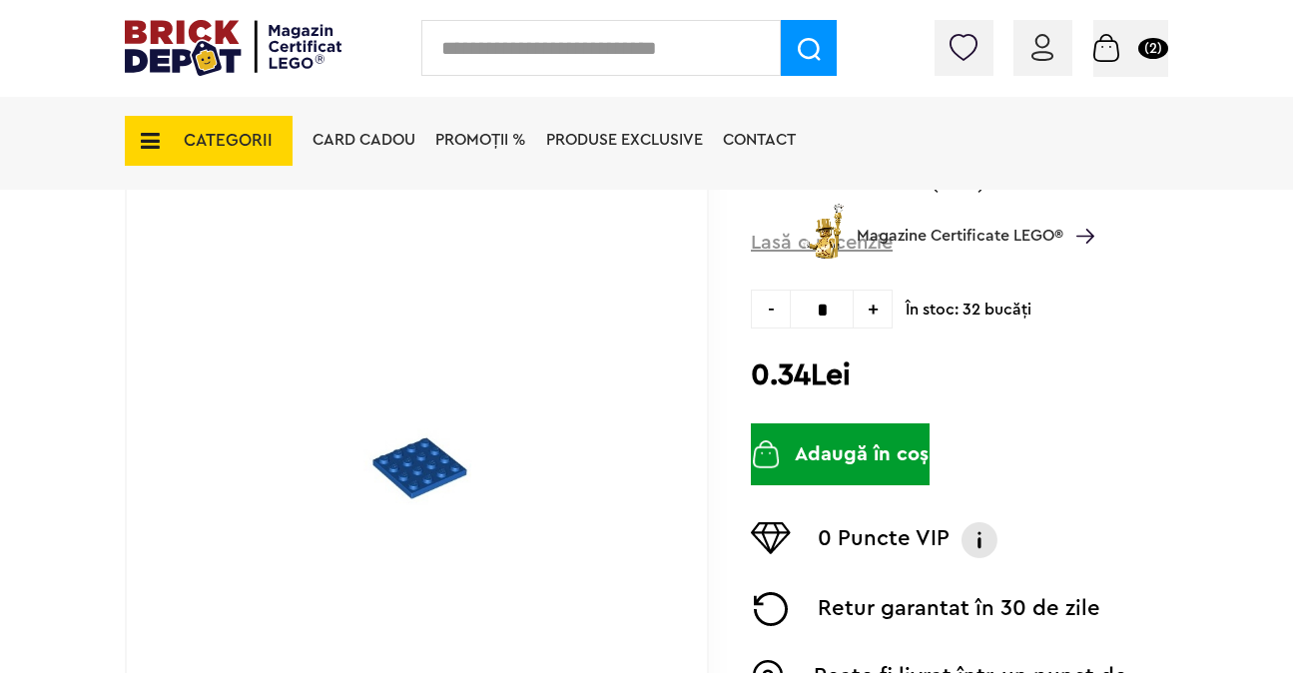
click at [669, 58] on input "text" at bounding box center [601, 48] width 360 height 56
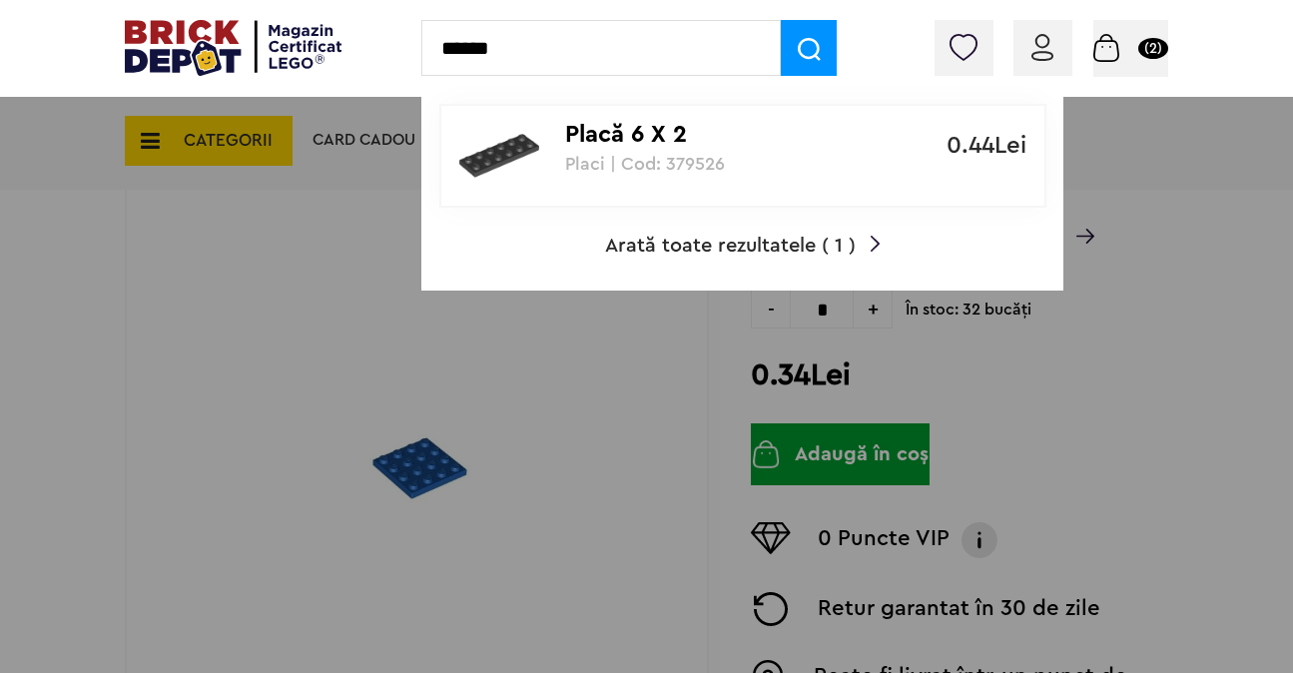
type input "******"
click at [710, 166] on p "Placi | Cod: 379526" at bounding box center [732, 164] width 334 height 20
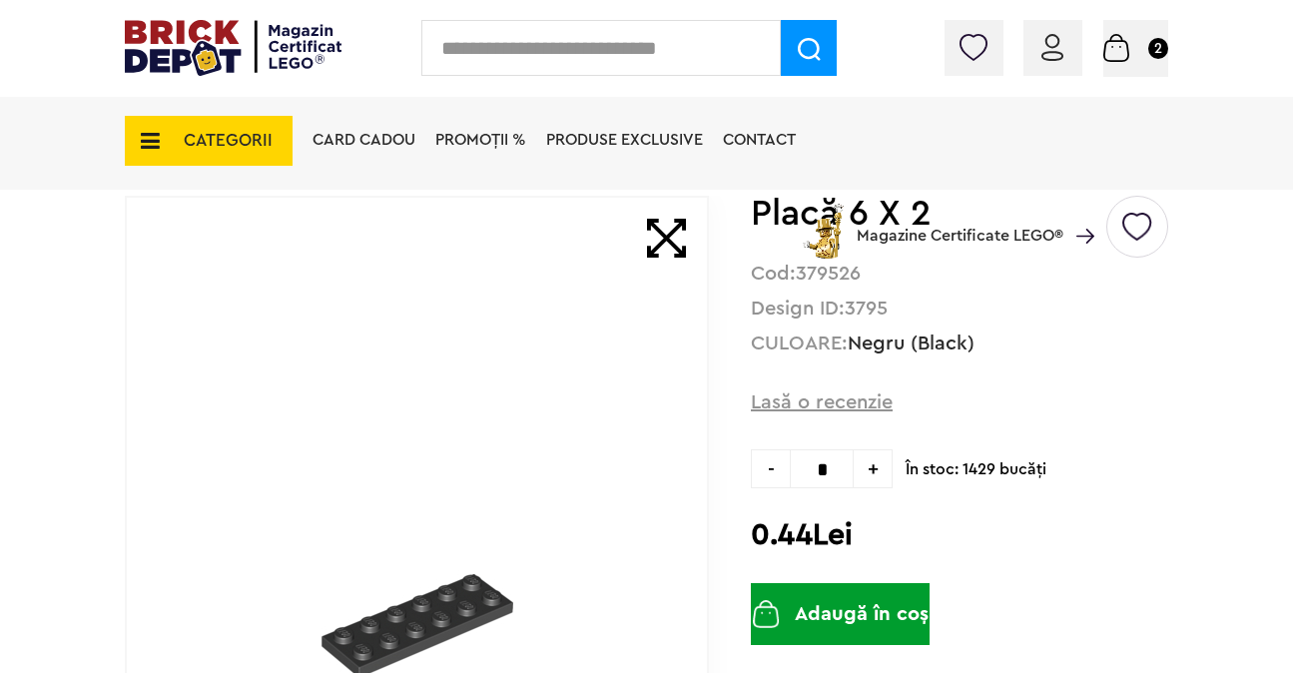
scroll to position [149, 0]
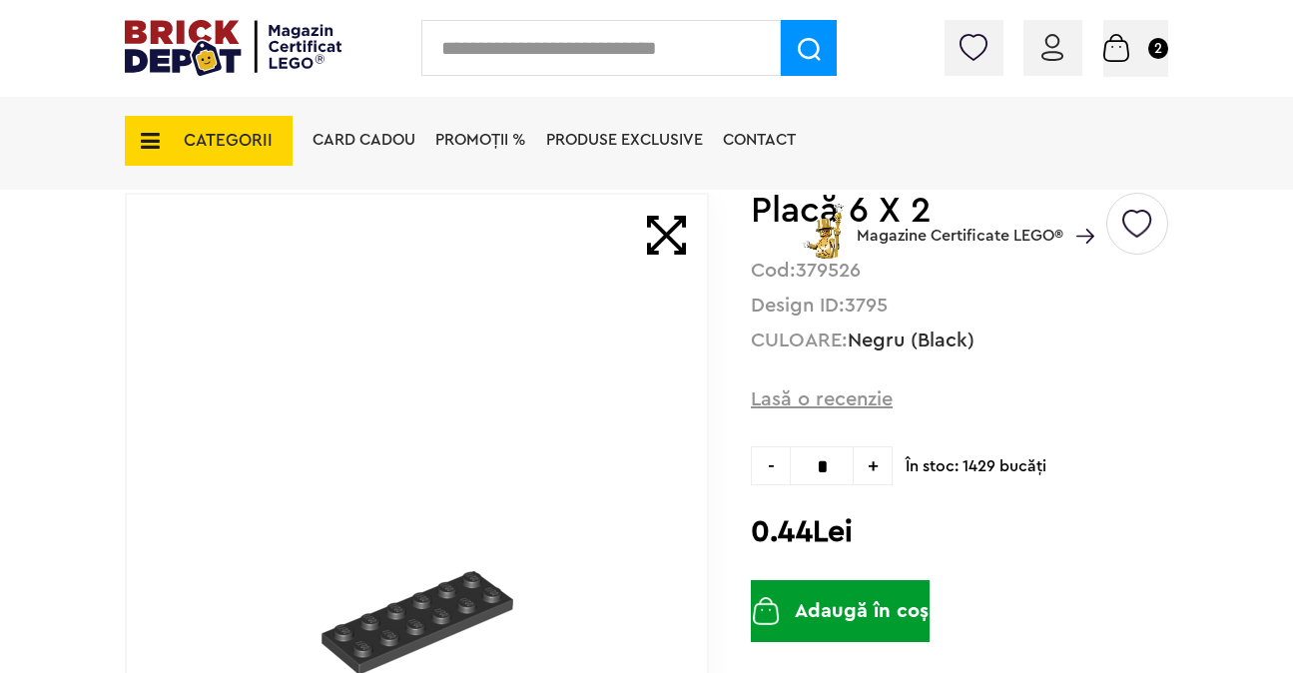
click at [881, 459] on span "+" at bounding box center [873, 465] width 39 height 39
type input "*"
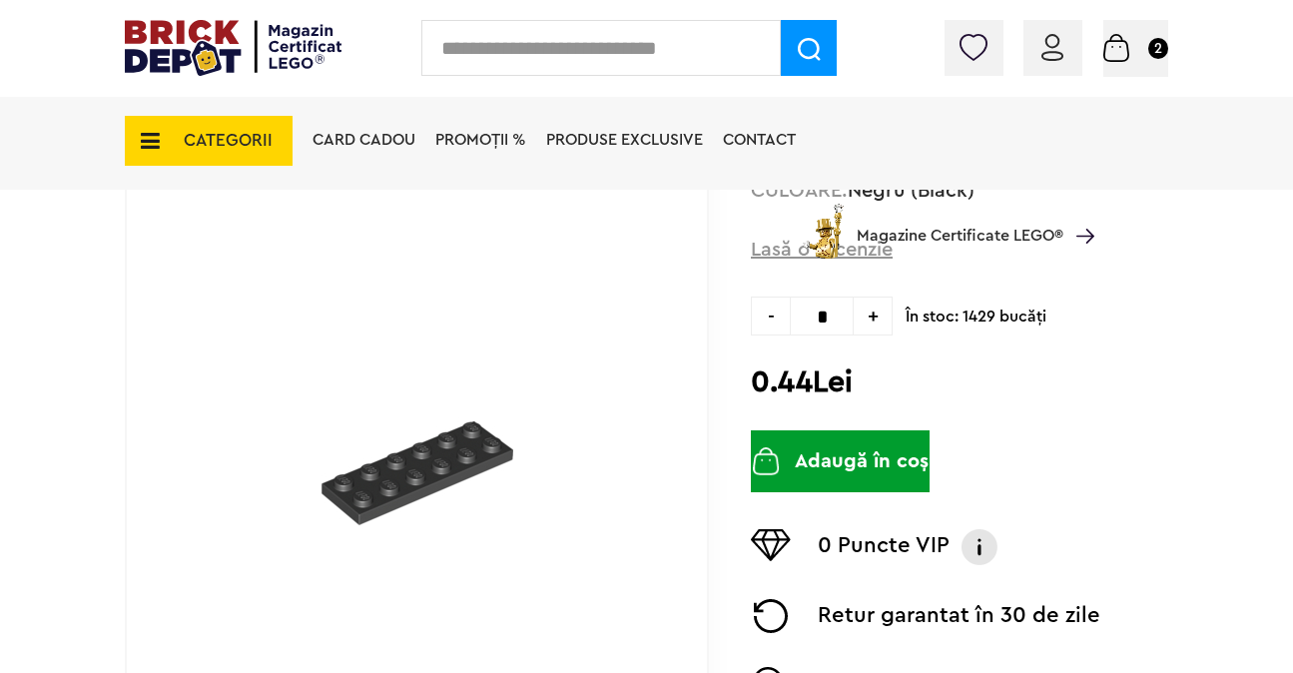
click at [873, 456] on button "Adaugă în coș" at bounding box center [840, 461] width 179 height 62
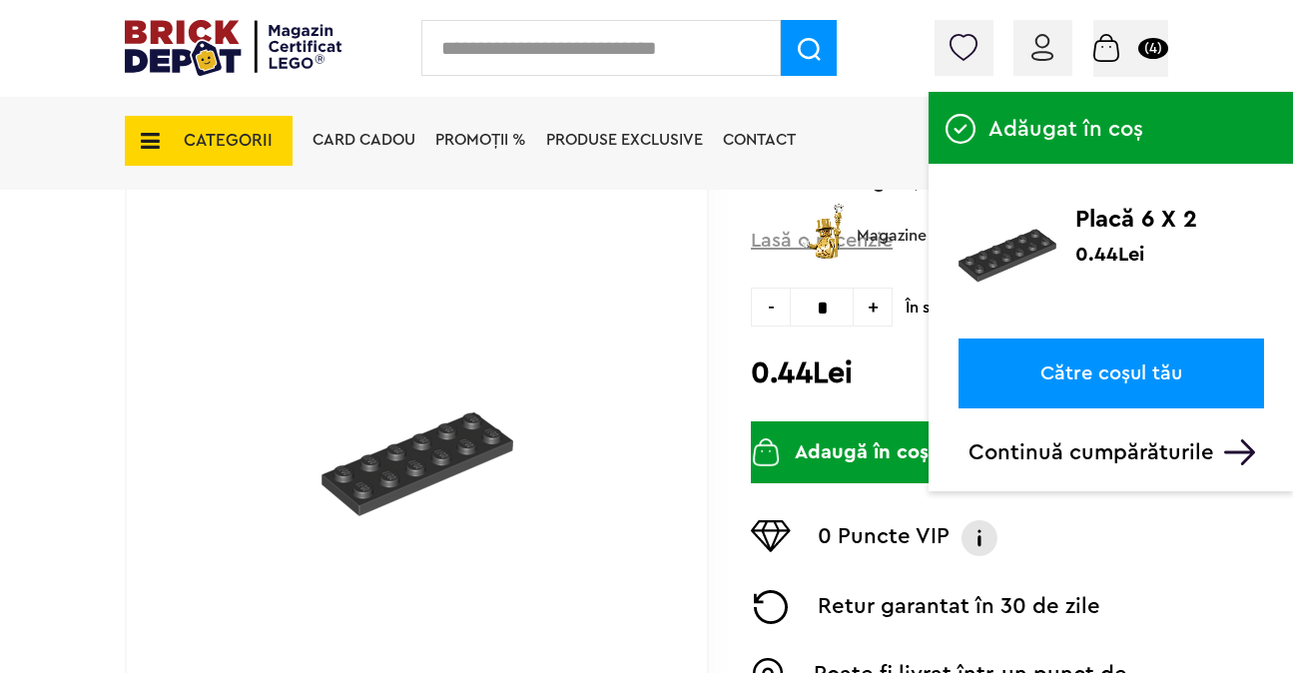
scroll to position [309, 0]
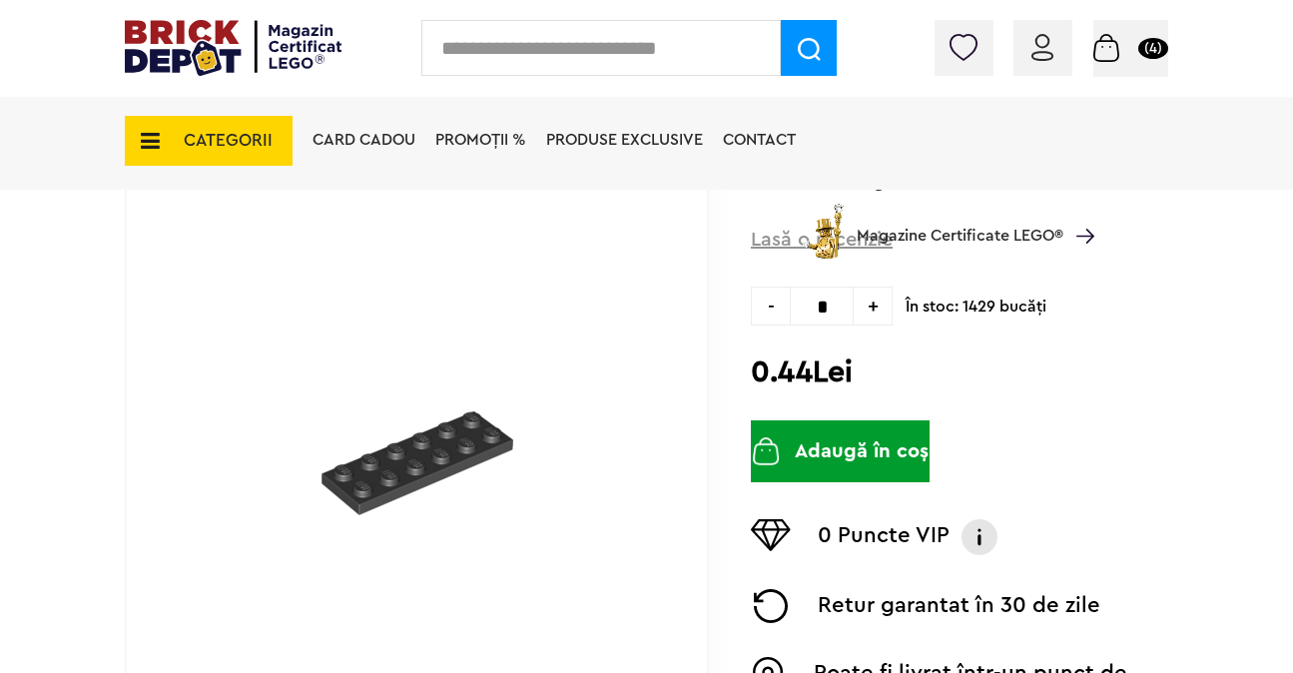
click at [655, 38] on input "text" at bounding box center [601, 48] width 360 height 56
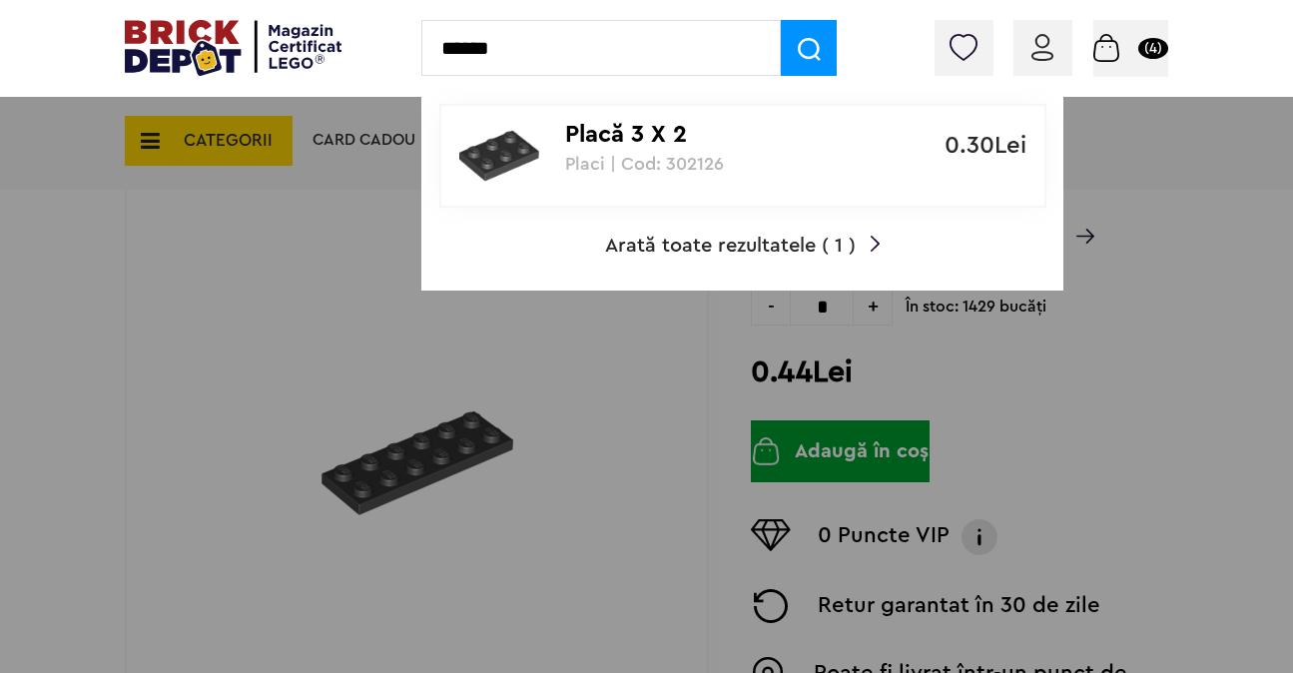
type input "******"
click at [704, 140] on p "Placă 3 X 2" at bounding box center [732, 135] width 334 height 29
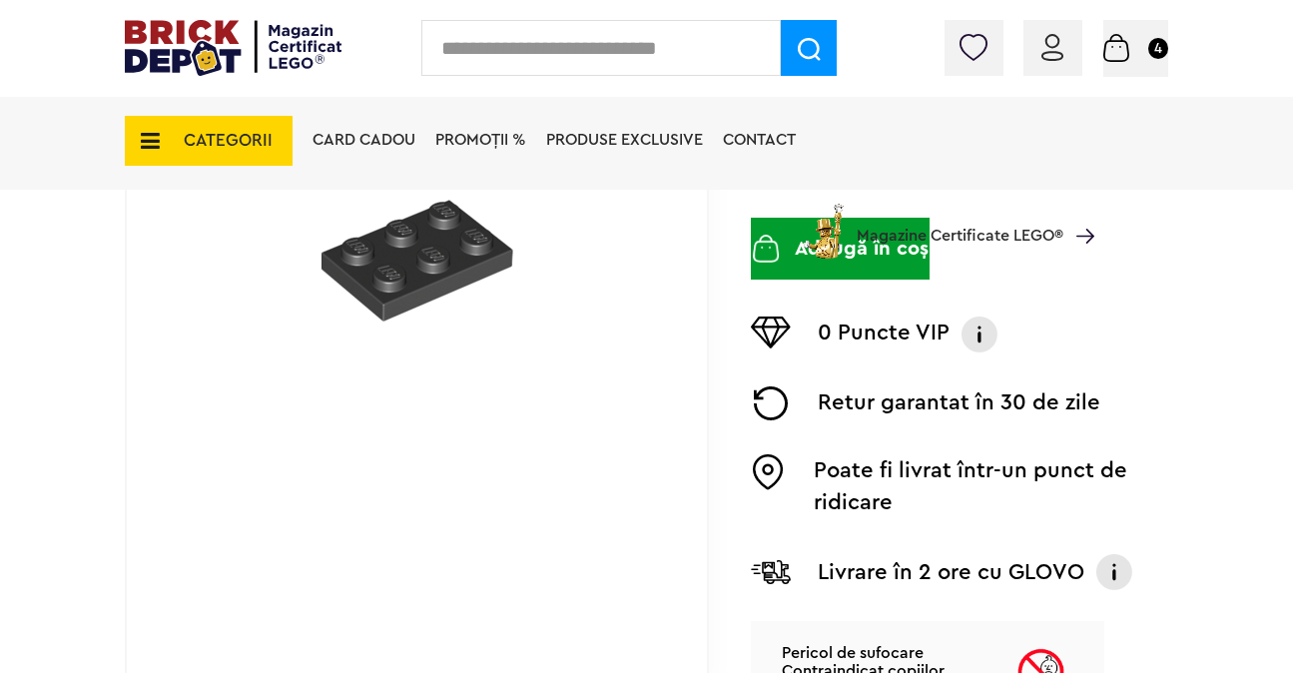
scroll to position [509, 0]
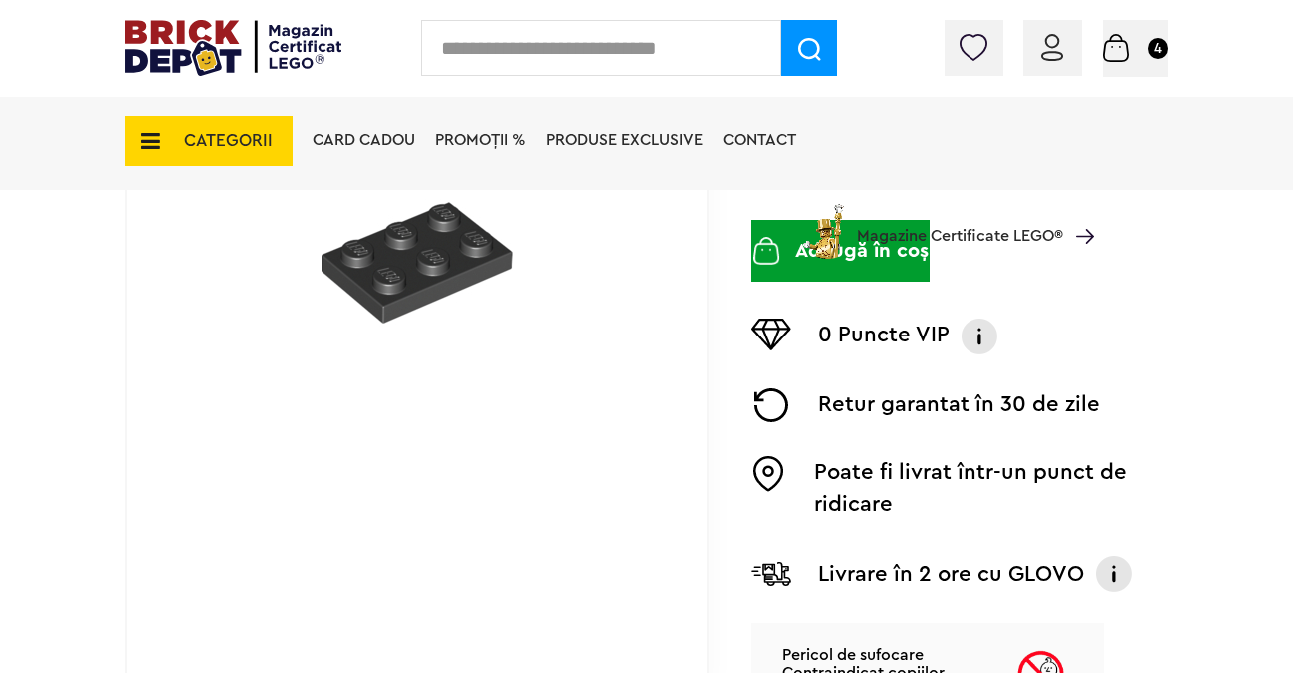
click at [779, 234] on div "Card Cadou PROMOȚII % Produse exclusive Contact Magazine Certificate LEGO®" at bounding box center [699, 176] width 792 height 166
click at [835, 275] on button "Adaugă în coș" at bounding box center [840, 251] width 179 height 62
click at [635, 25] on input "text" at bounding box center [601, 48] width 360 height 56
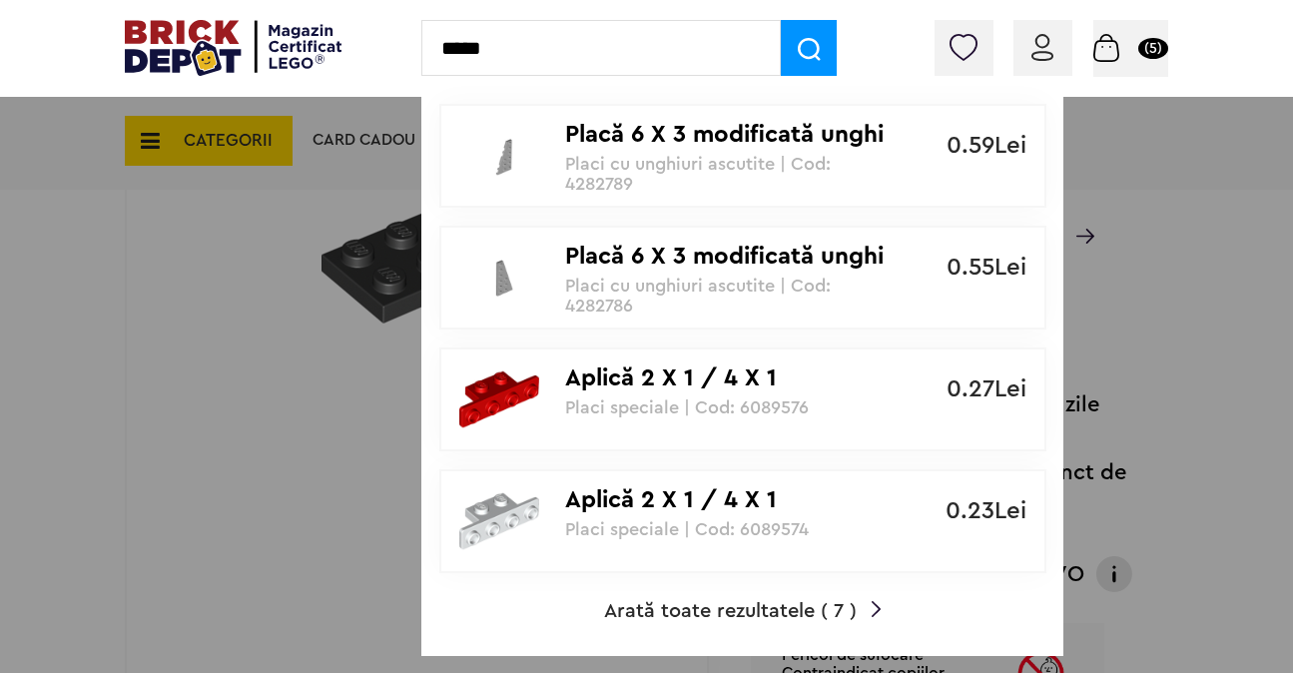
type input "*****"
click at [853, 615] on span "Arată toate rezultatele ( 7 )" at bounding box center [730, 611] width 253 height 20
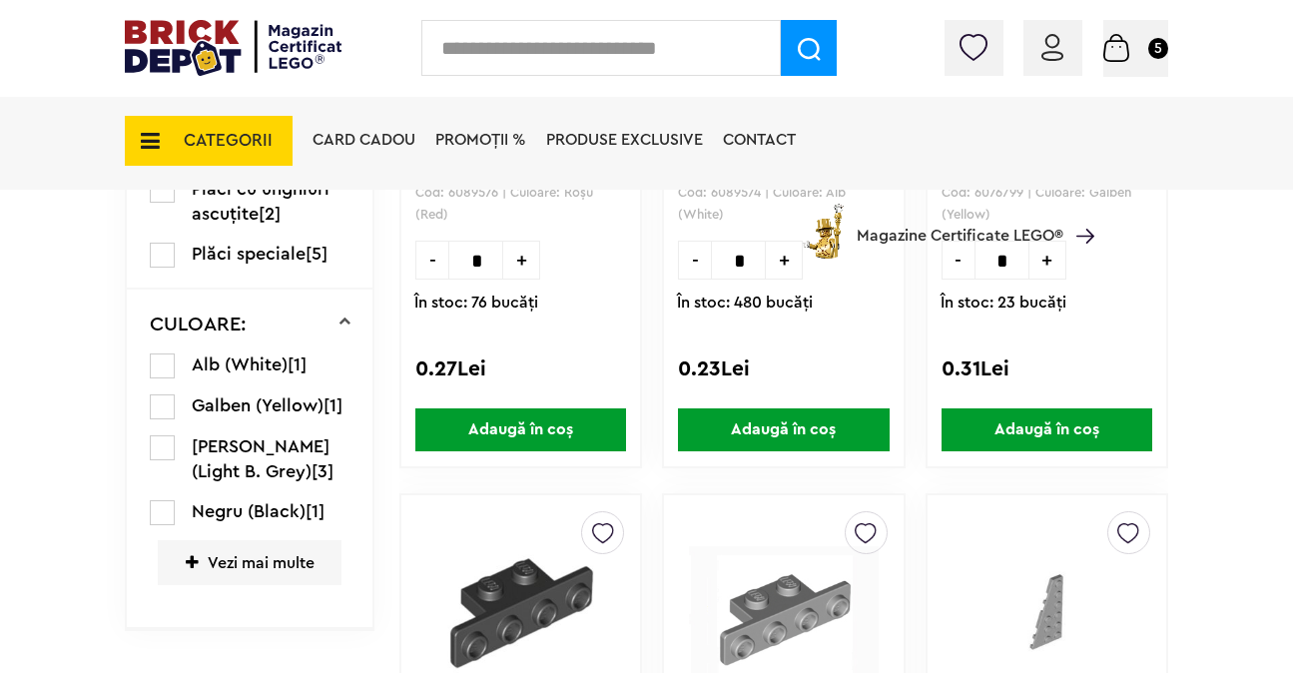
scroll to position [571, 0]
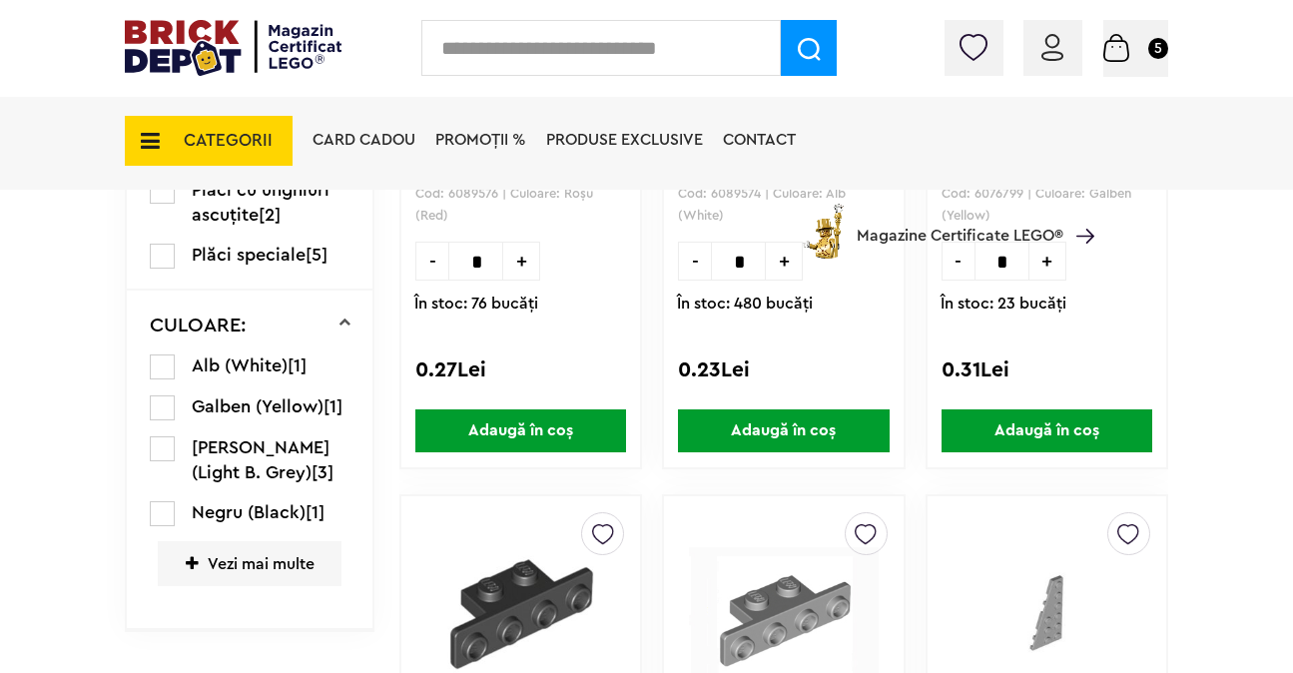
click at [518, 264] on span "+" at bounding box center [521, 261] width 37 height 39
type input "*"
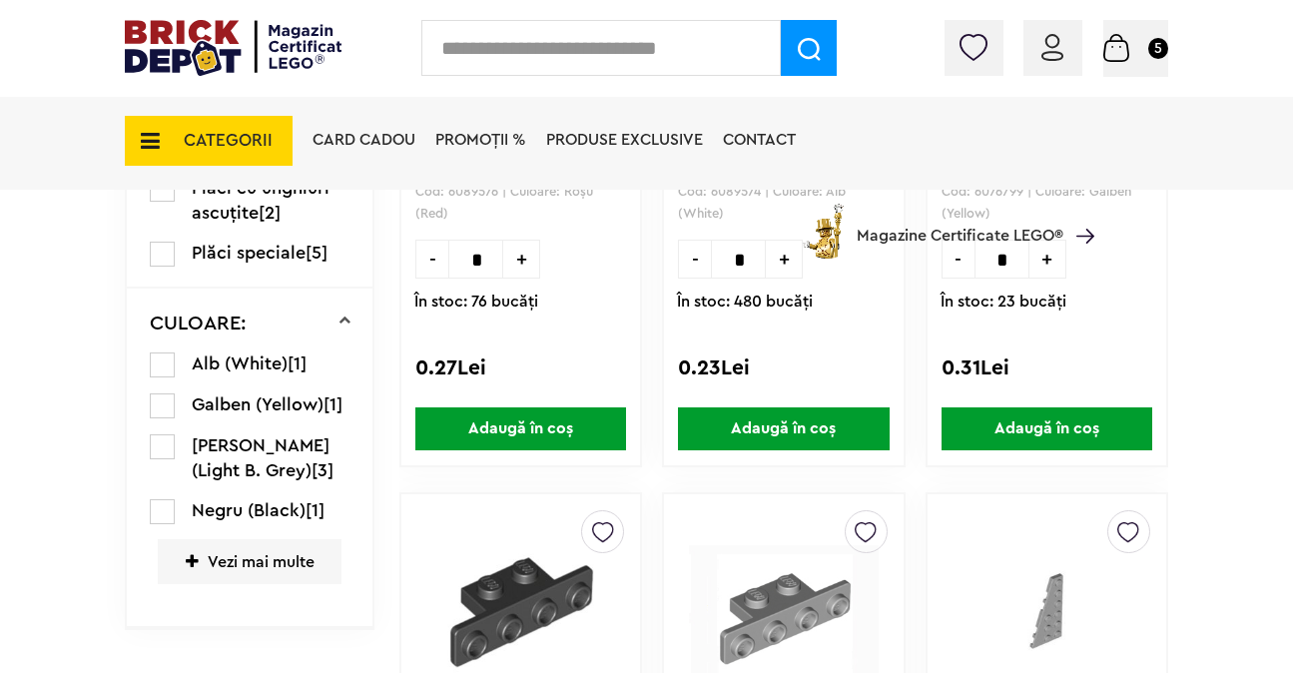
click at [523, 413] on span "Adaugă în coș" at bounding box center [520, 428] width 211 height 43
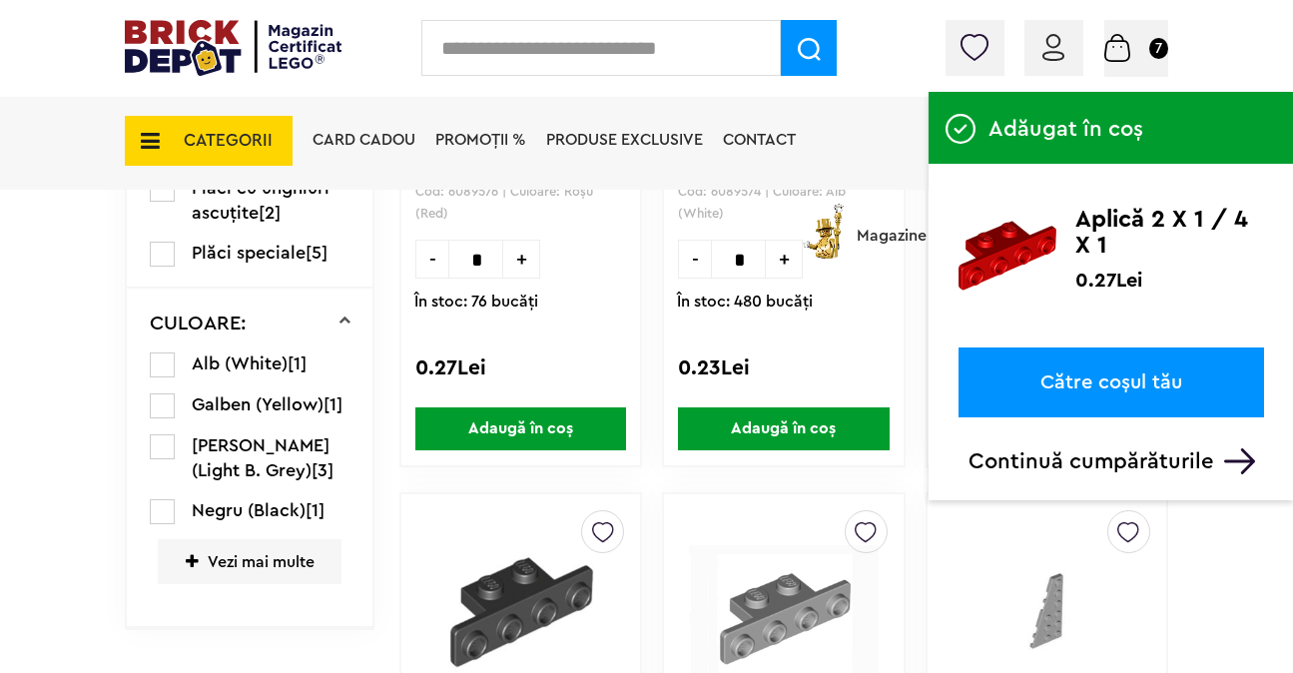
click at [1118, 350] on link "Către coșul tău" at bounding box center [1112, 383] width 306 height 70
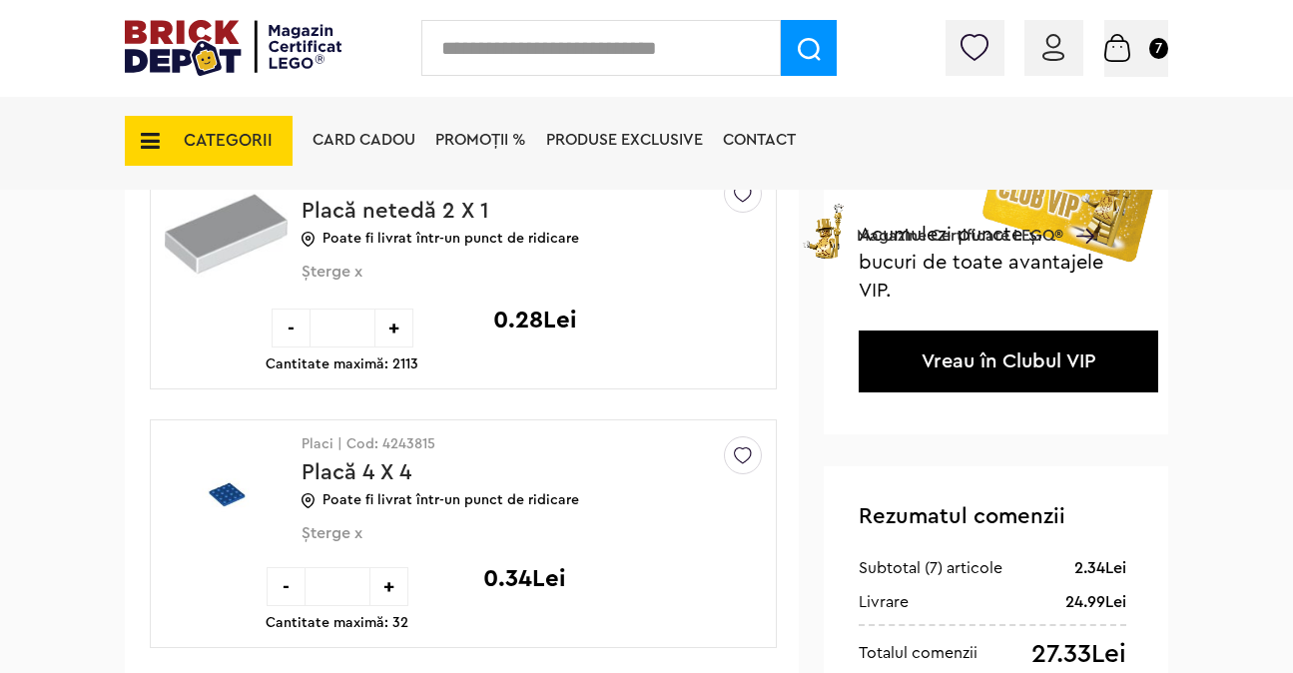
scroll to position [237, 0]
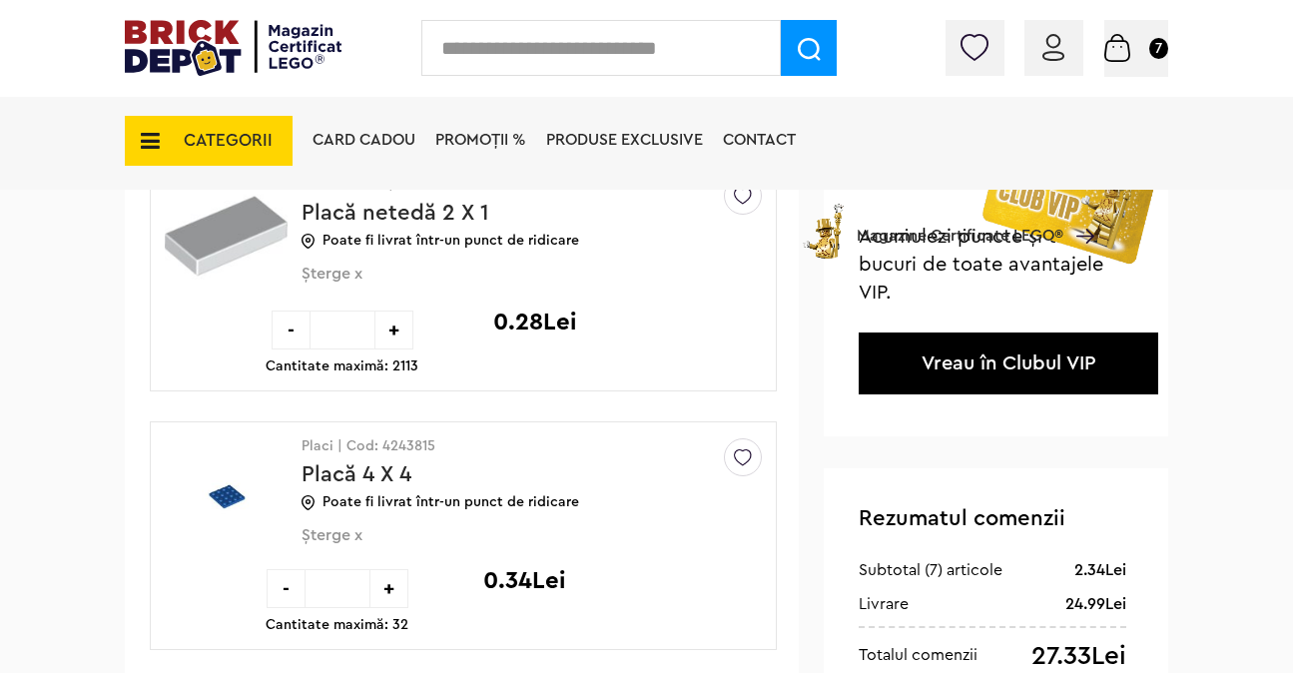
click at [353, 279] on span "Șterge x" at bounding box center [499, 285] width 395 height 41
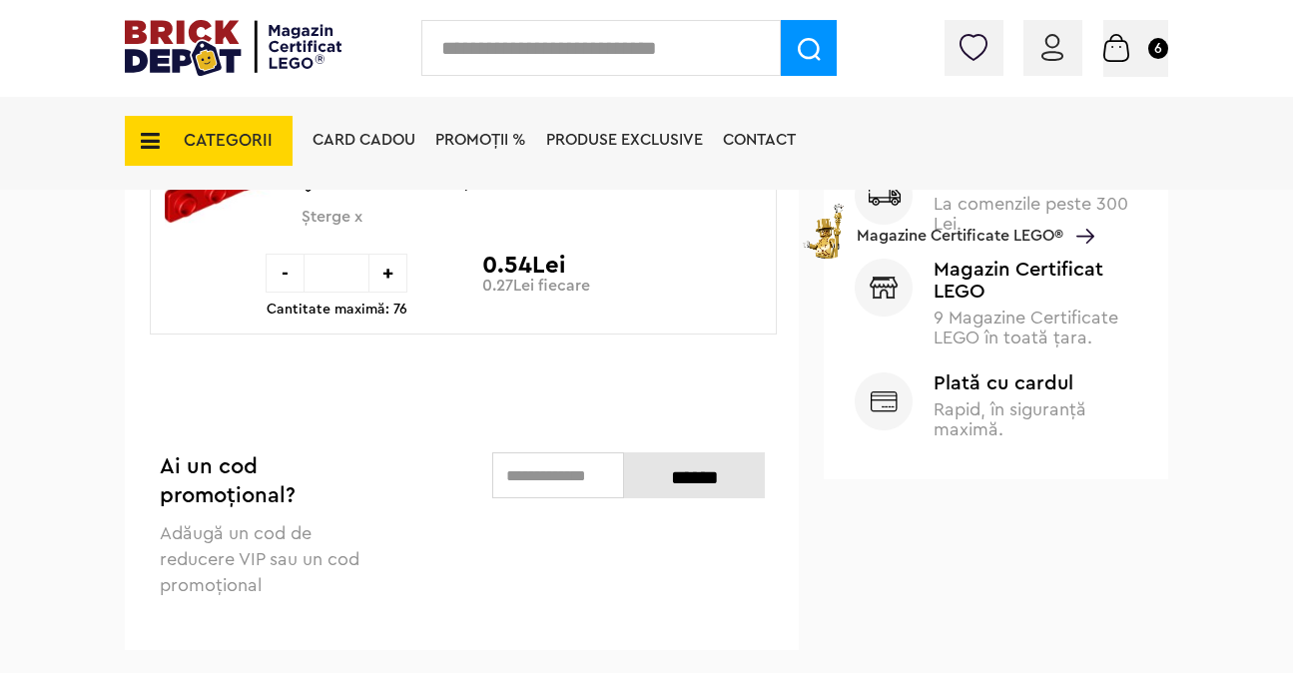
scroll to position [1082, 0]
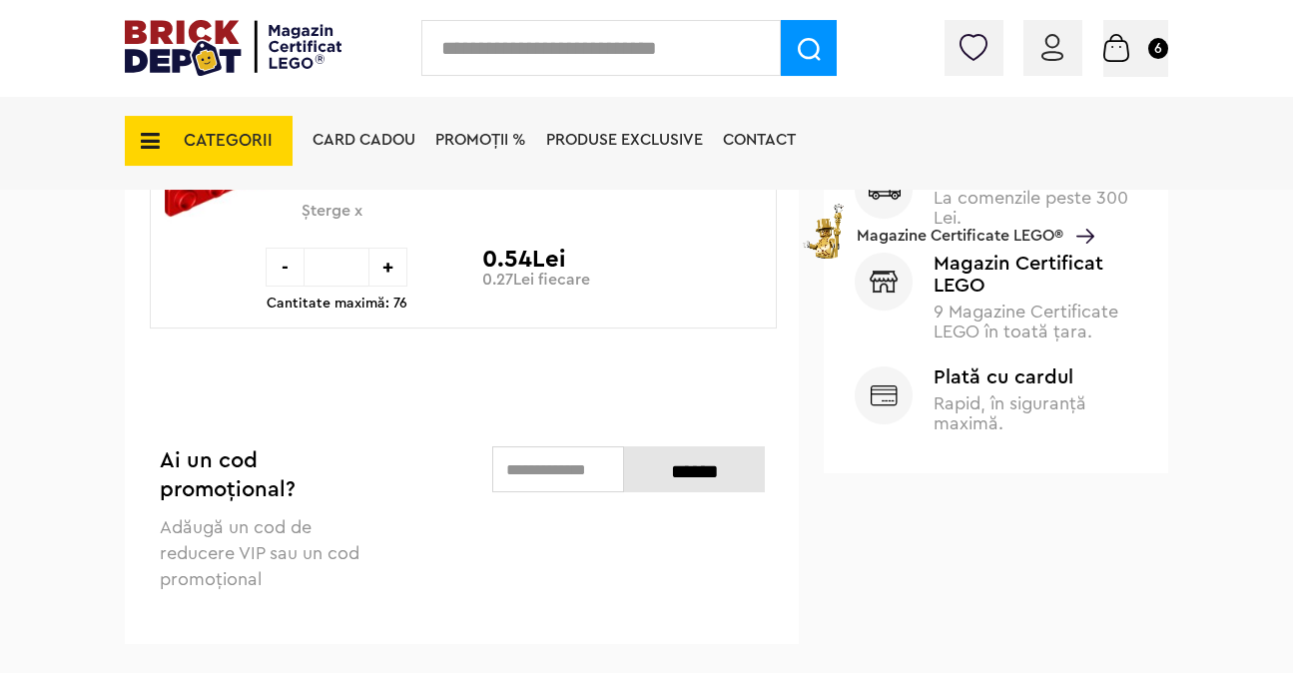
click at [350, 209] on div "Card Cadou PROMOȚII % Produse exclusive Contact Magazine Certificate LEGO®" at bounding box center [699, 176] width 792 height 166
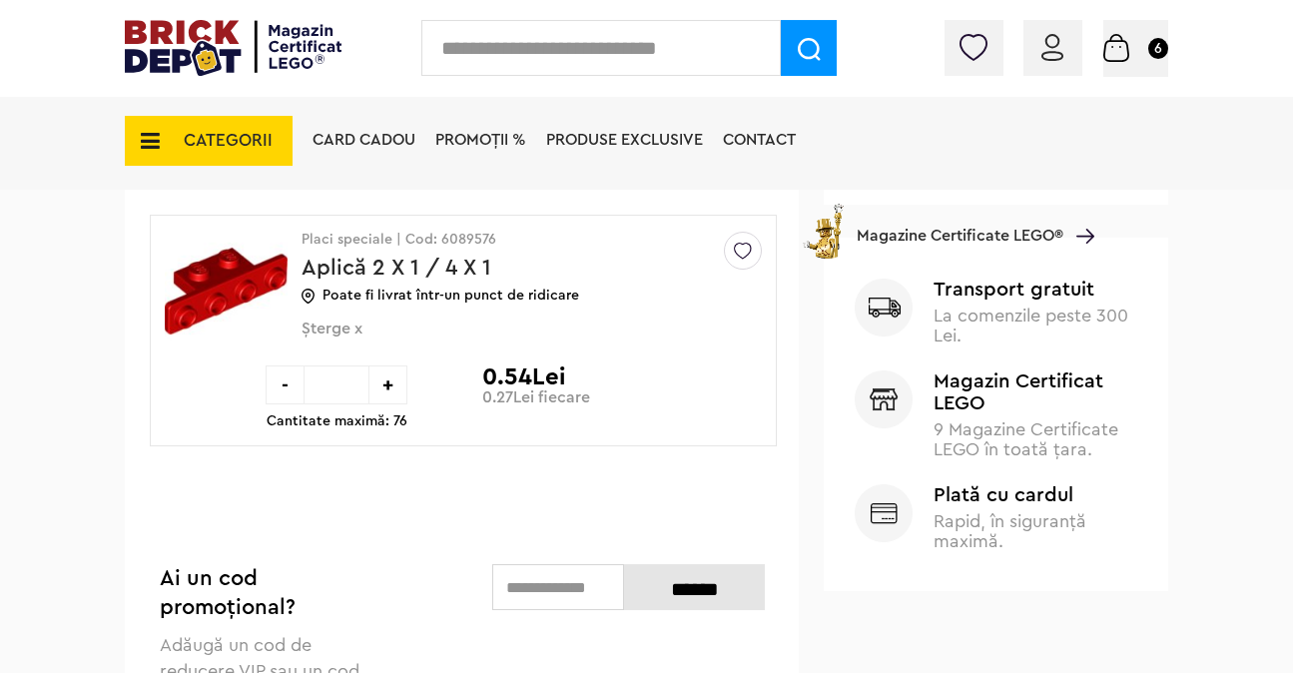
scroll to position [965, 0]
click at [336, 323] on span "Șterge x" at bounding box center [499, 339] width 395 height 41
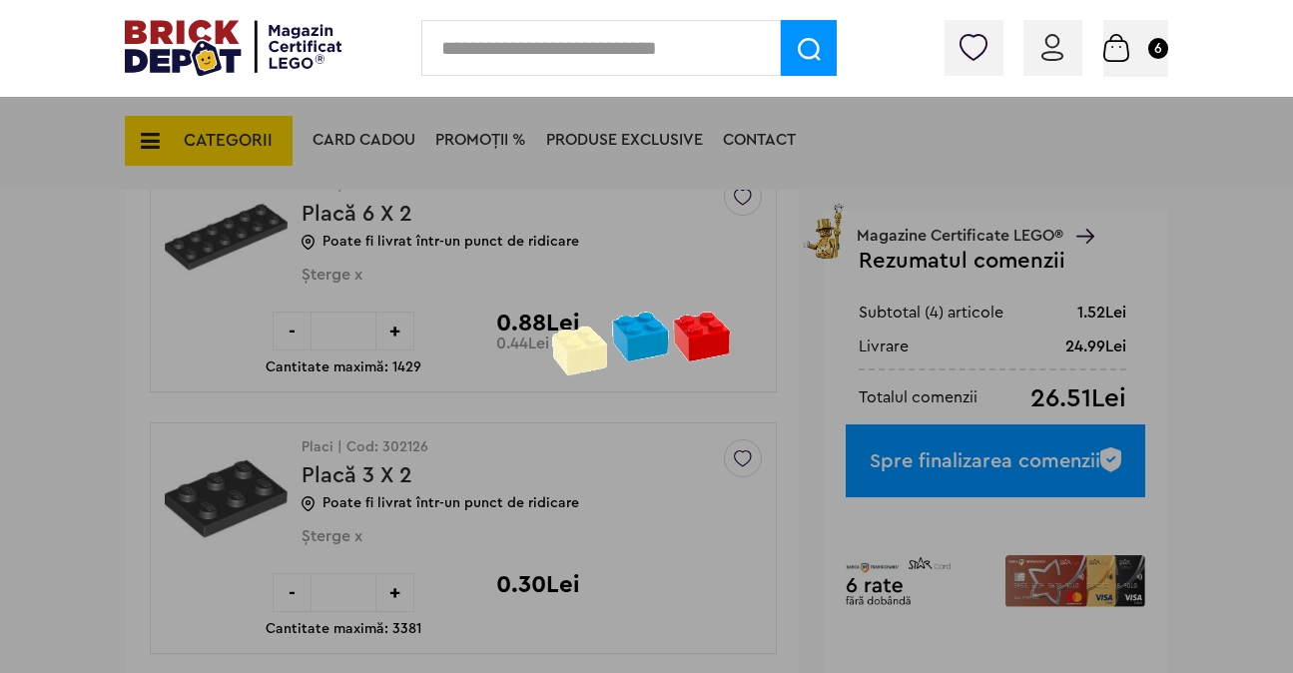
scroll to position [175, 0]
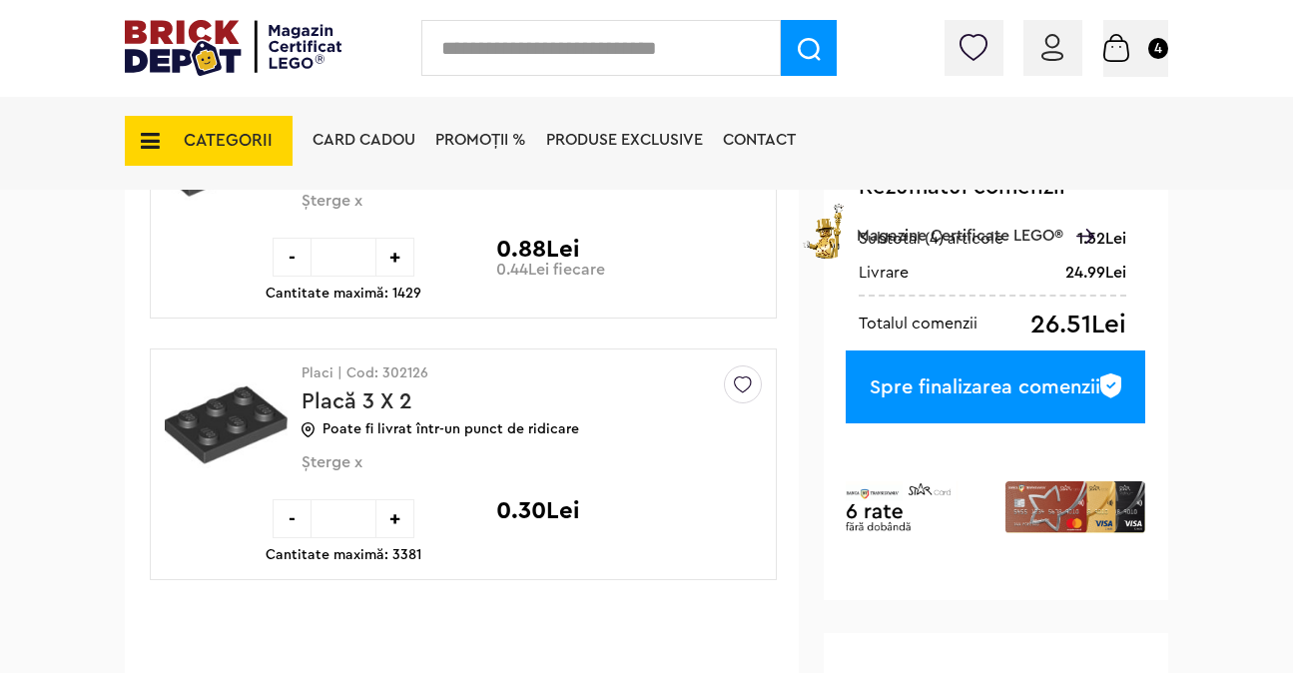
scroll to position [573, 0]
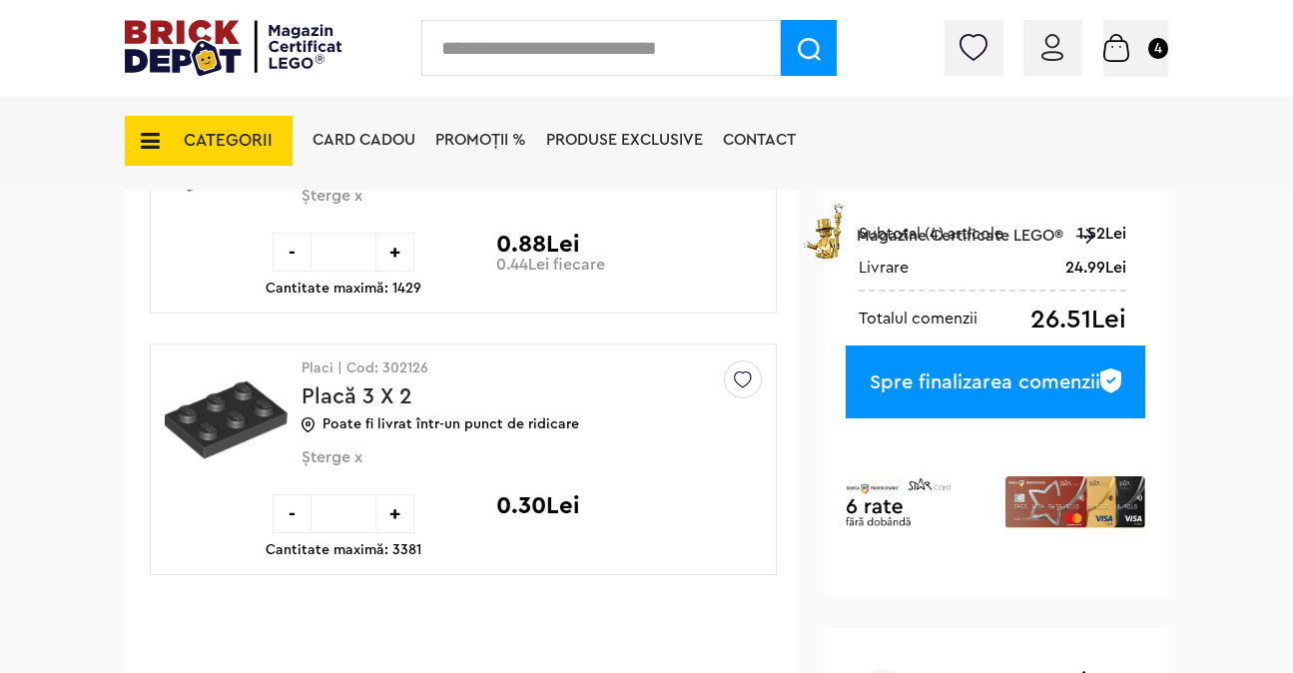
click at [349, 453] on span "Șterge x" at bounding box center [499, 468] width 395 height 41
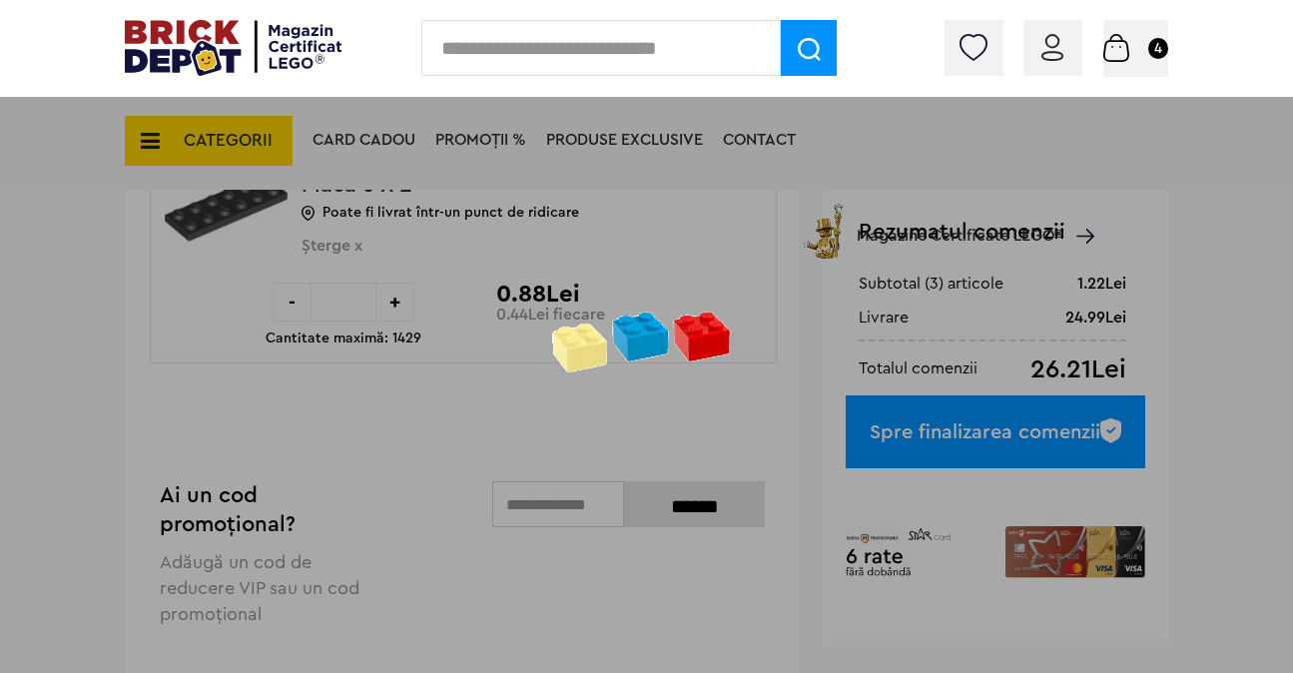
scroll to position [381, 0]
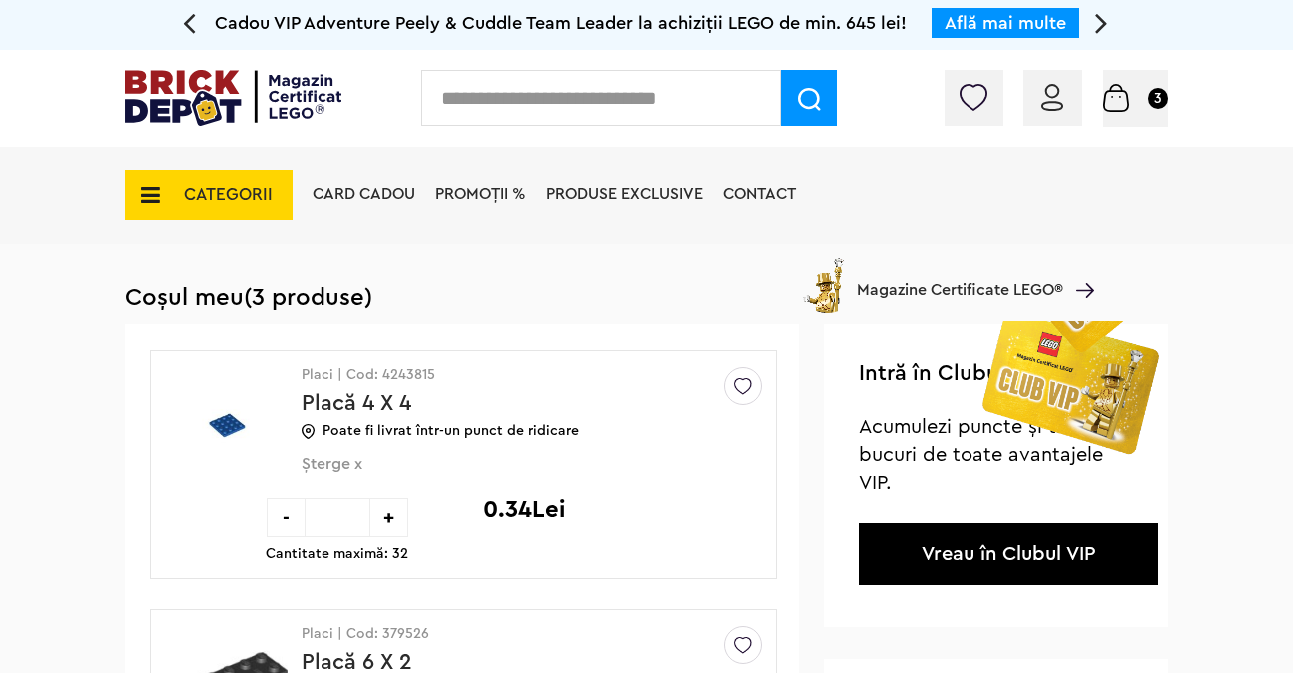
click at [346, 463] on span "Șterge x" at bounding box center [499, 475] width 395 height 41
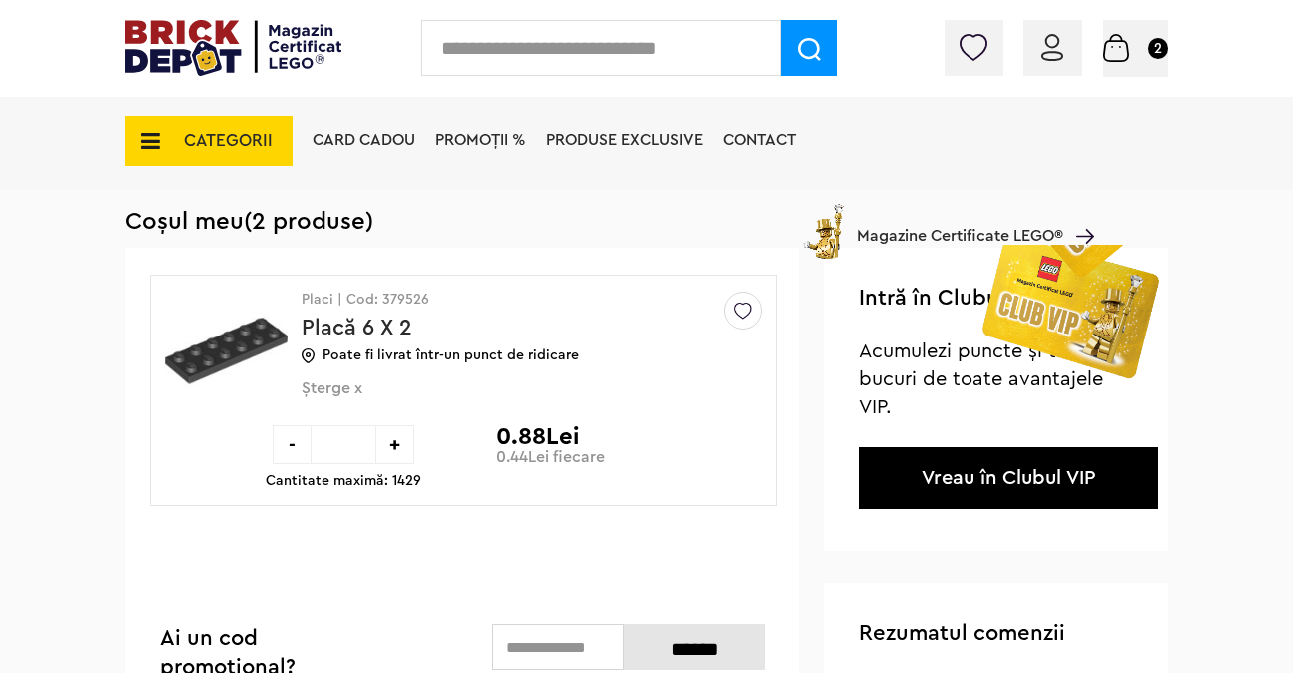
scroll to position [120, 0]
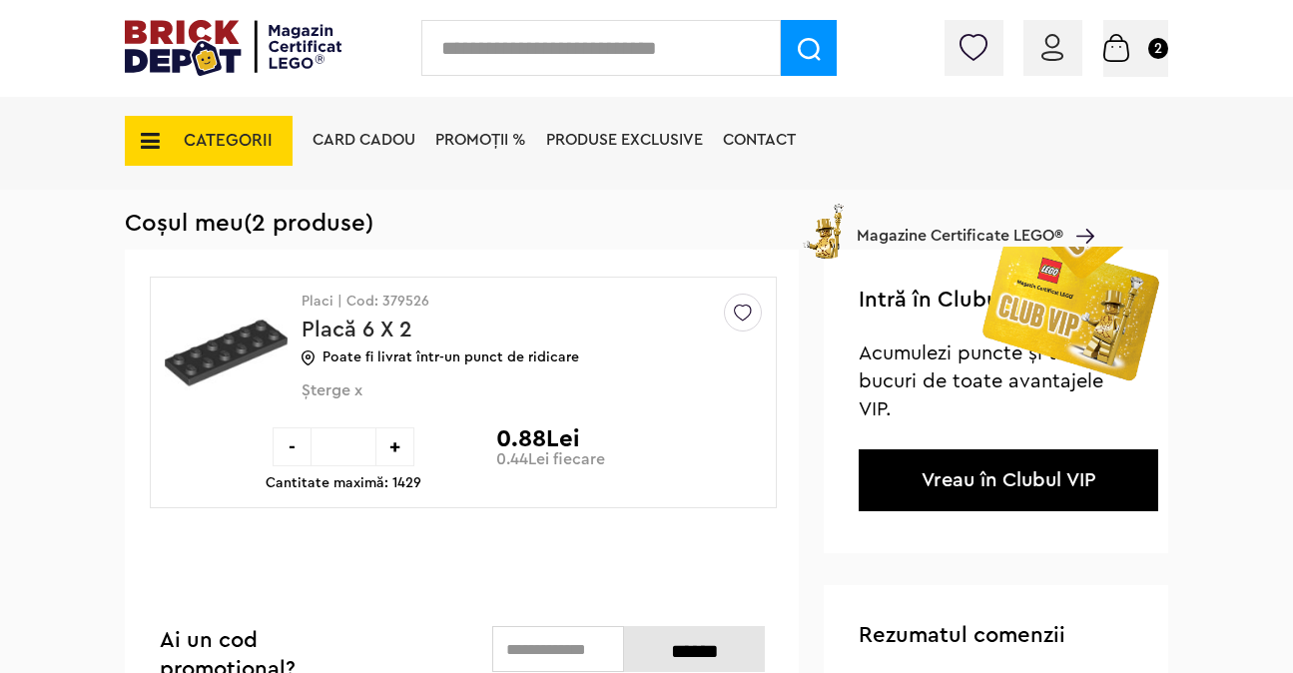
click at [676, 43] on input "text" at bounding box center [601, 48] width 360 height 56
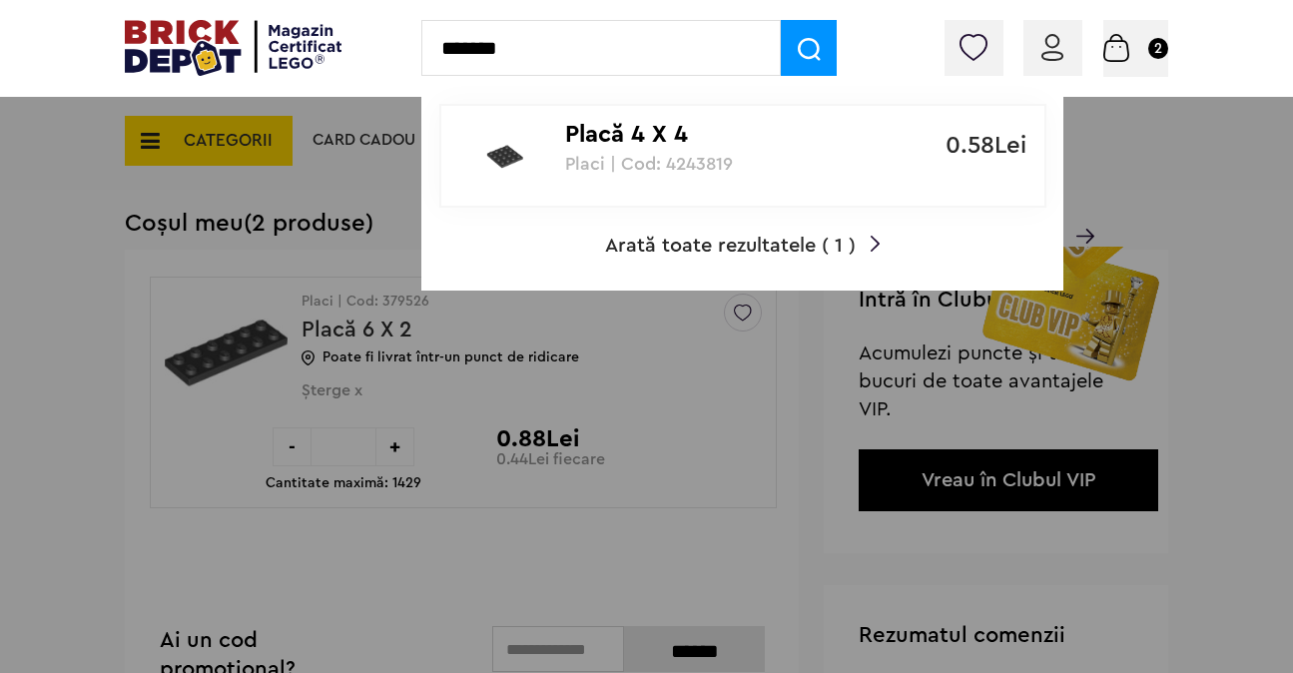
type input "*******"
click at [630, 116] on div "Placă 4 X 4 Placi | Cod: 4243819" at bounding box center [732, 140] width 334 height 68
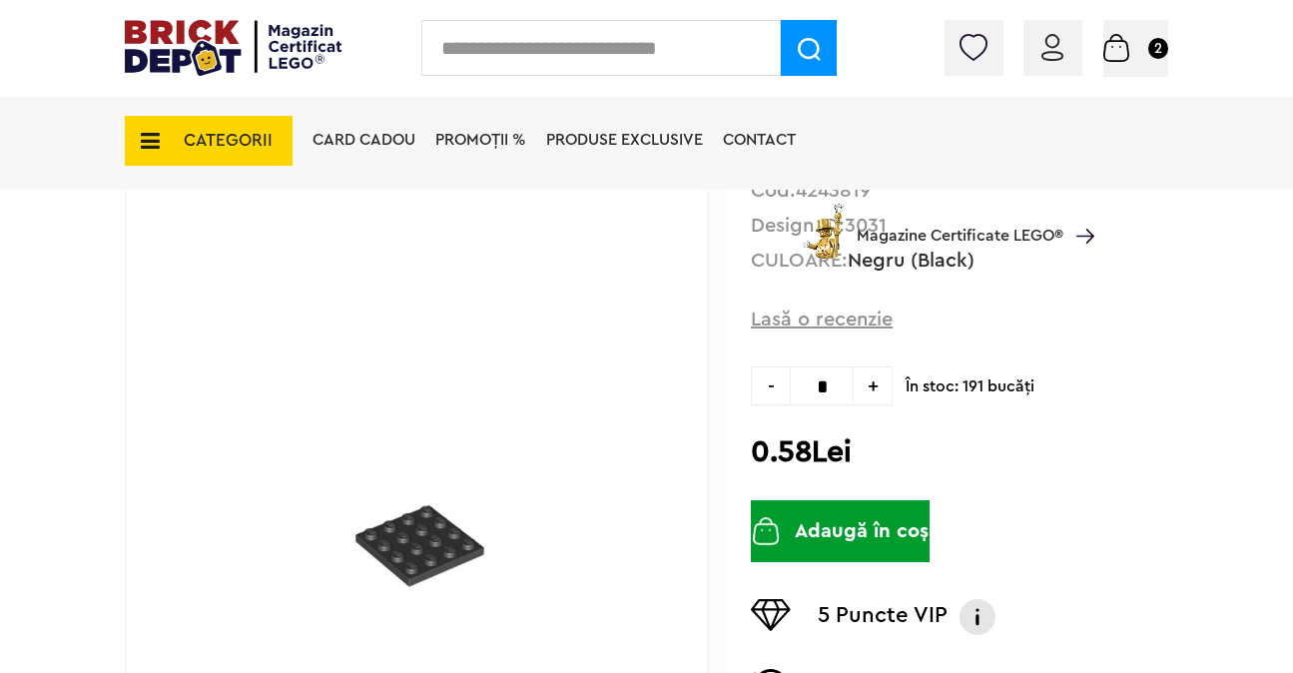
scroll to position [228, 0]
click at [888, 524] on button "Adaugă în coș" at bounding box center [840, 532] width 179 height 62
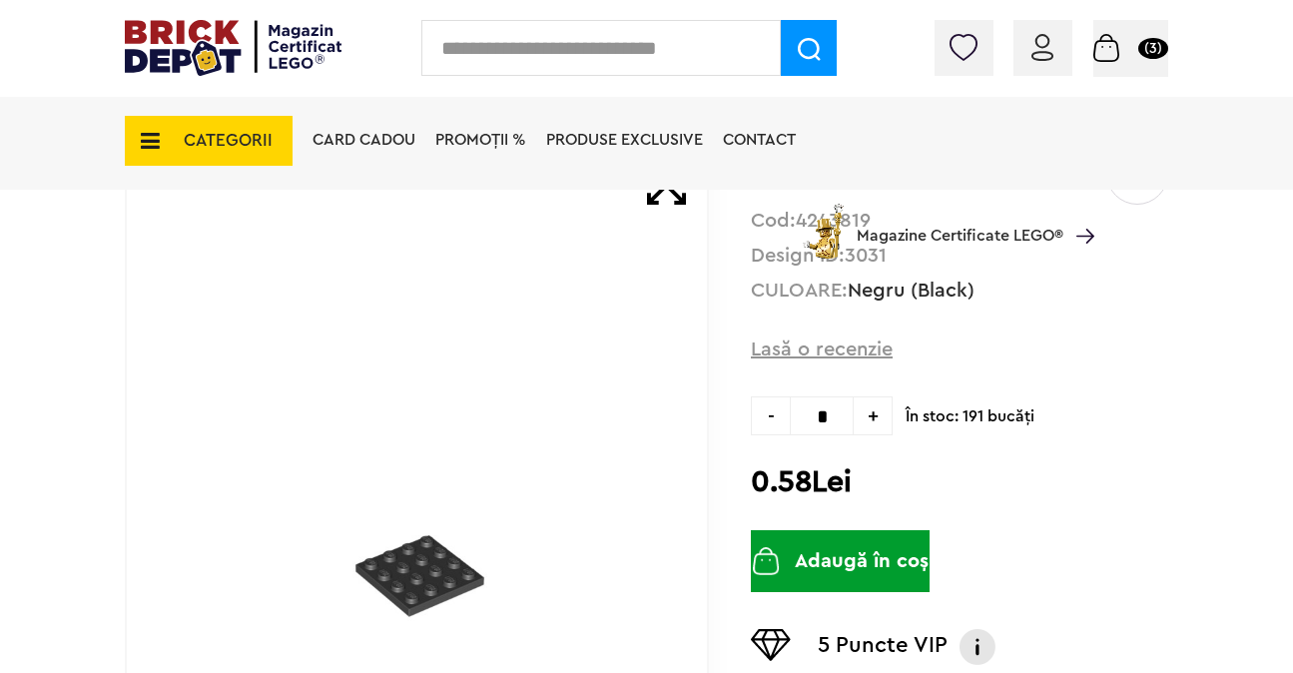
scroll to position [191, 0]
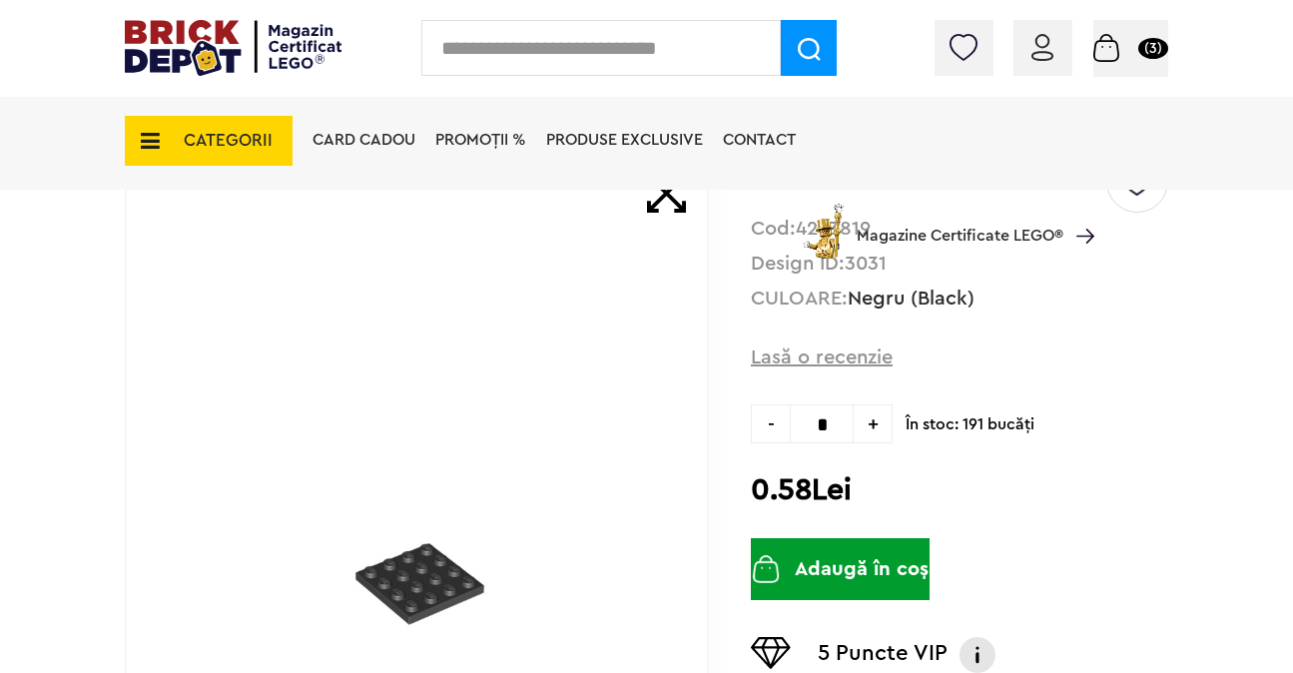
click at [694, 73] on input "text" at bounding box center [601, 48] width 360 height 56
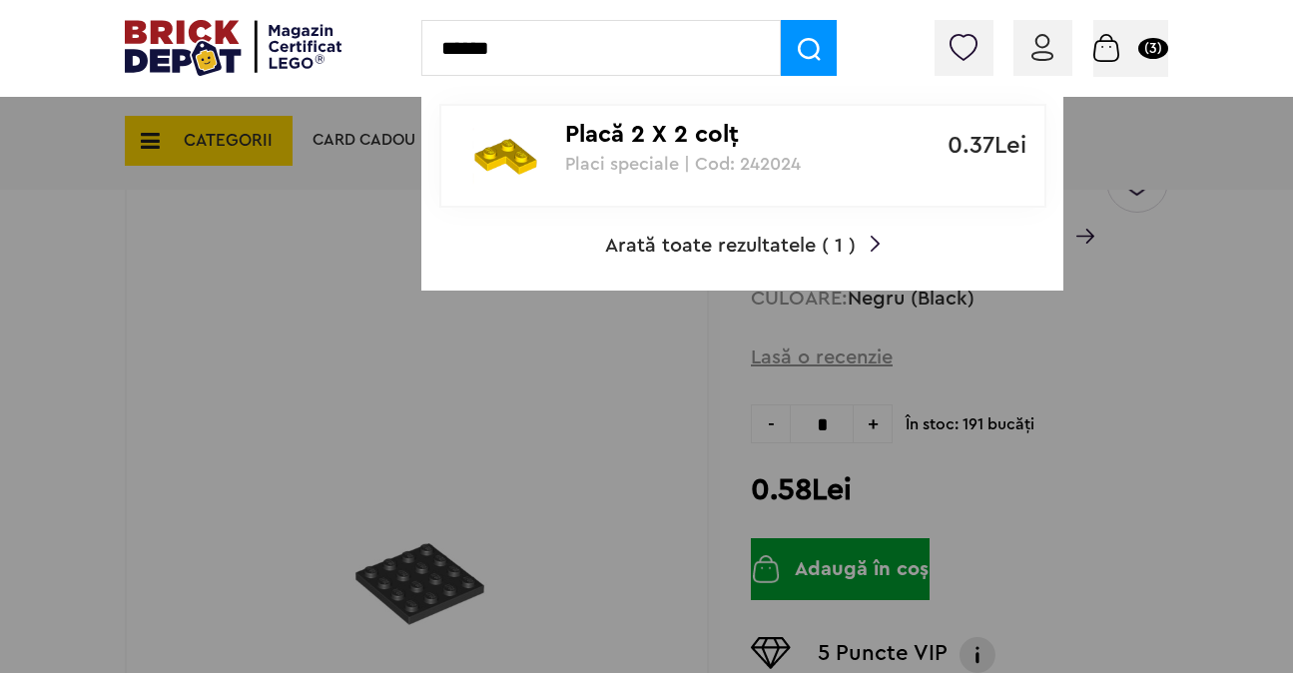
type input "******"
click at [771, 161] on p "Placi speciale | Cod: 242024" at bounding box center [732, 164] width 334 height 20
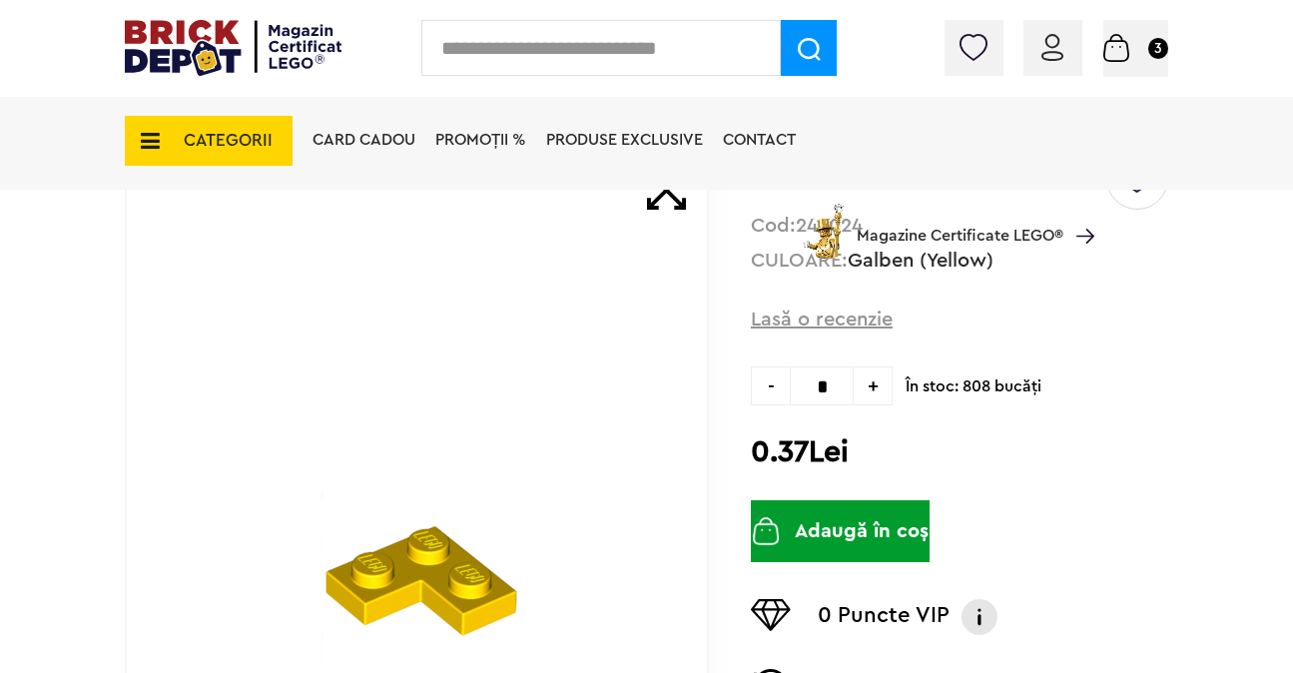
scroll to position [197, 0]
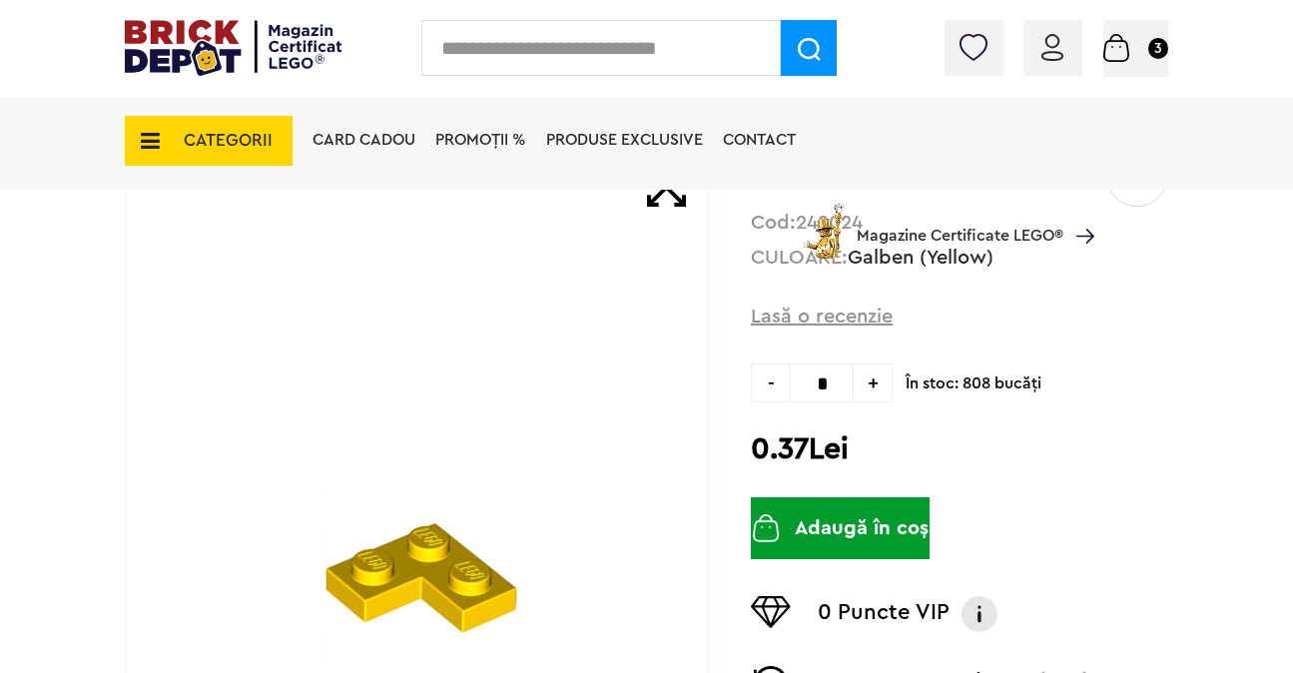
click at [869, 384] on span "+" at bounding box center [873, 383] width 39 height 39
type input "*"
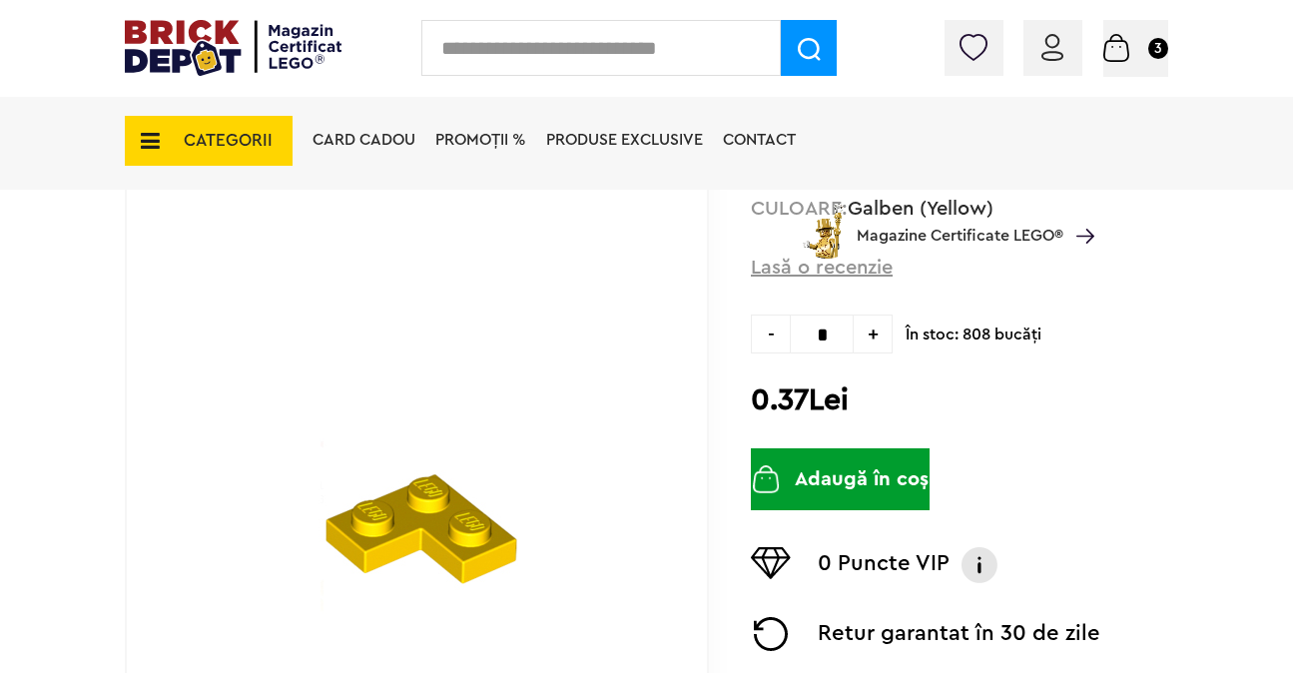
click at [897, 455] on button "Adaugă în coș" at bounding box center [840, 479] width 179 height 62
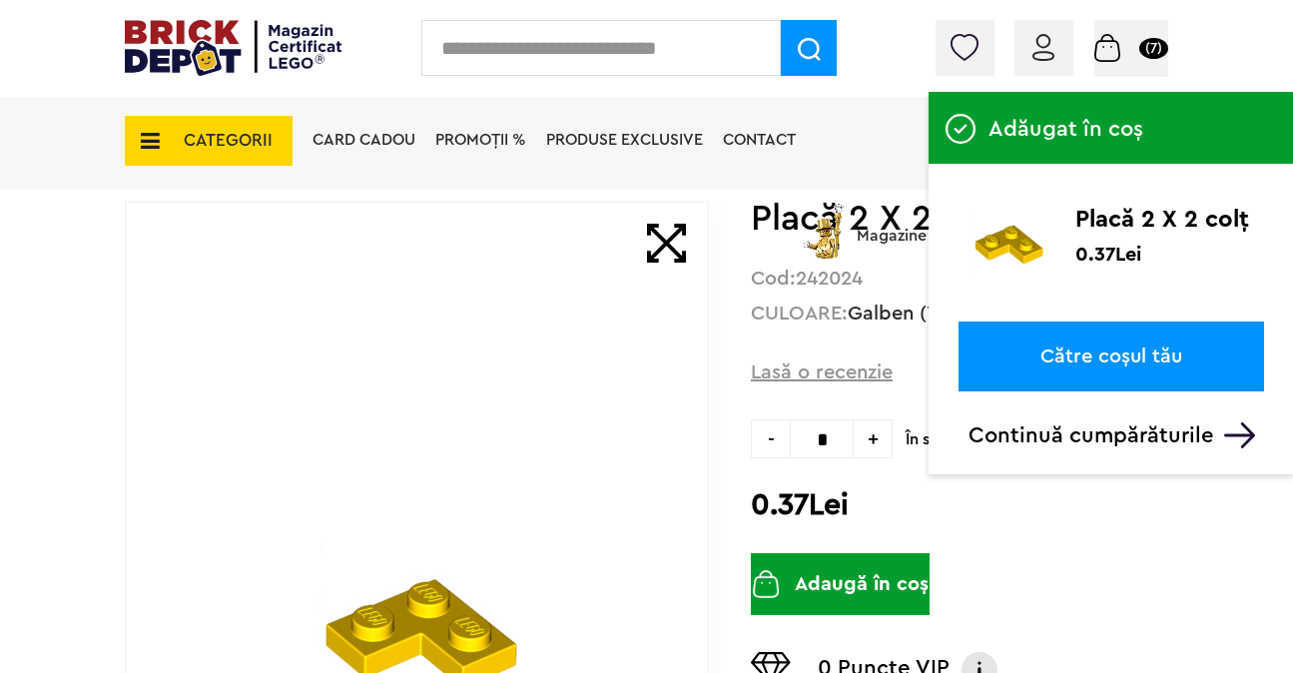
scroll to position [148, 0]
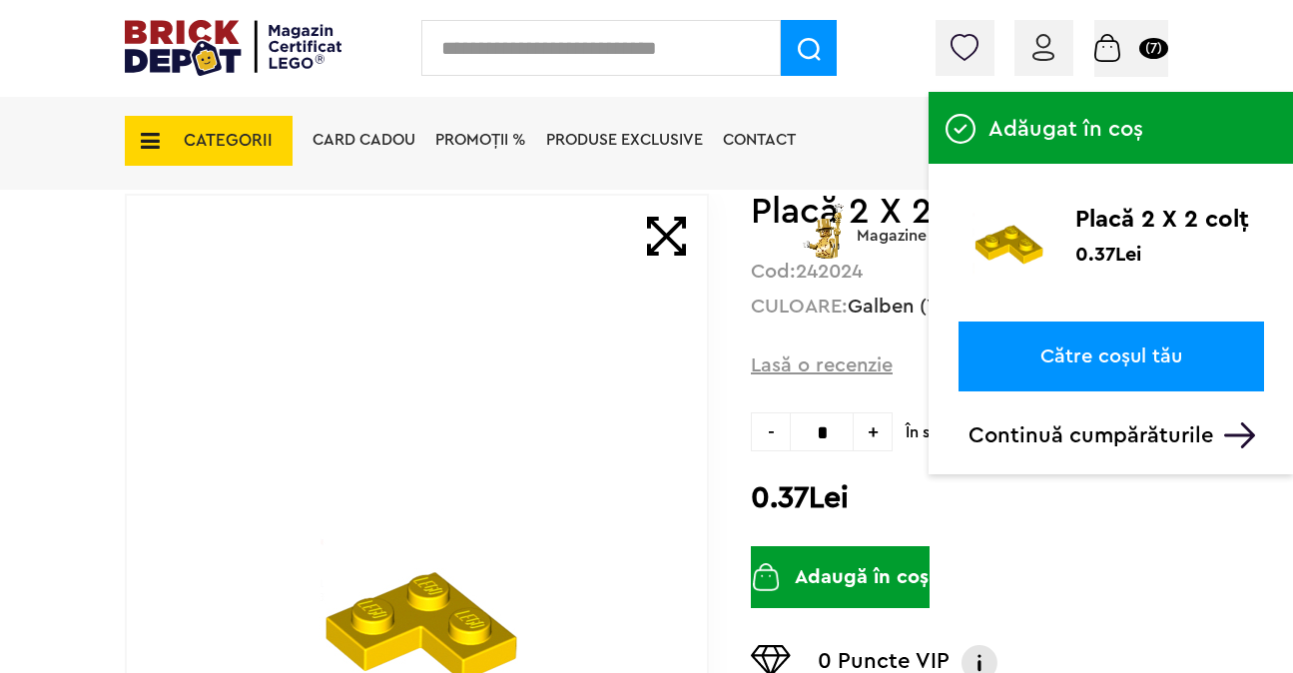
click at [541, 25] on input "text" at bounding box center [601, 48] width 360 height 56
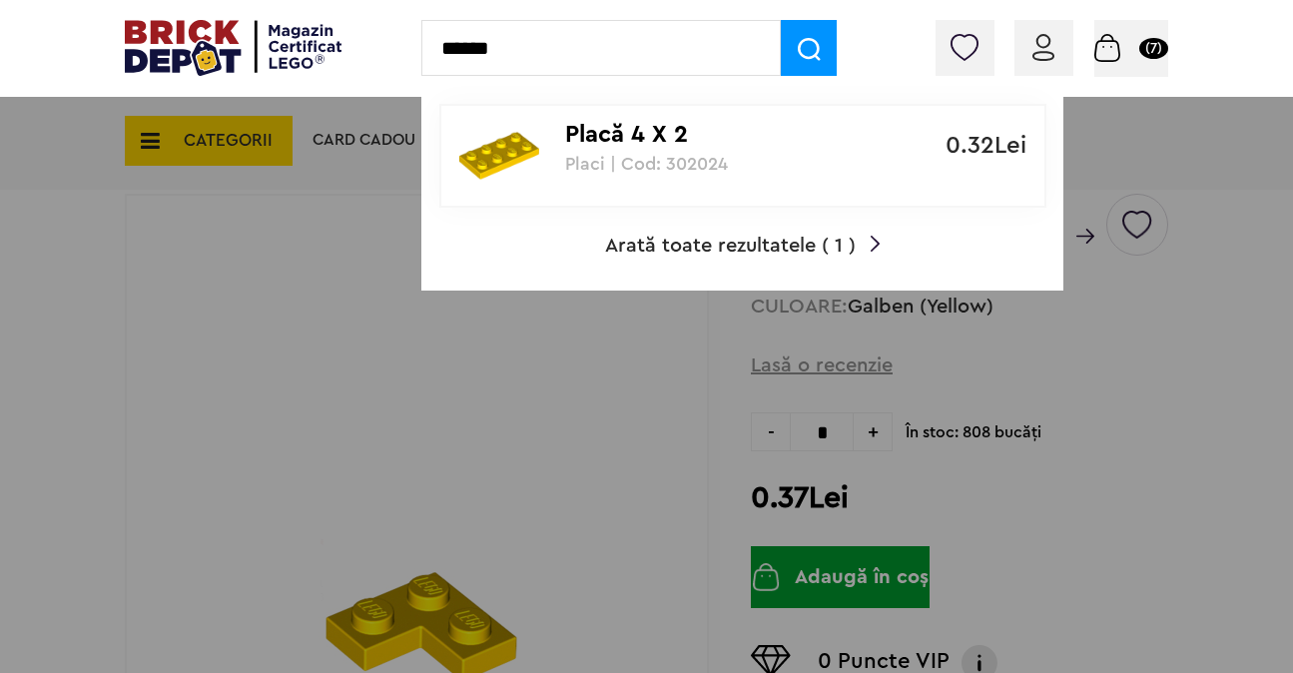
type input "******"
click at [638, 141] on p "Placă 4 X 2" at bounding box center [732, 135] width 334 height 29
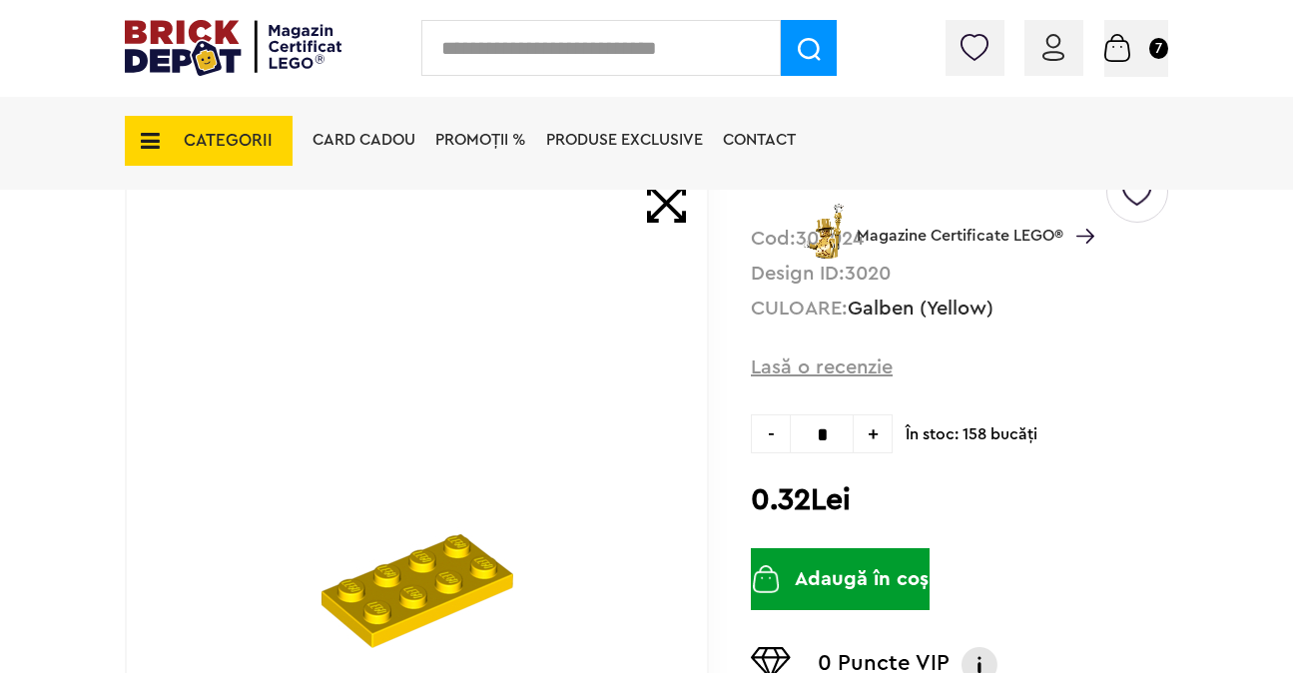
scroll to position [182, 0]
click at [873, 433] on span "+" at bounding box center [873, 432] width 39 height 39
type input "*"
click at [881, 559] on button "Adaugă în coș" at bounding box center [840, 578] width 179 height 62
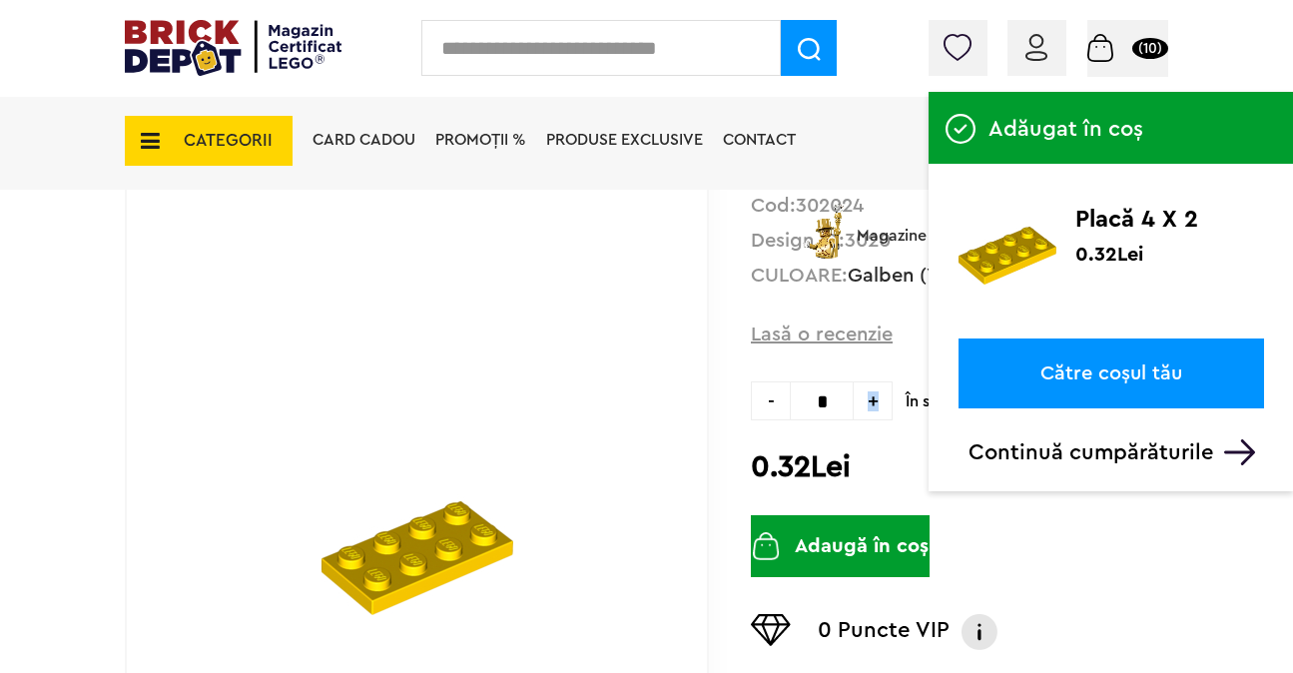
scroll to position [218, 0]
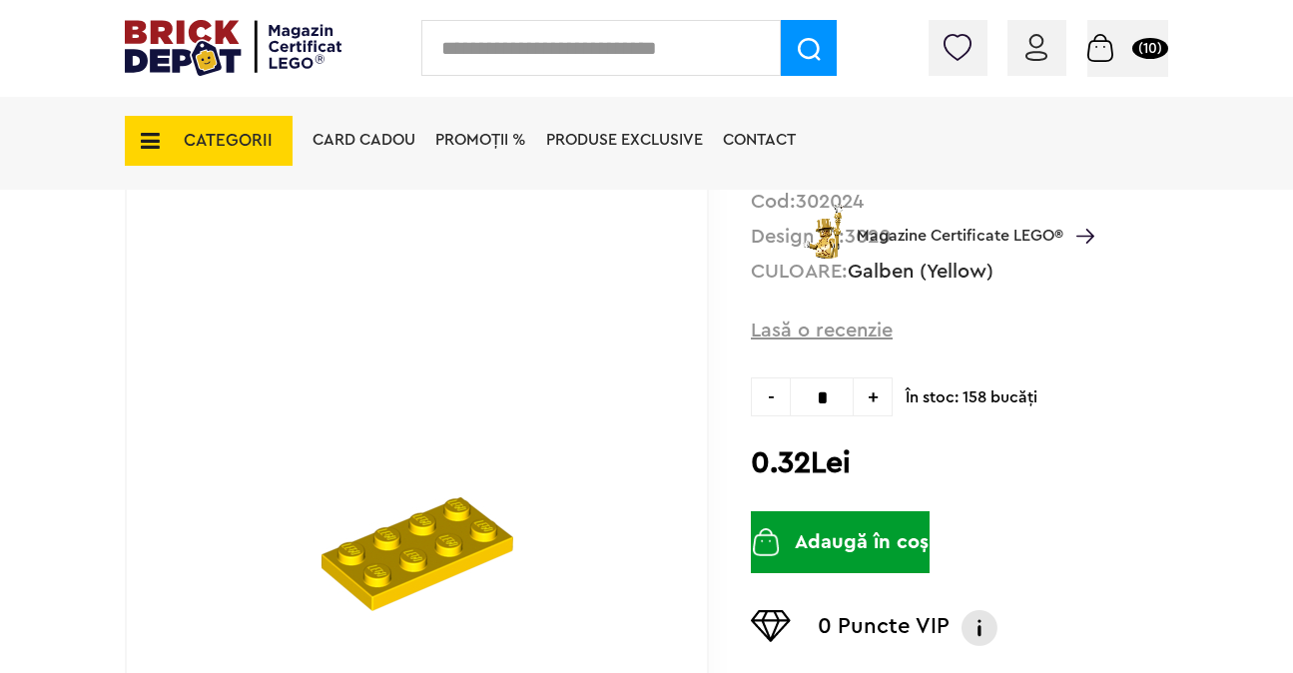
click at [701, 42] on input "text" at bounding box center [601, 48] width 360 height 56
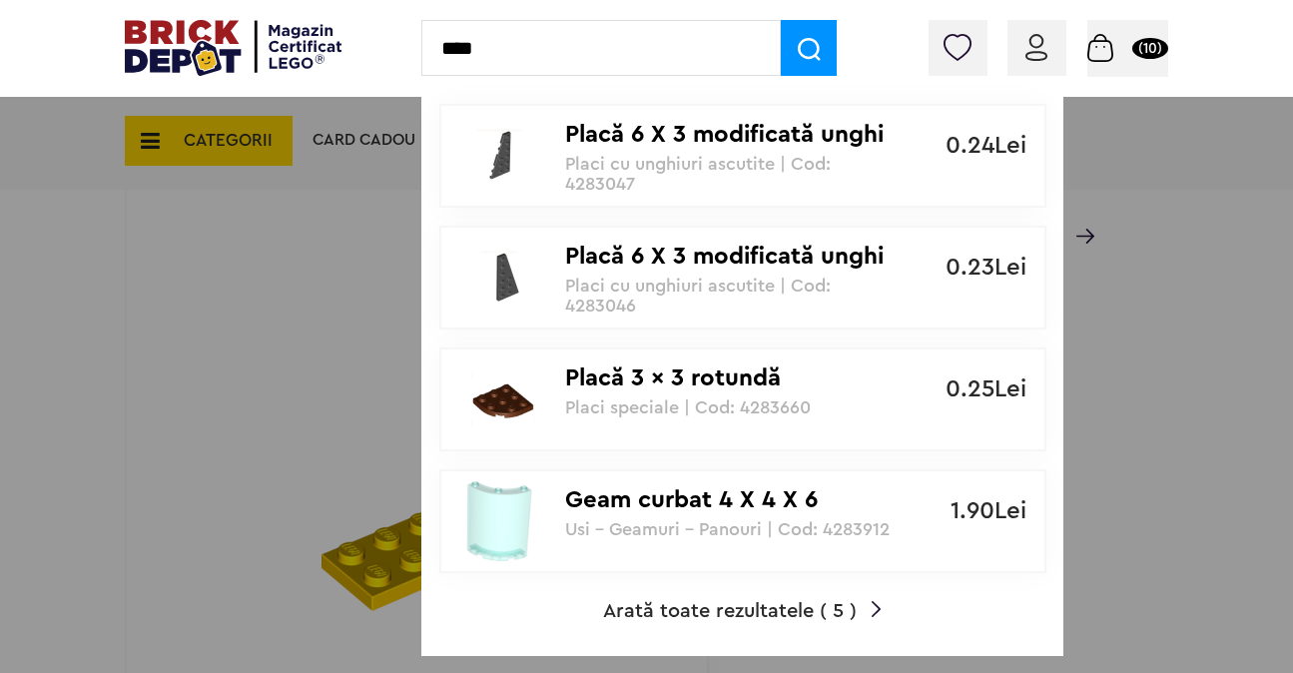
type input "****"
click at [794, 613] on span "Arată toate rezultatele ( 5 )" at bounding box center [730, 611] width 254 height 20
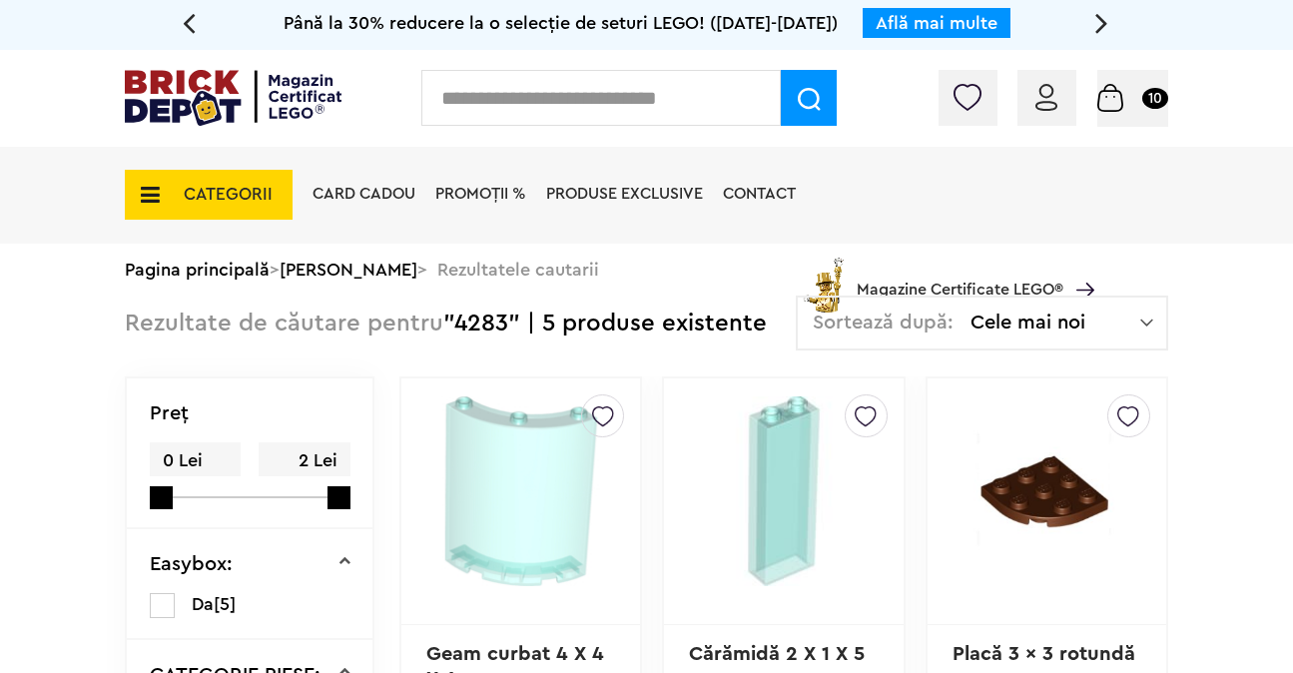
click at [177, 217] on span "CATEGORII" at bounding box center [209, 195] width 168 height 50
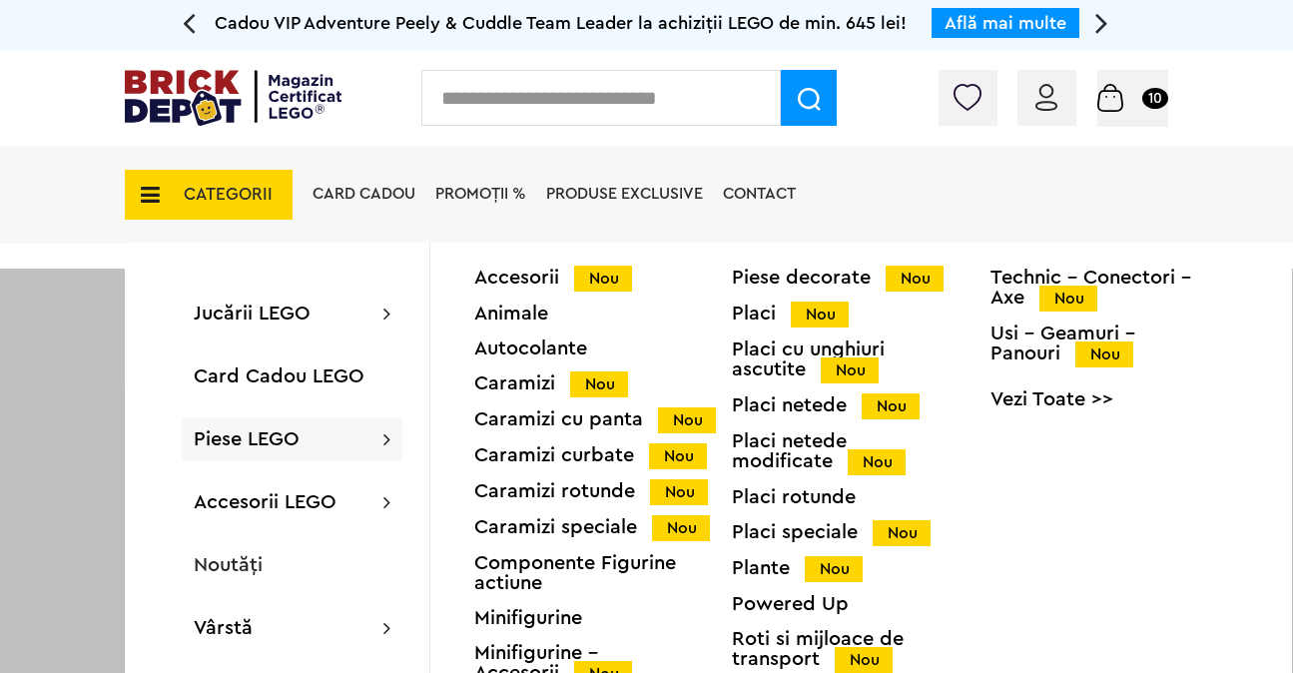
click at [277, 446] on span "Piese LEGO" at bounding box center [247, 439] width 106 height 20
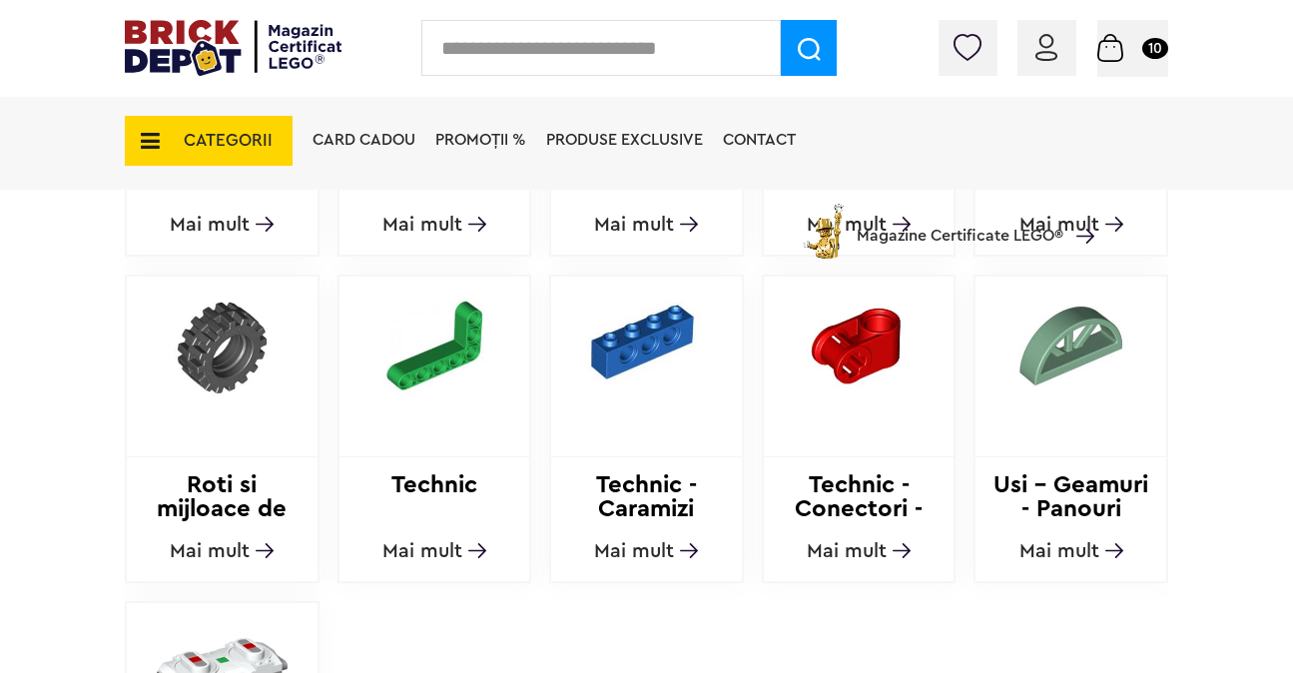
scroll to position [1895, 0]
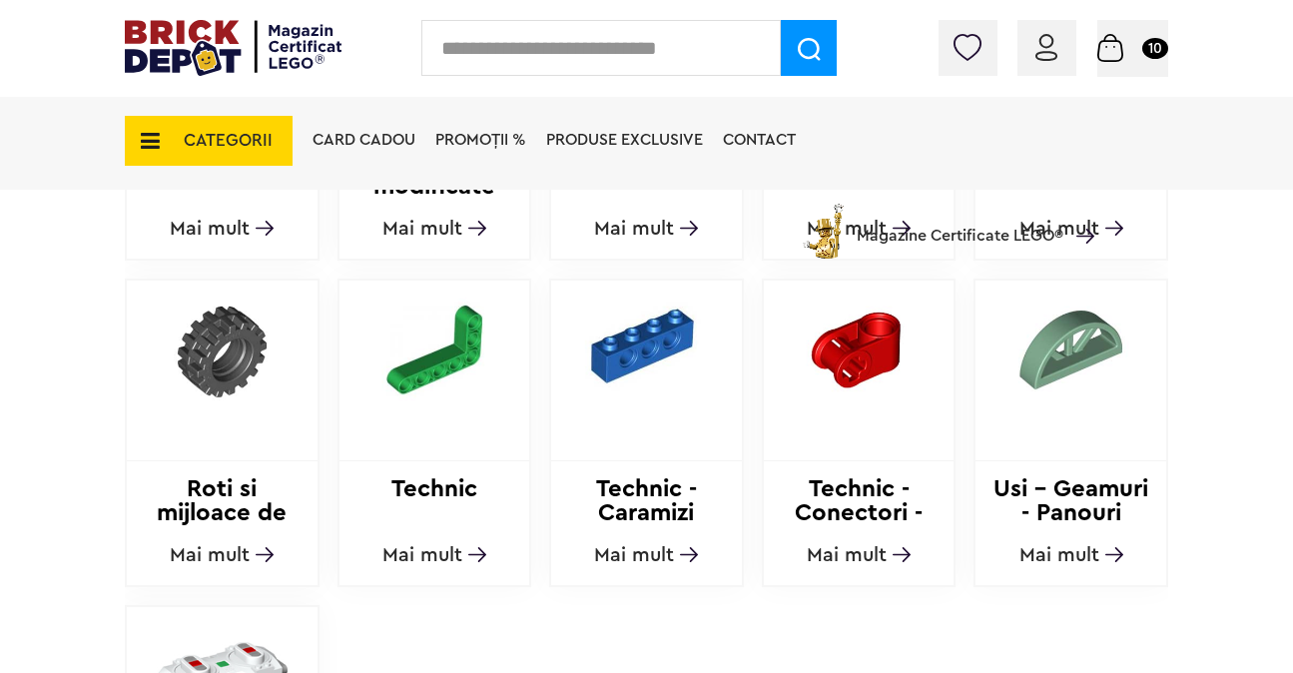
click at [208, 433] on div at bounding box center [222, 371] width 191 height 181
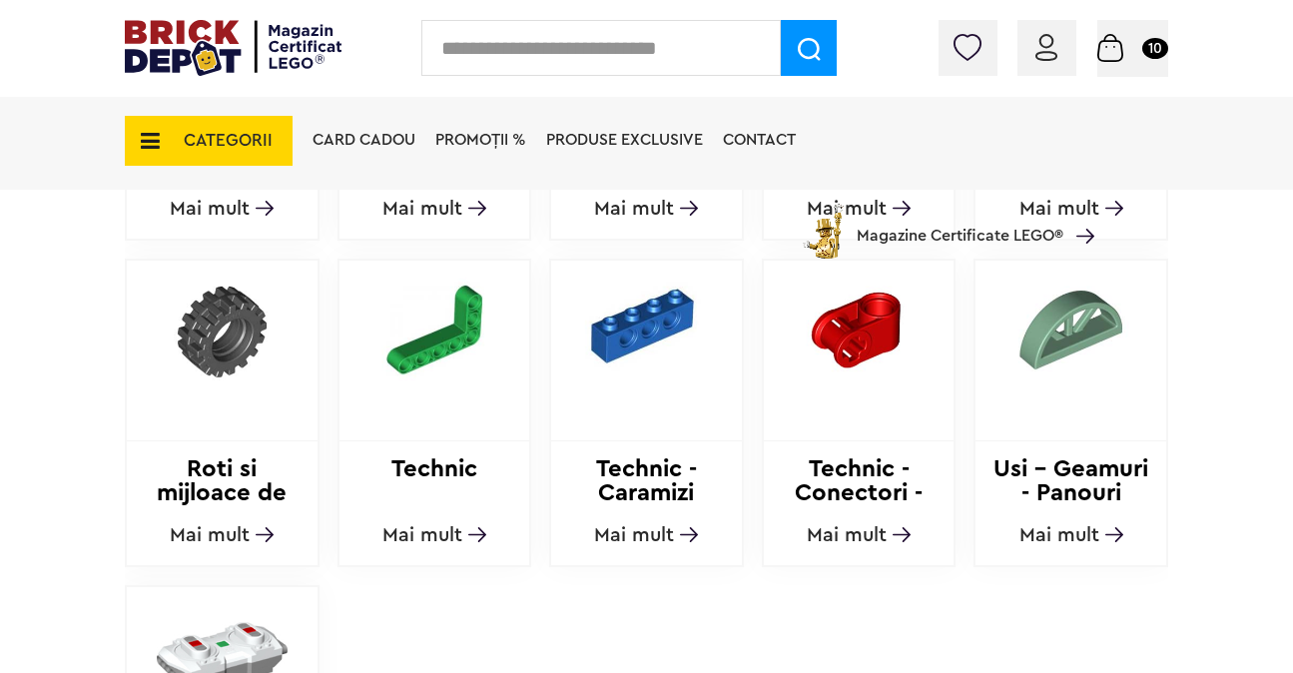
click at [218, 532] on span "Mai mult" at bounding box center [210, 535] width 80 height 20
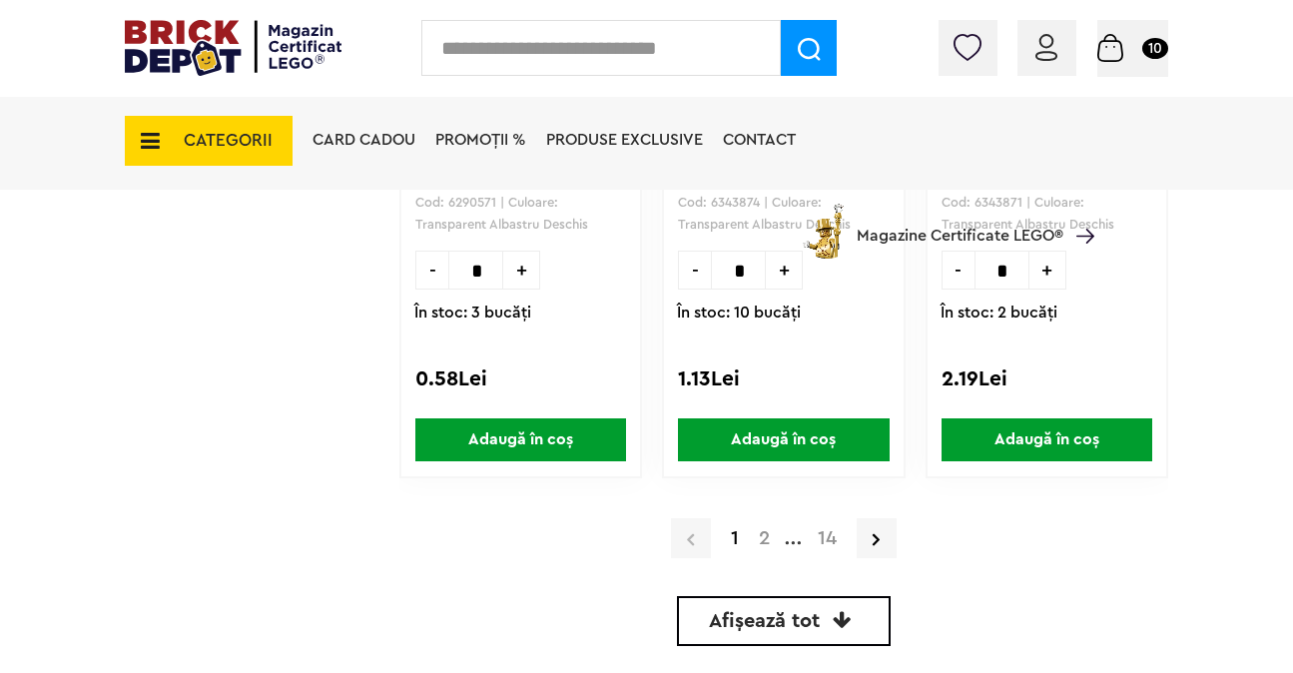
scroll to position [6215, 0]
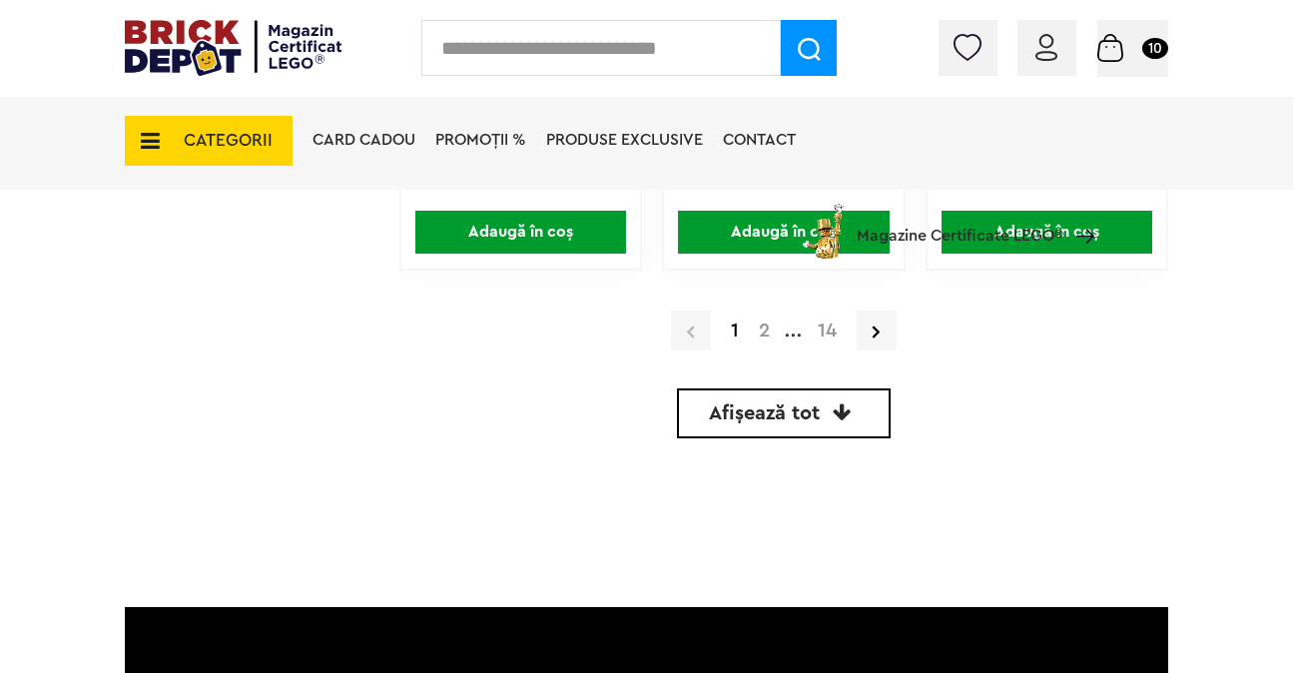
click at [839, 402] on link "Afișează tot" at bounding box center [784, 414] width 214 height 50
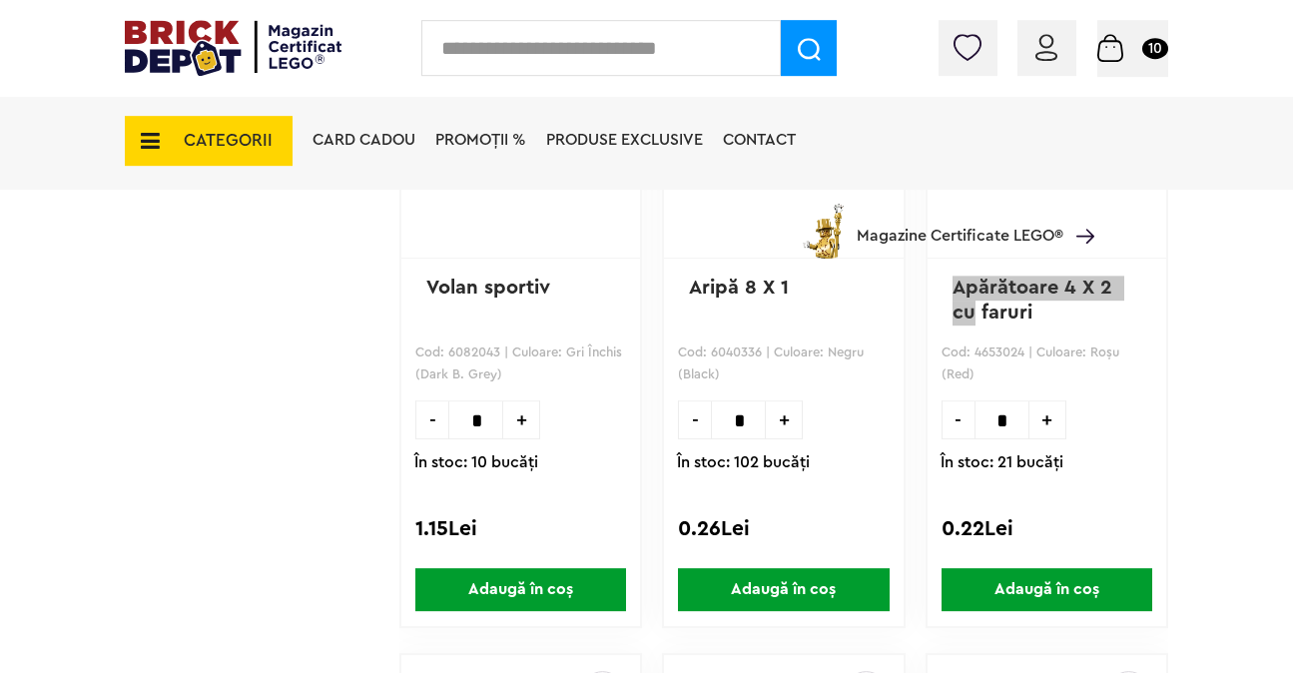
scroll to position [57313, 0]
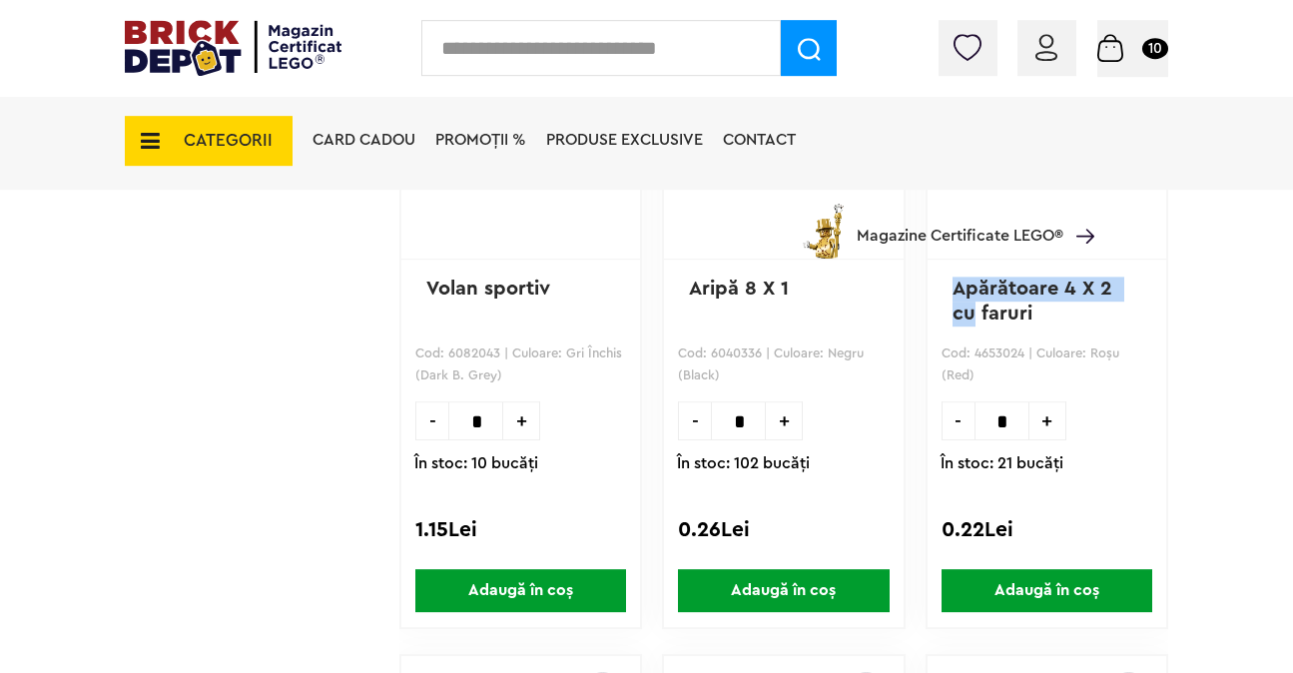
click at [994, 593] on span "Adaugă în coș" at bounding box center [1047, 590] width 211 height 43
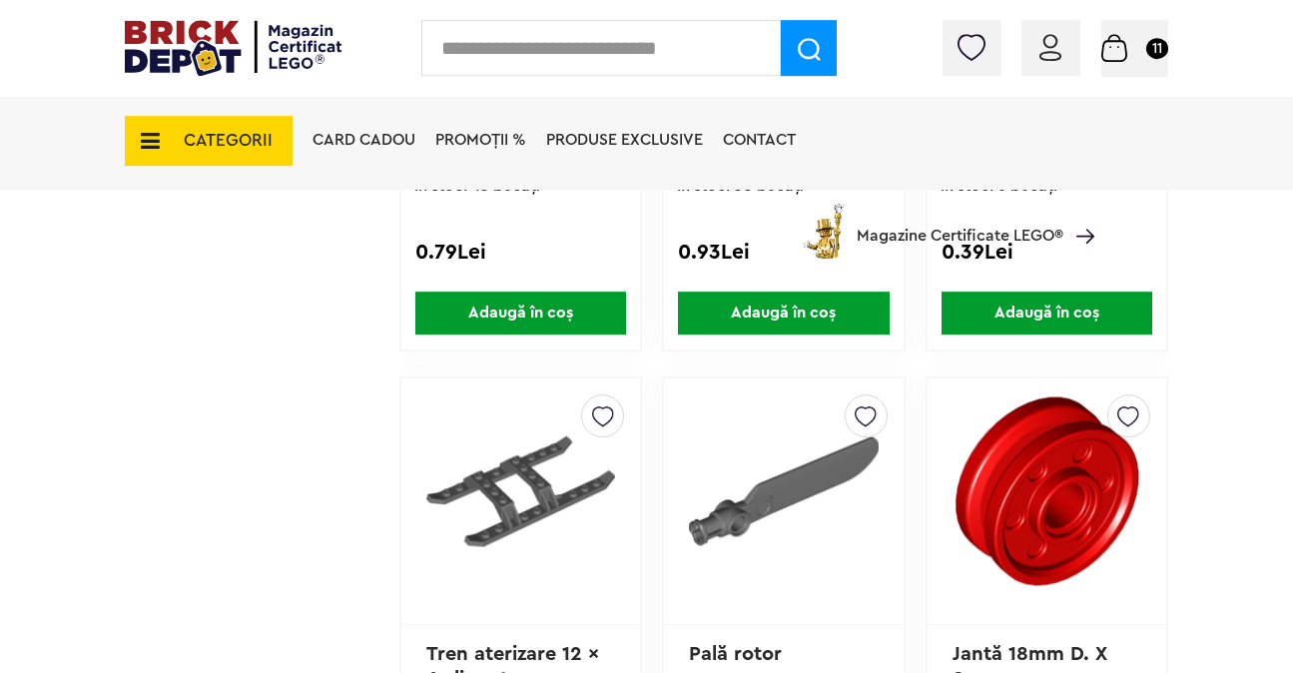
scroll to position [51161, 0]
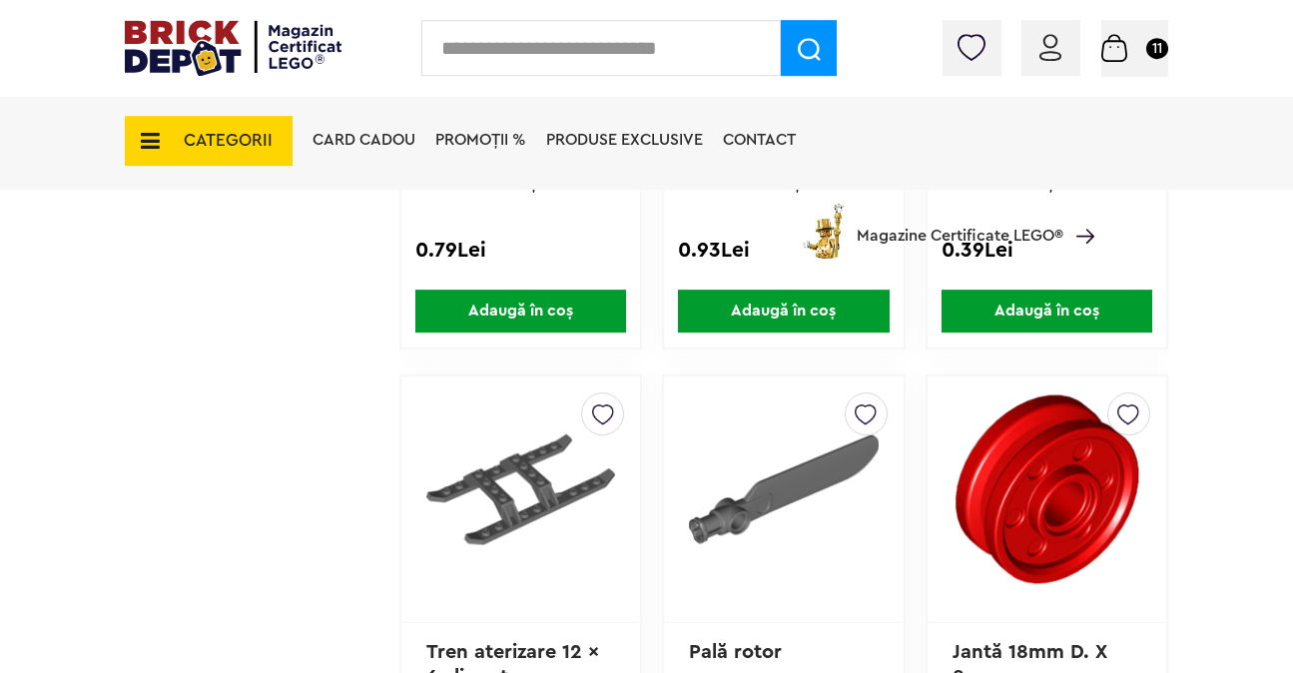
click at [667, 58] on input "text" at bounding box center [601, 48] width 360 height 56
type input "*"
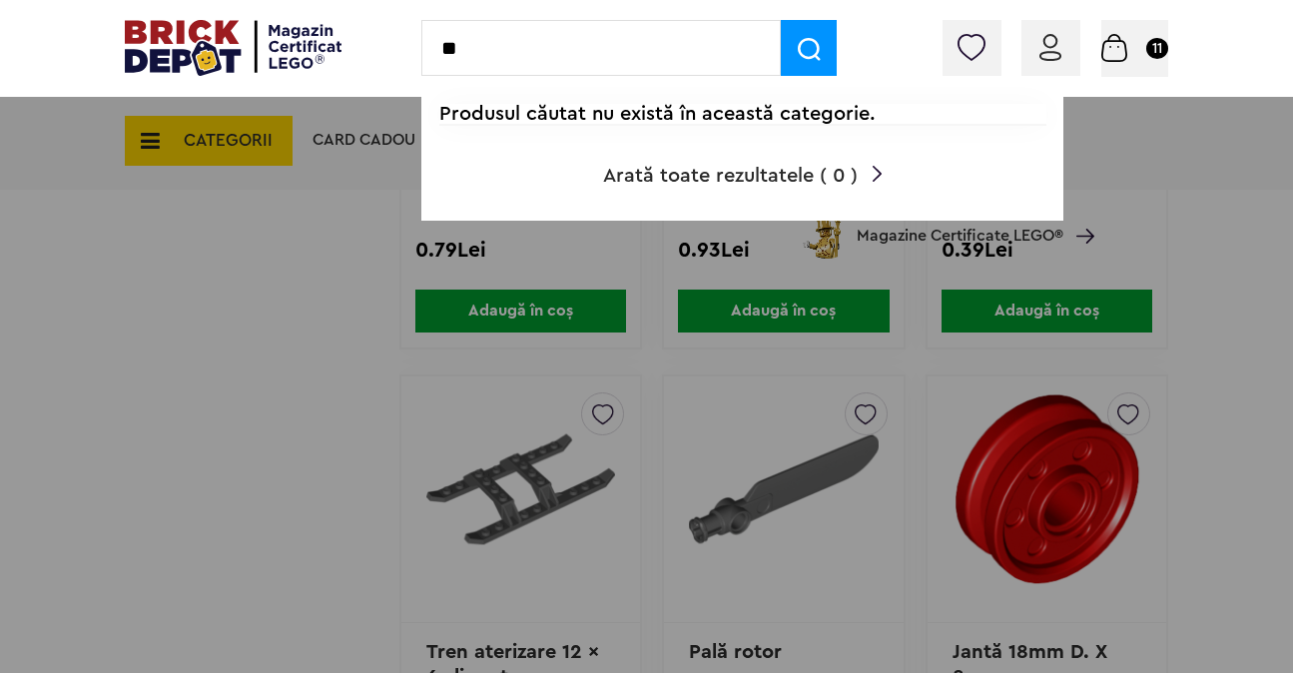
type input "*"
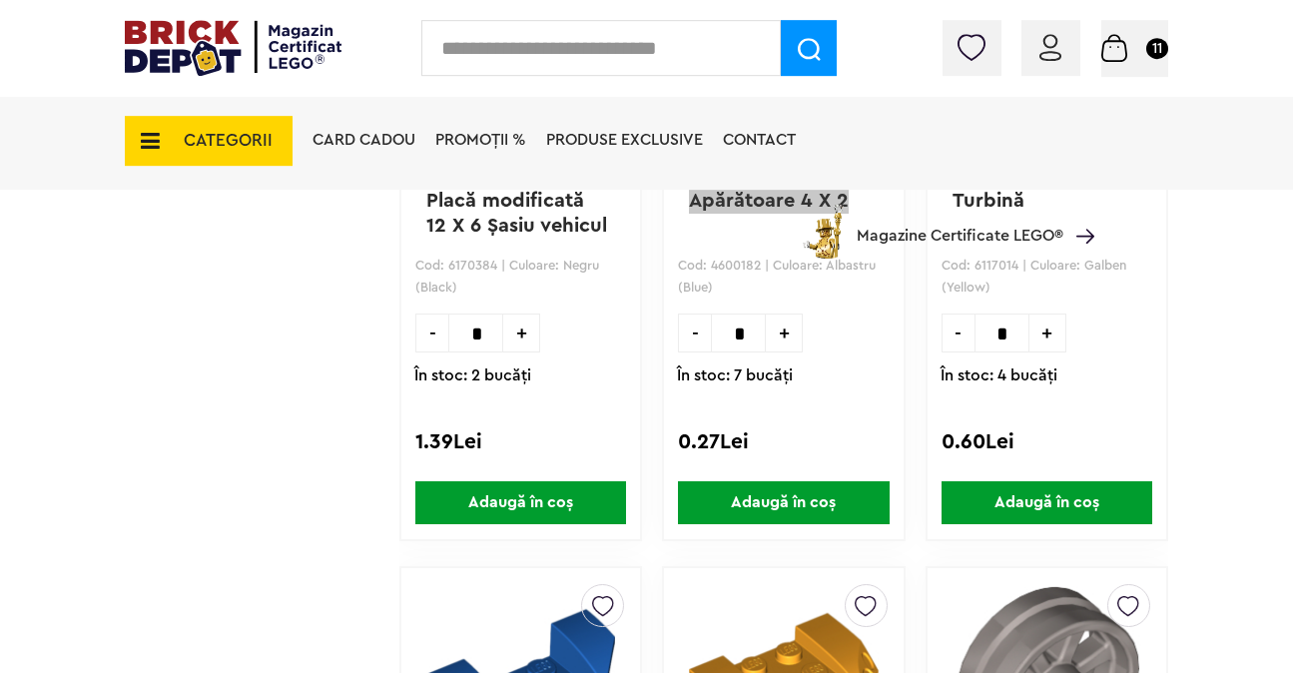
scroll to position [34248, 0]
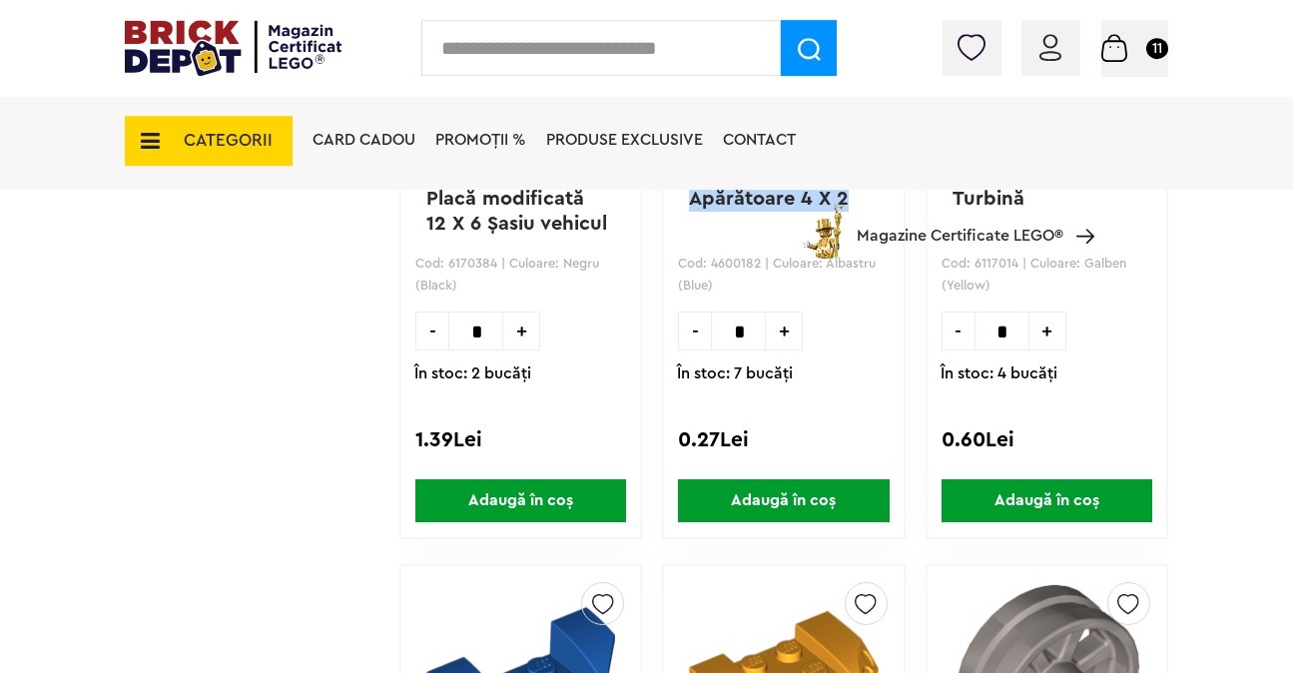
click at [843, 500] on span "Adaugă în coș" at bounding box center [783, 500] width 211 height 43
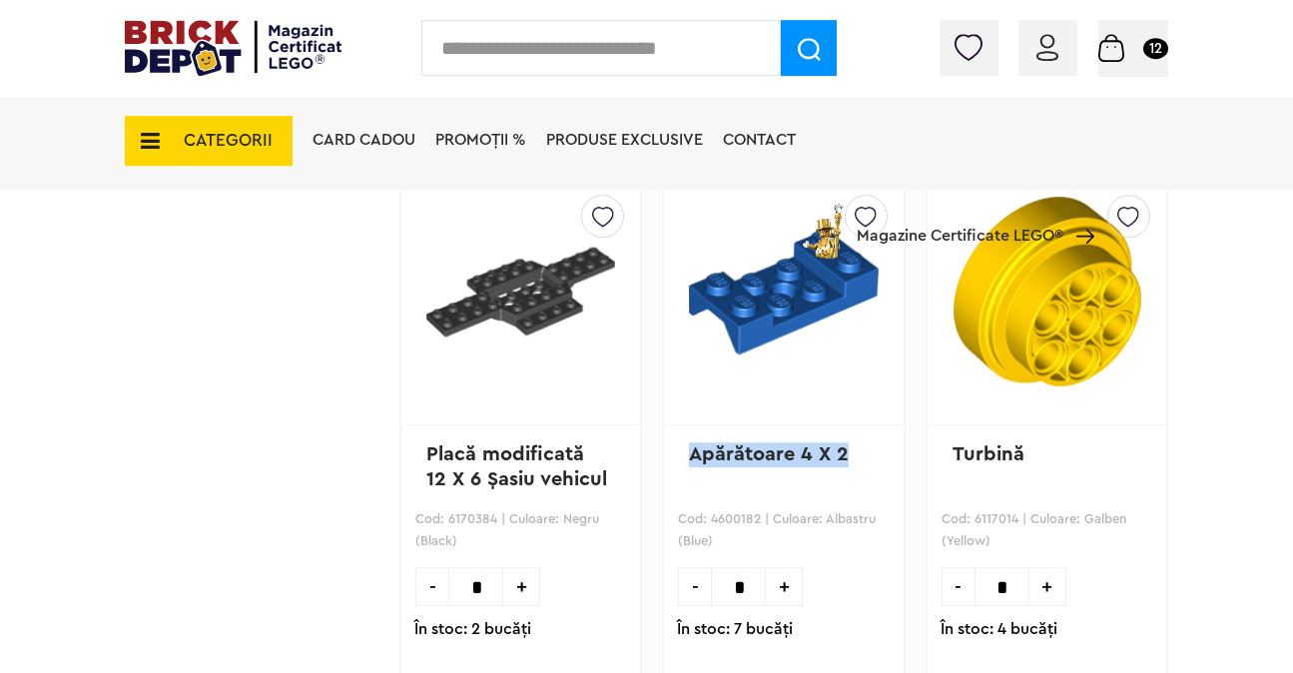
scroll to position [34014, 0]
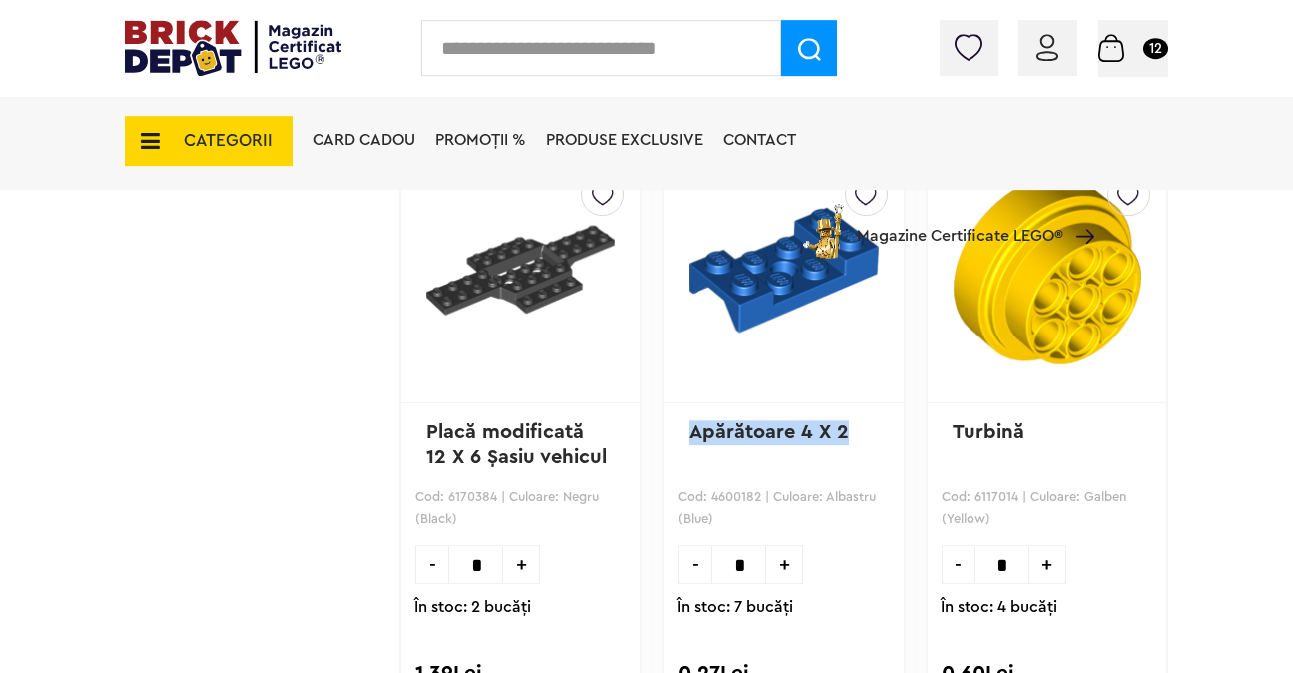
click at [1153, 38] on span "Coș 12" at bounding box center [1134, 47] width 70 height 20
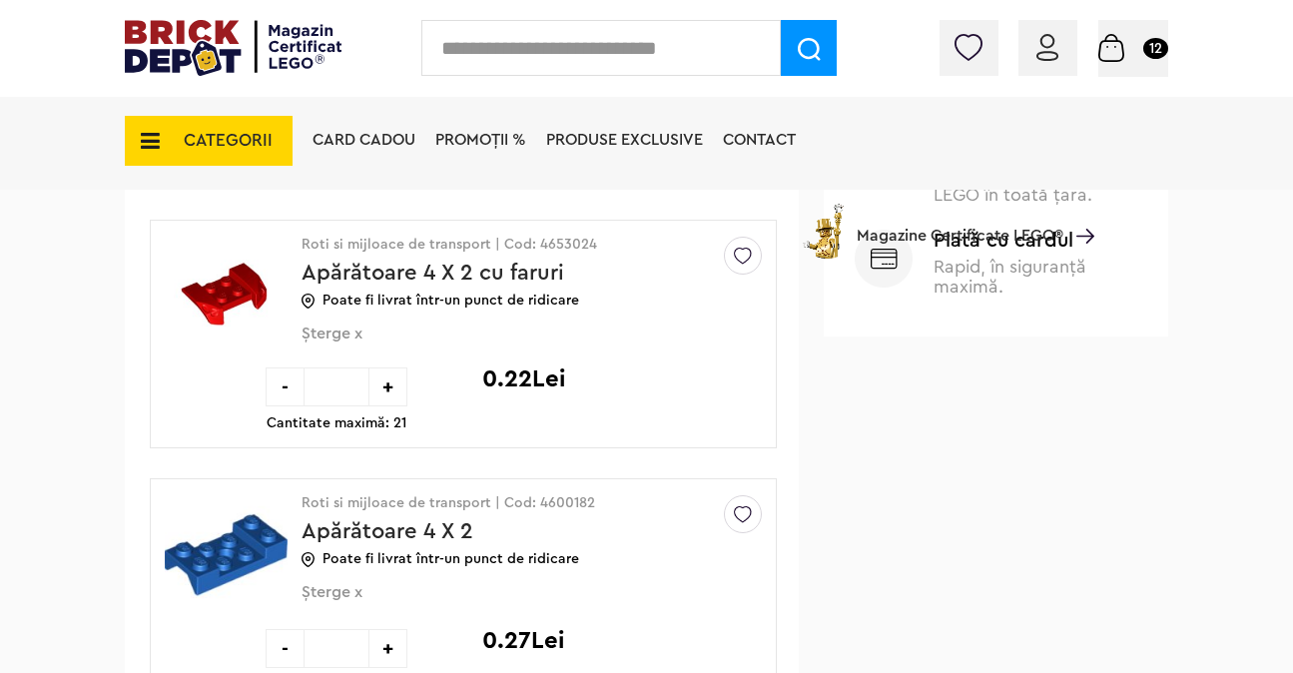
scroll to position [1442, 0]
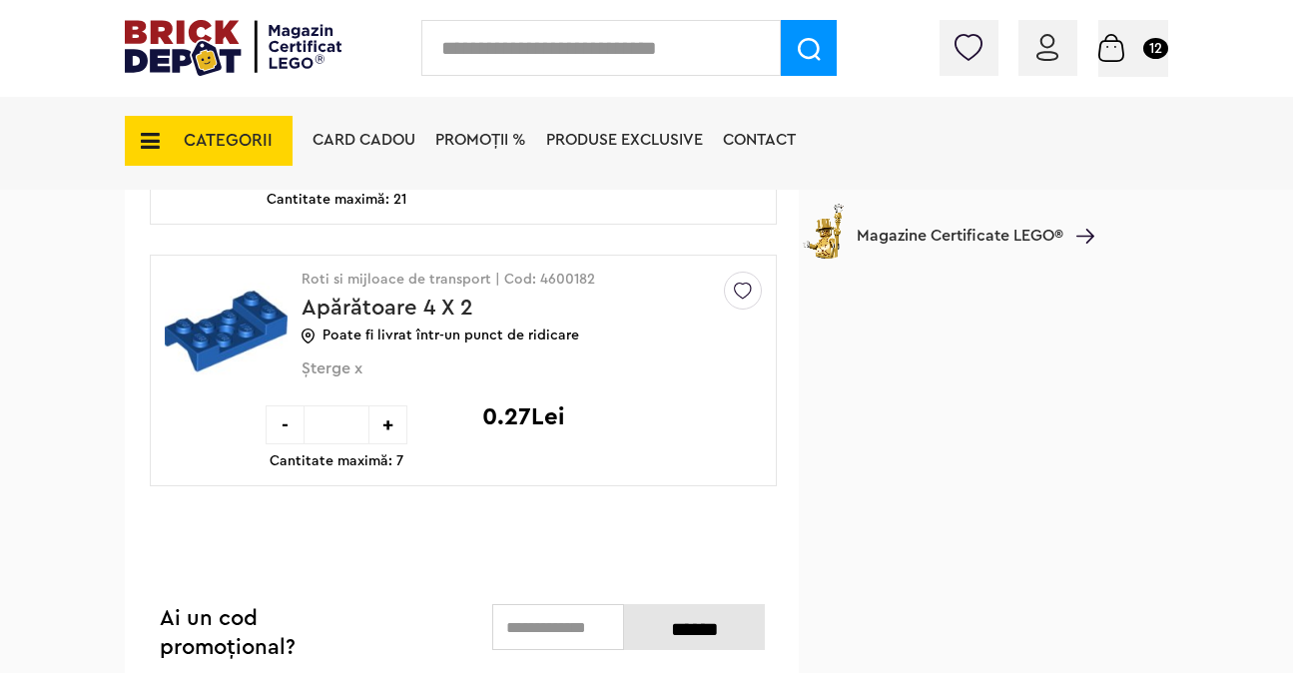
click at [603, 57] on input "text" at bounding box center [601, 48] width 360 height 56
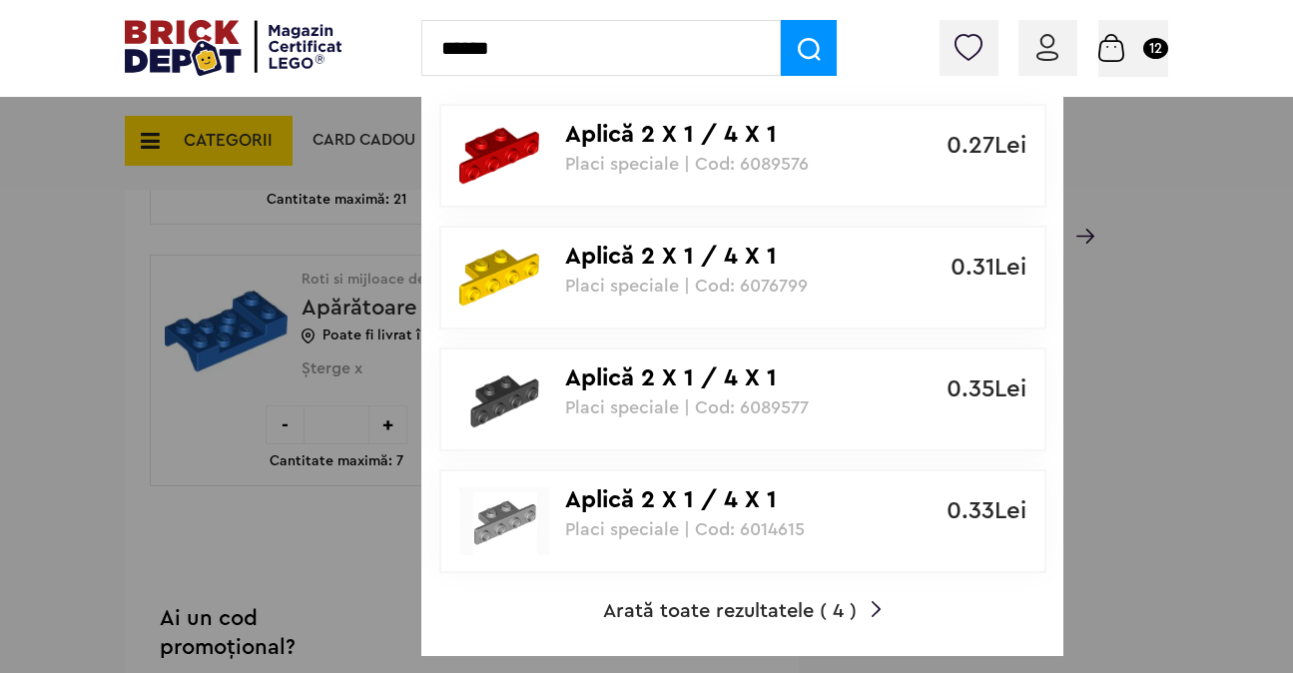
type input "******"
click at [784, 377] on p "Aplică 2 X 1 / 4 X 1" at bounding box center [732, 379] width 334 height 29
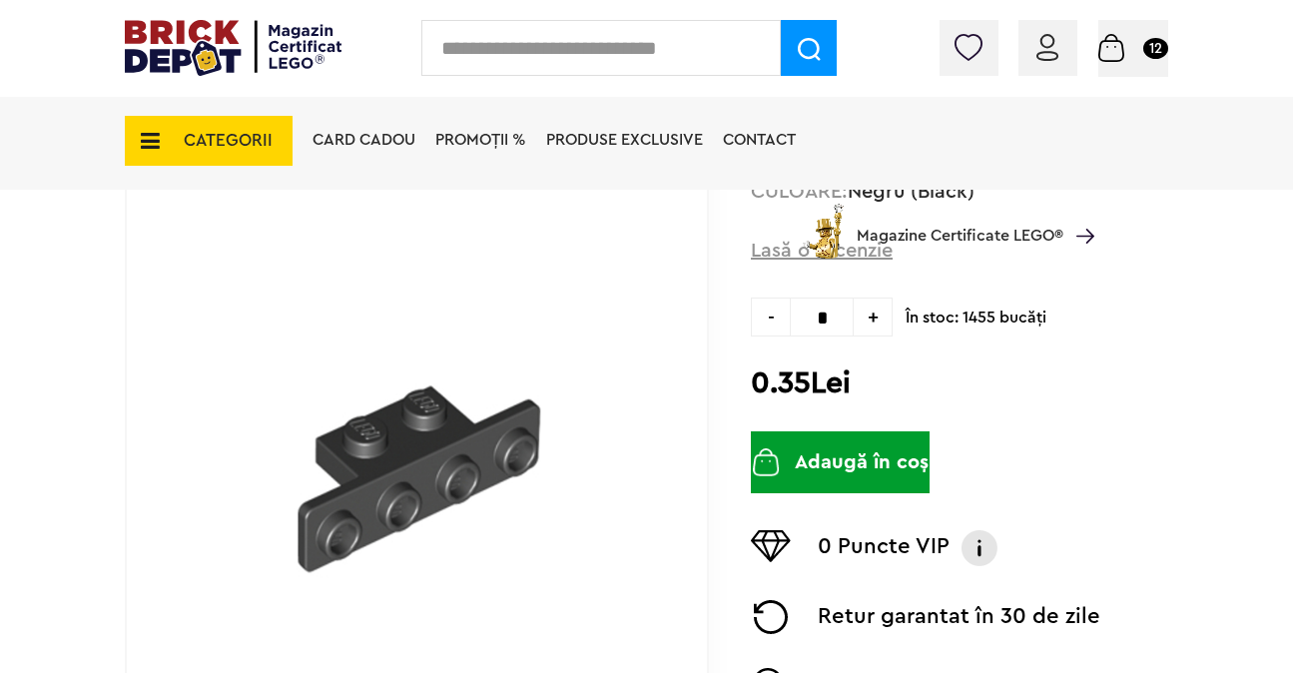
scroll to position [291, 0]
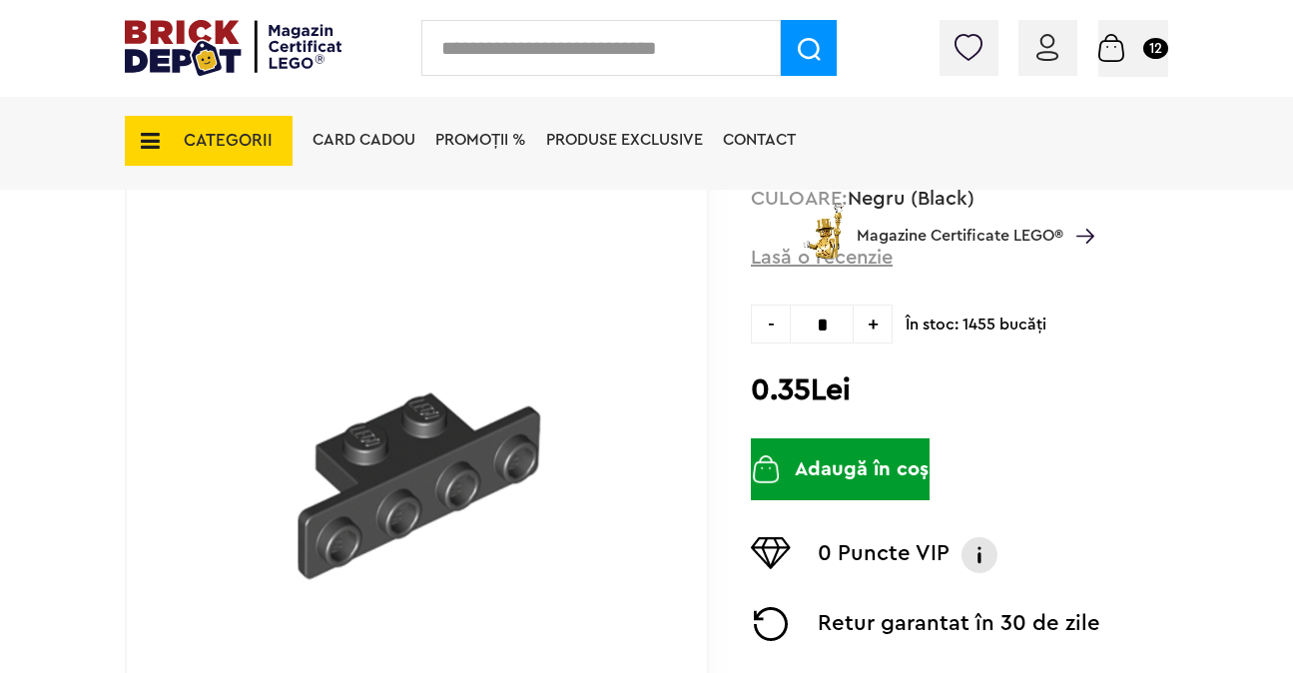
click at [878, 313] on span "+" at bounding box center [873, 324] width 39 height 39
type input "*"
click at [856, 466] on button "Adaugă în coș" at bounding box center [840, 469] width 179 height 62
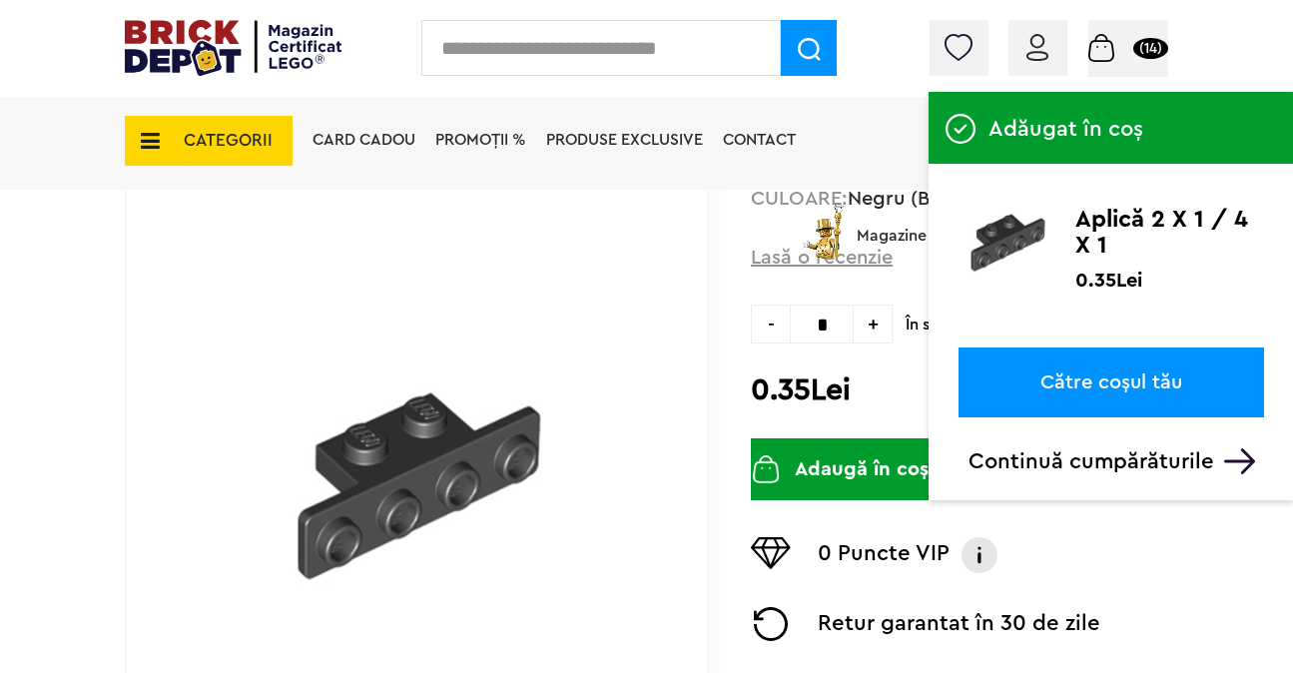
click at [1088, 389] on link "Către coșul tău" at bounding box center [1112, 383] width 306 height 70
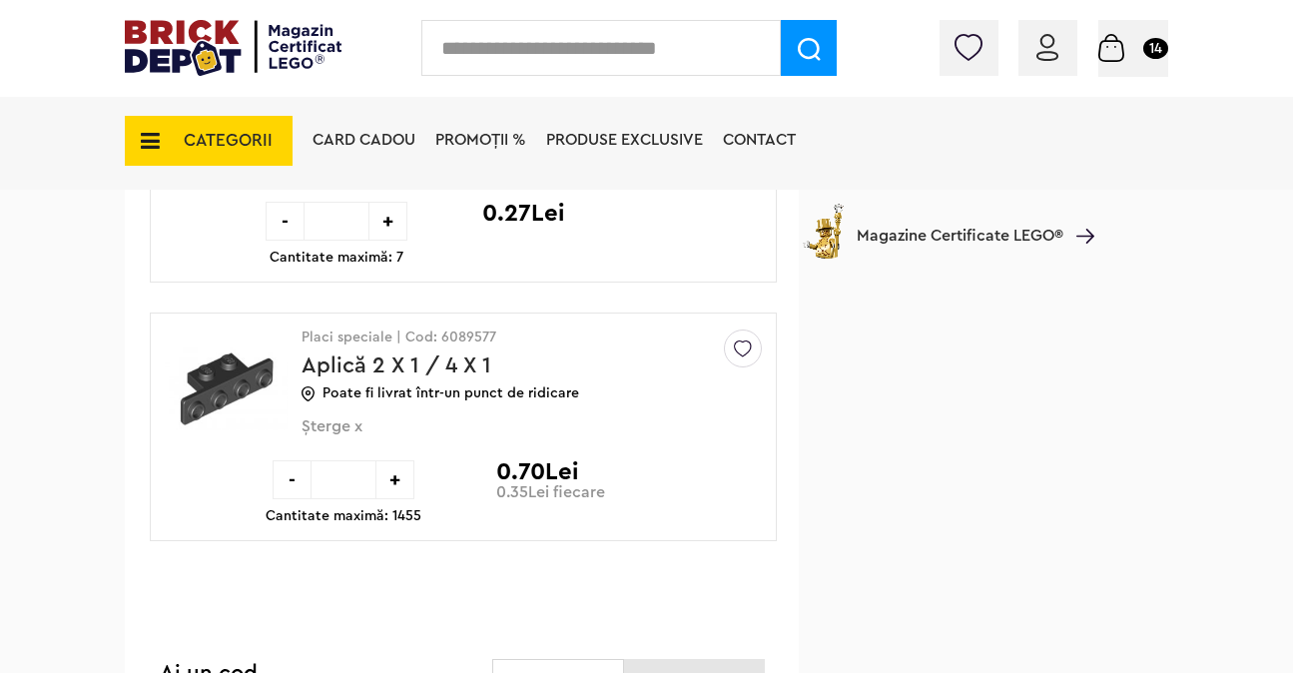
scroll to position [1651, 0]
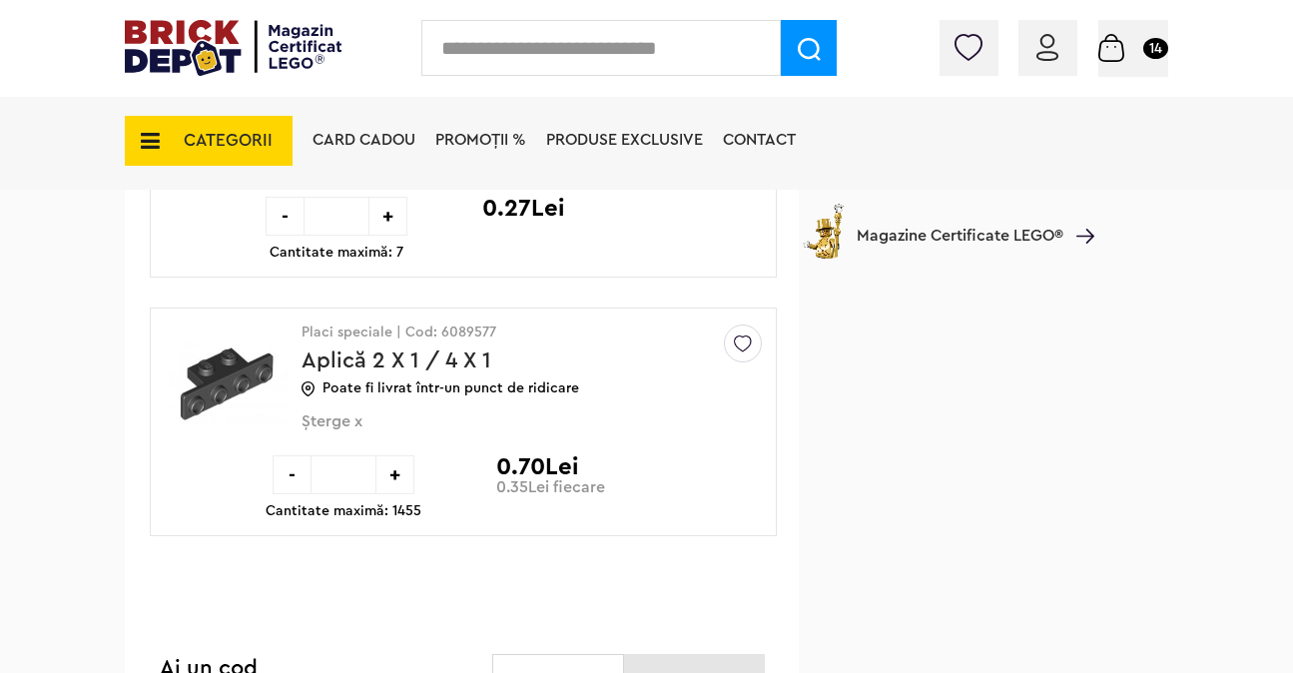
click at [688, 41] on input "text" at bounding box center [601, 48] width 360 height 56
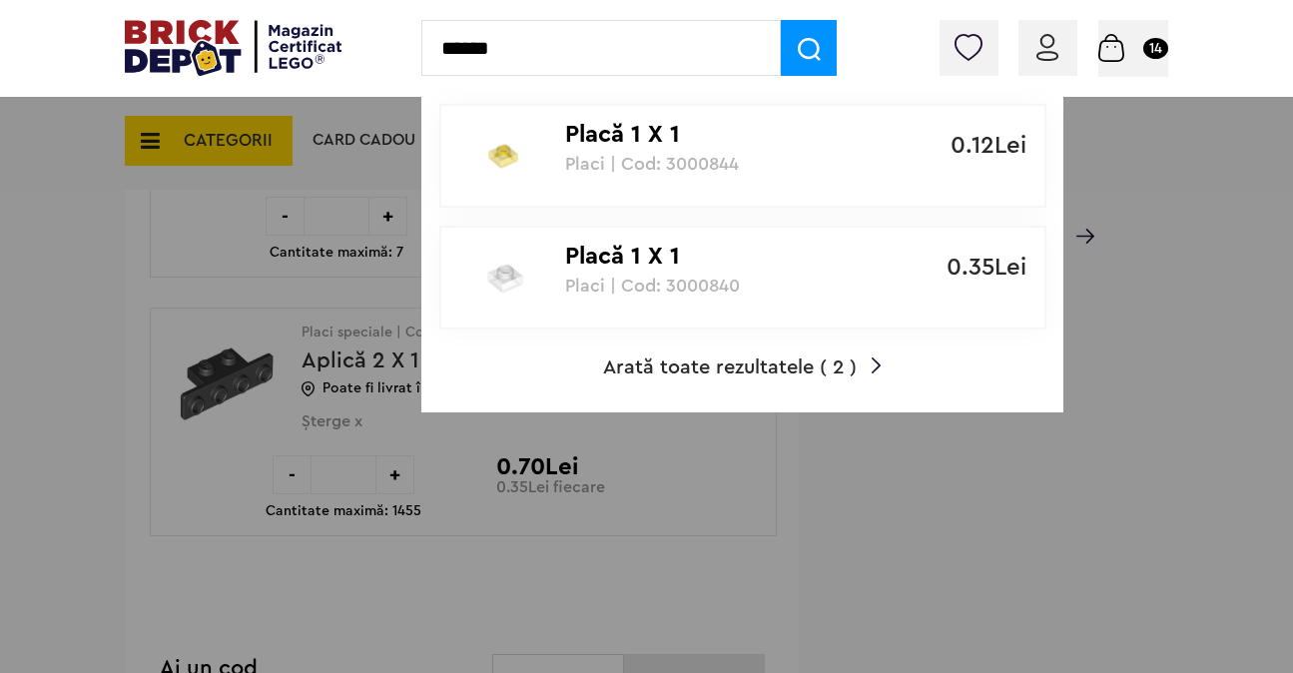
type input "******"
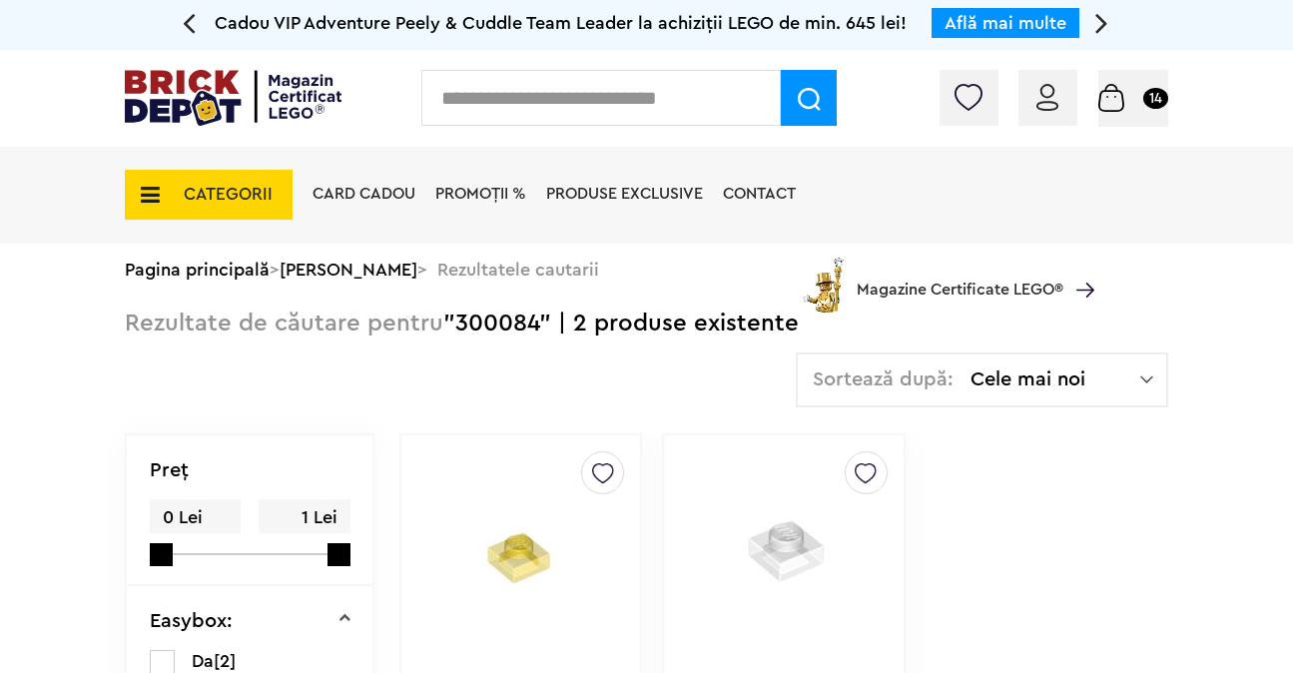
click at [581, 79] on input "text" at bounding box center [601, 98] width 360 height 56
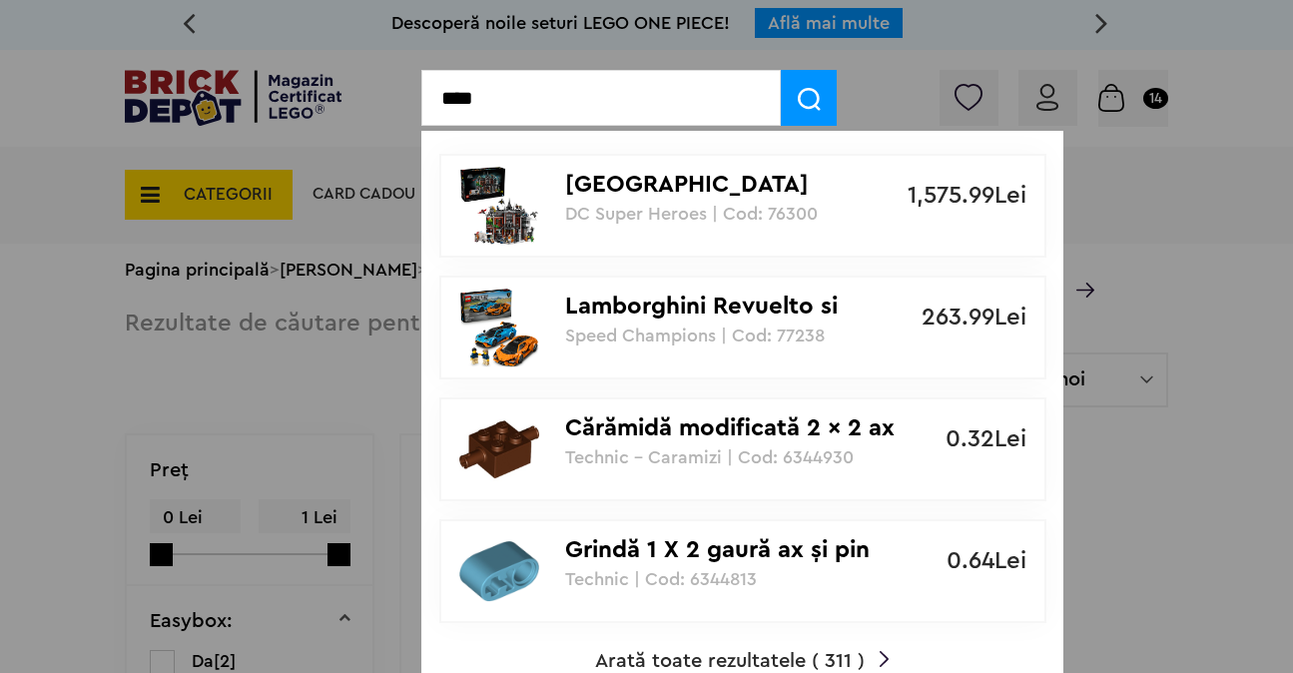
type input "****"
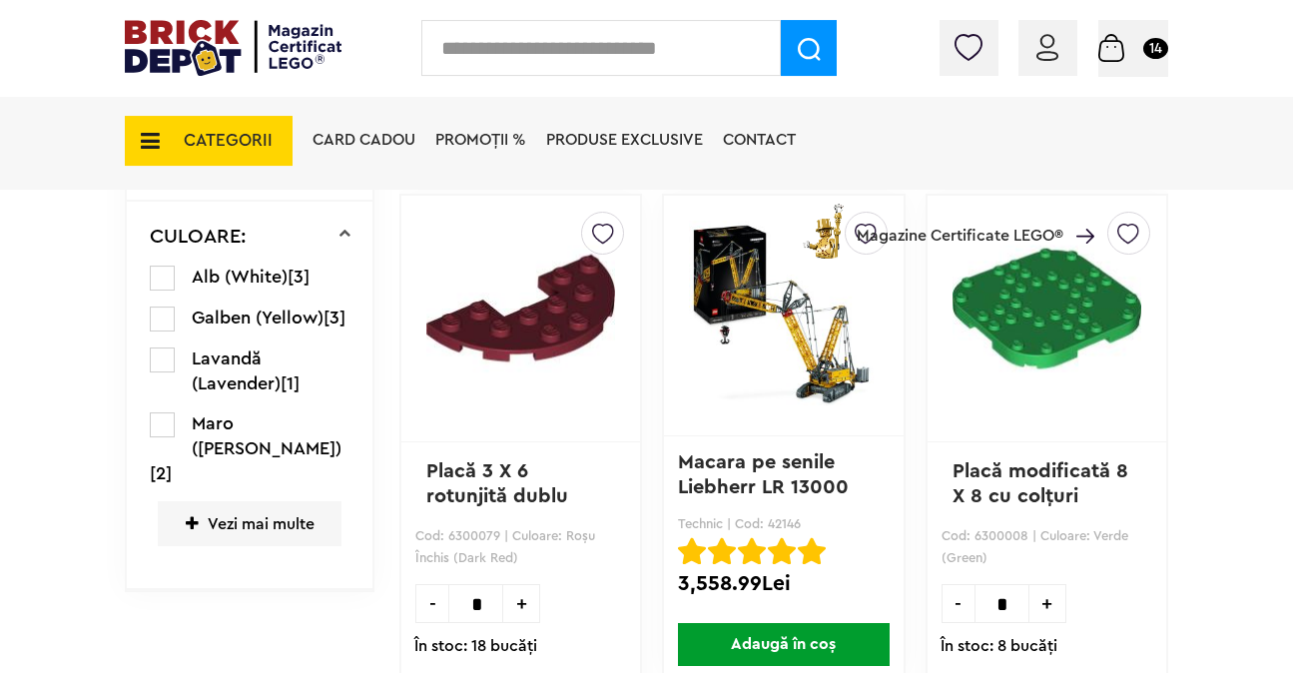
scroll to position [877, 0]
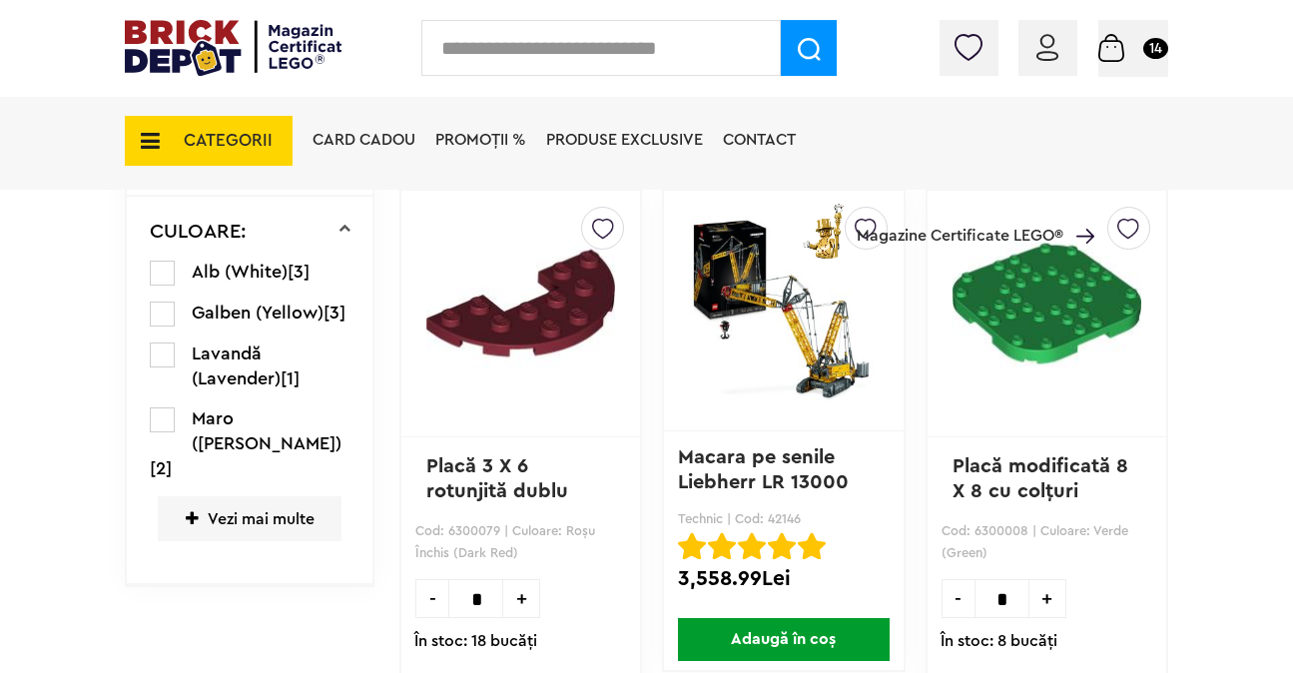
click at [257, 521] on span "Vezi mai multe" at bounding box center [250, 518] width 184 height 45
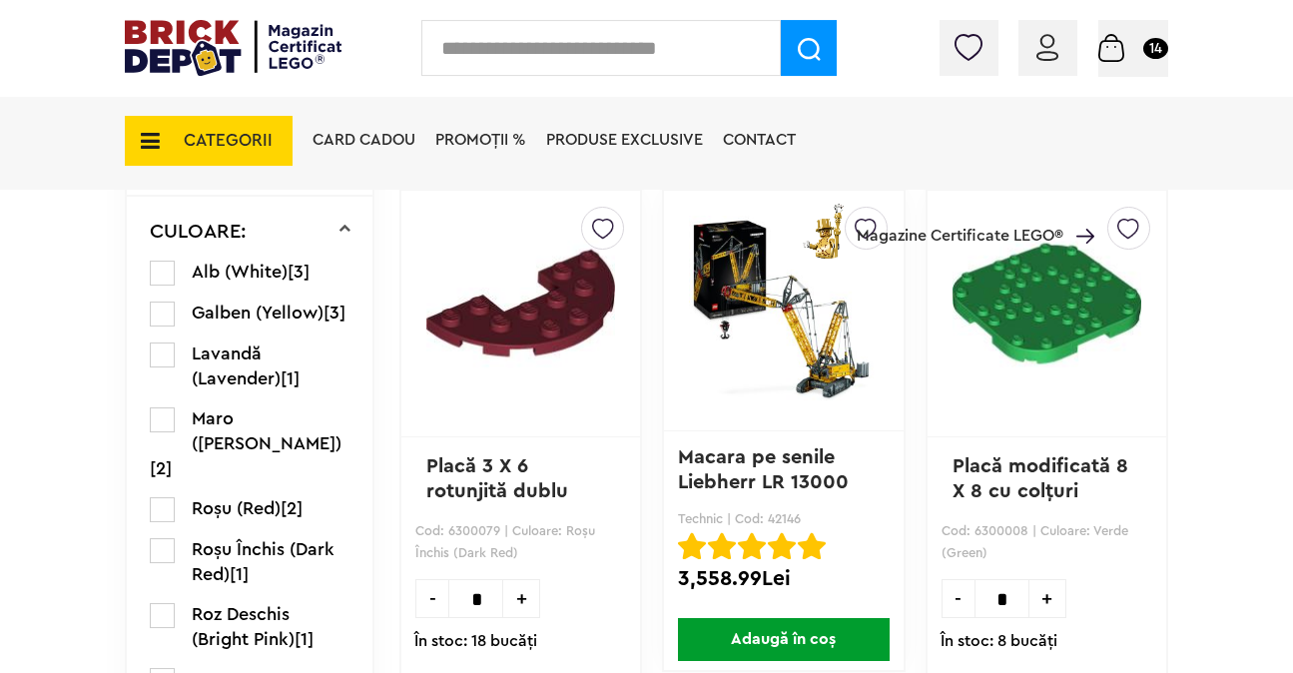
click at [153, 506] on label at bounding box center [162, 509] width 25 height 25
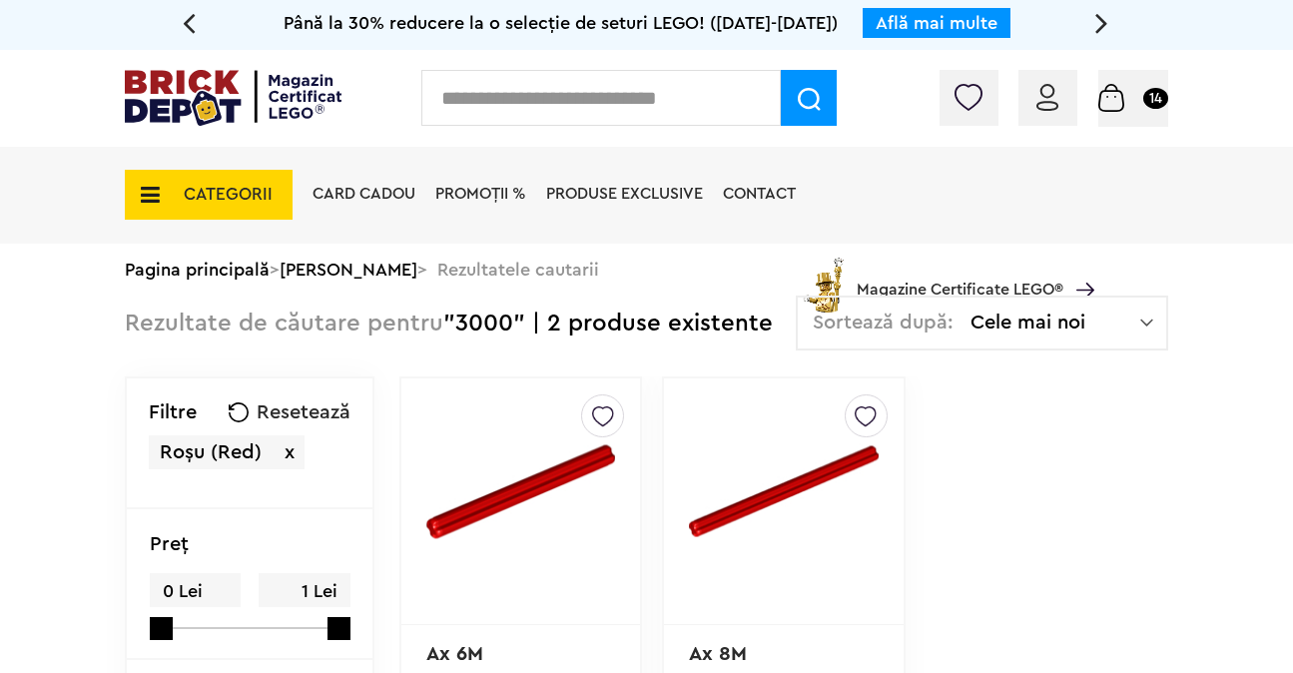
click at [204, 211] on span "CATEGORII" at bounding box center [209, 195] width 168 height 50
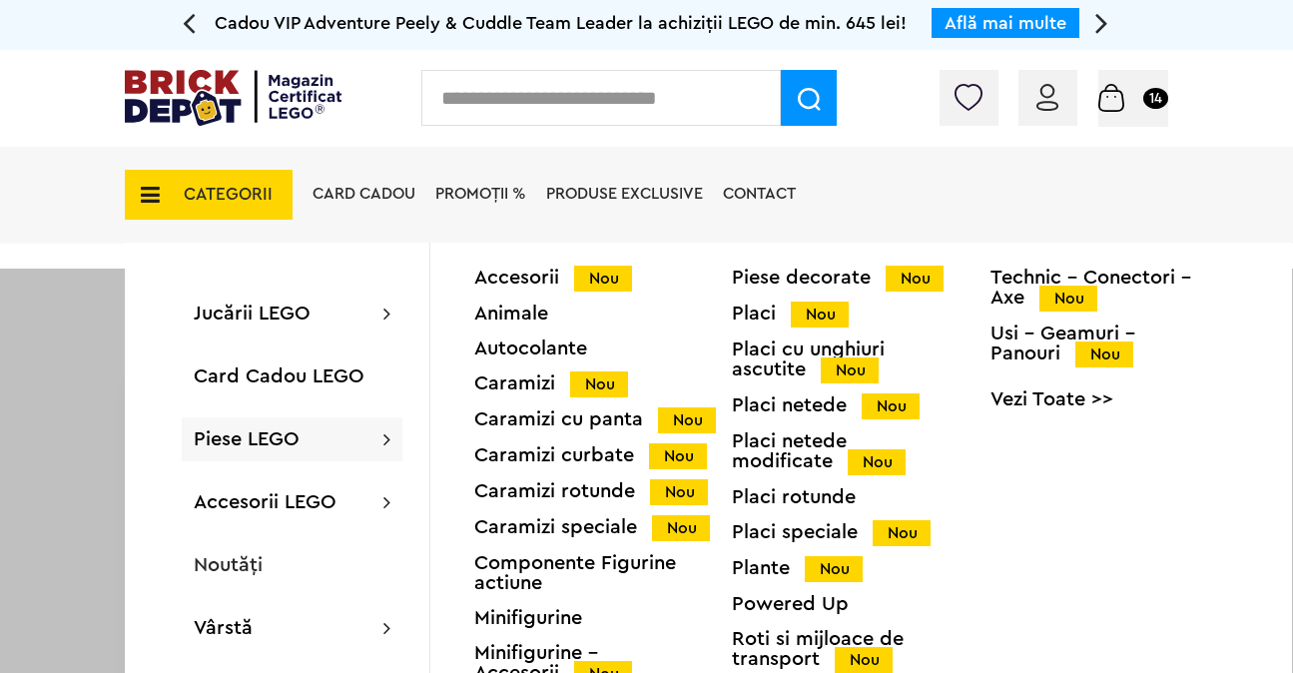
click at [243, 442] on span "Piese LEGO" at bounding box center [247, 439] width 106 height 20
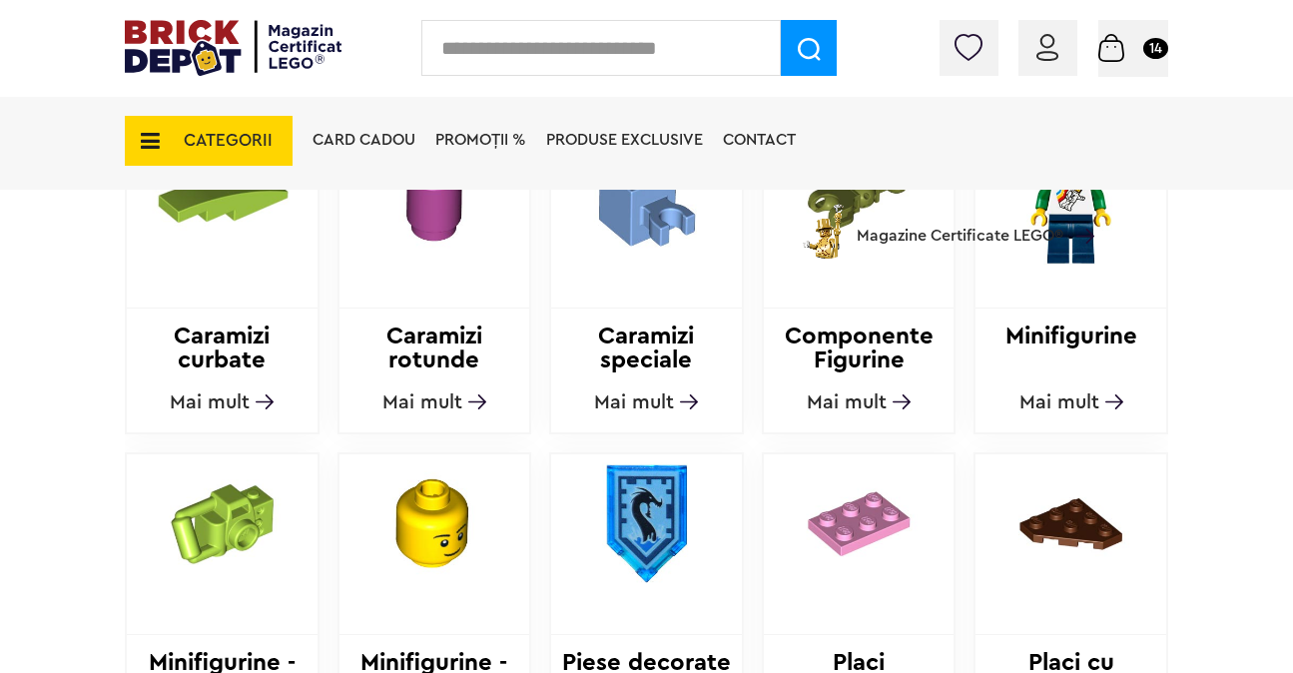
scroll to position [1154, 0]
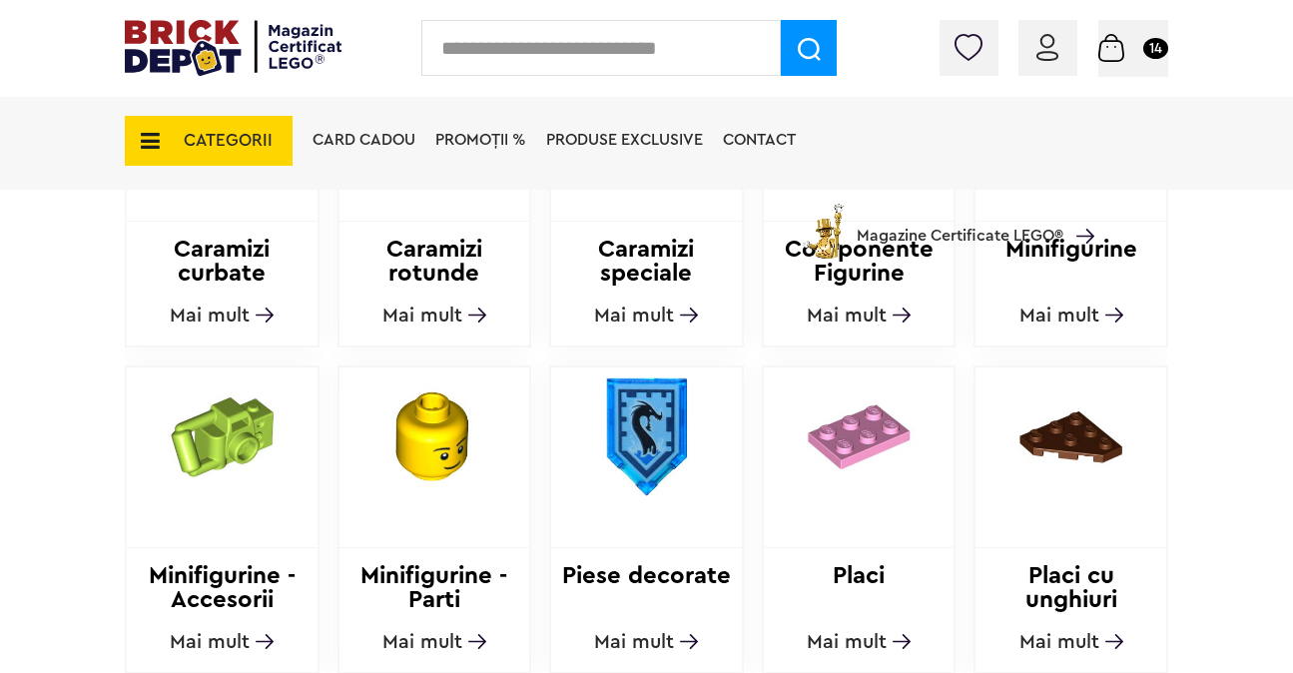
click at [807, 466] on img at bounding box center [859, 437] width 191 height 139
